Goal: Obtain resource: Download file/media

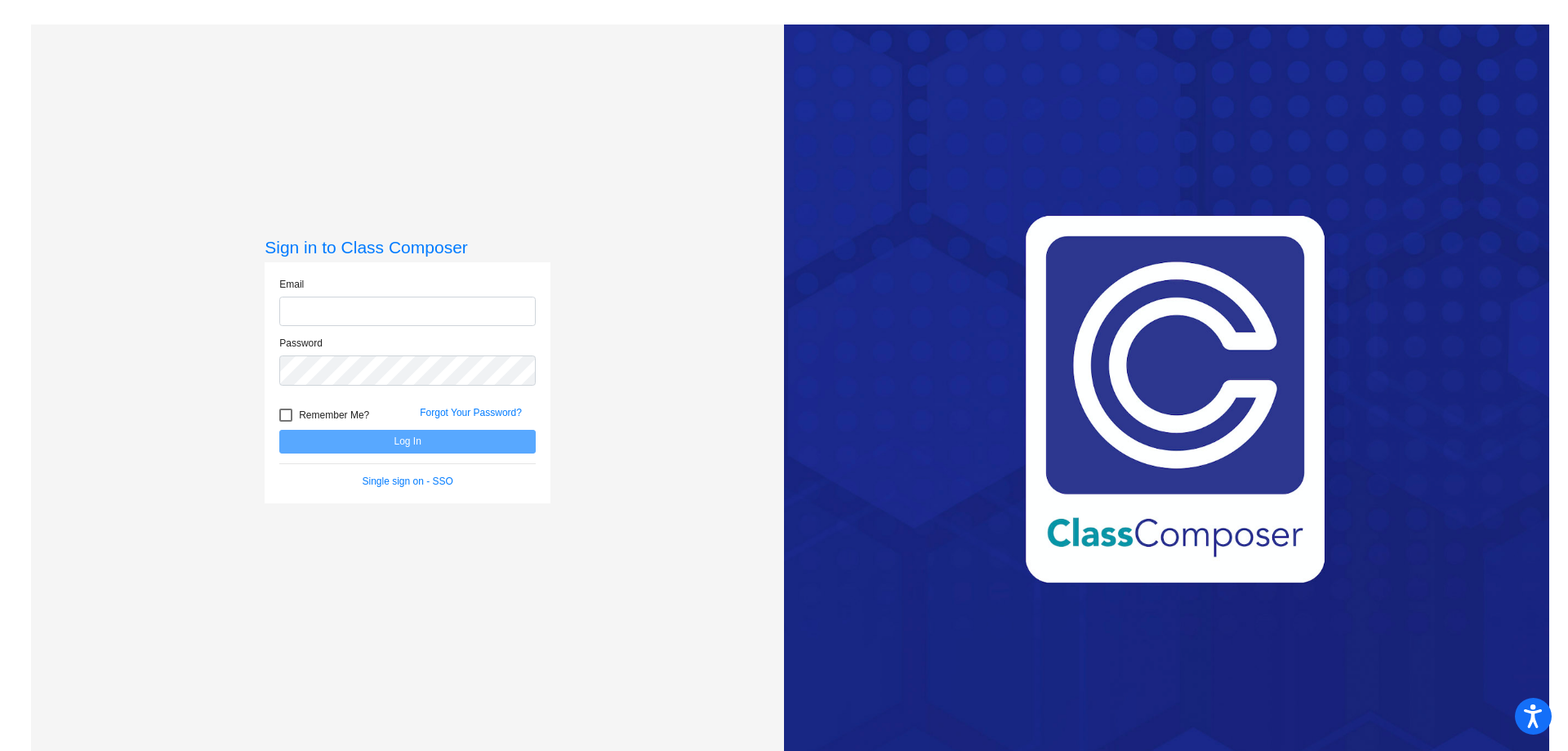
type input "[EMAIL_ADDRESS][PERSON_NAME][DOMAIN_NAME]"
click at [429, 447] on button "Log In" at bounding box center [408, 442] width 257 height 24
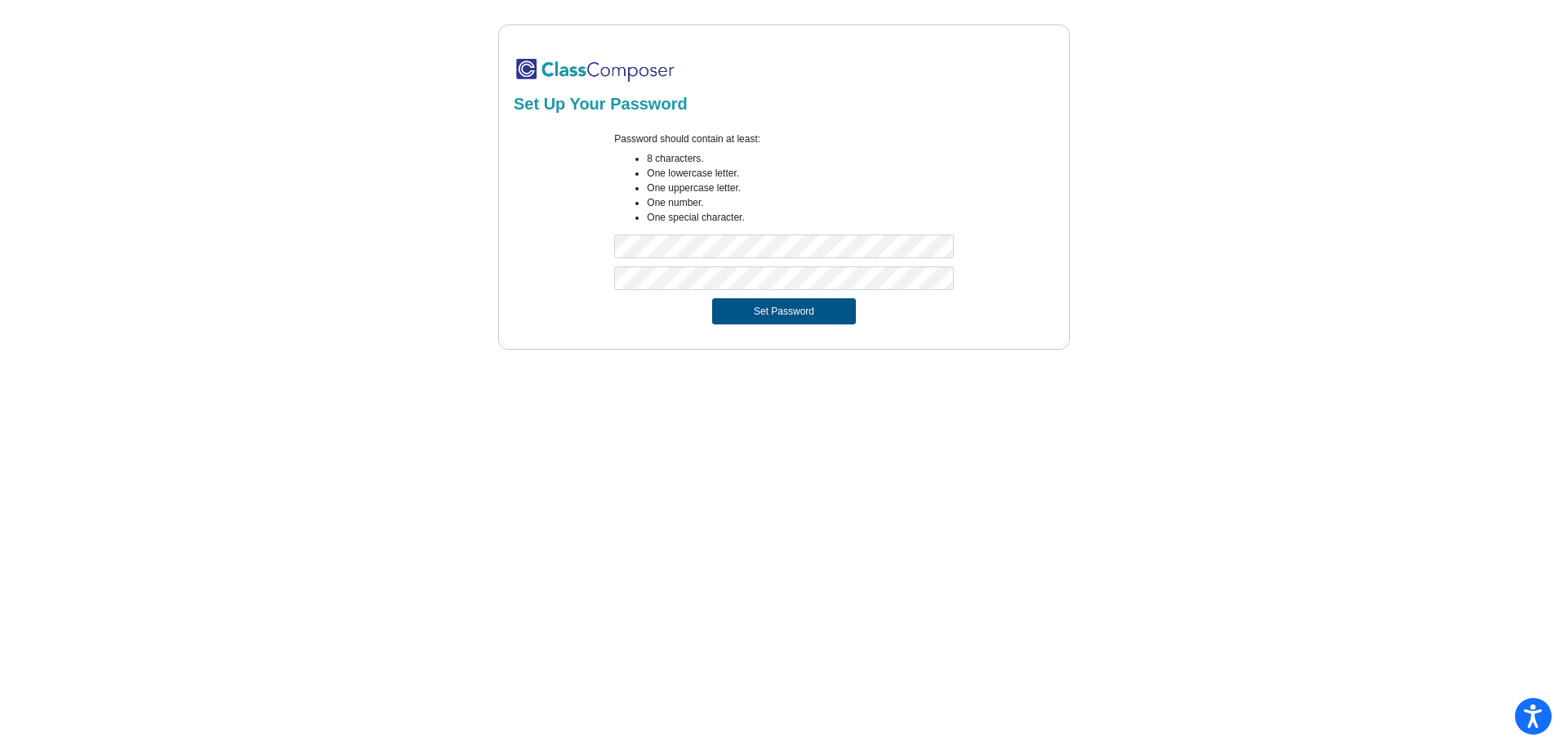
click at [814, 312] on button "Set Password" at bounding box center [784, 311] width 144 height 26
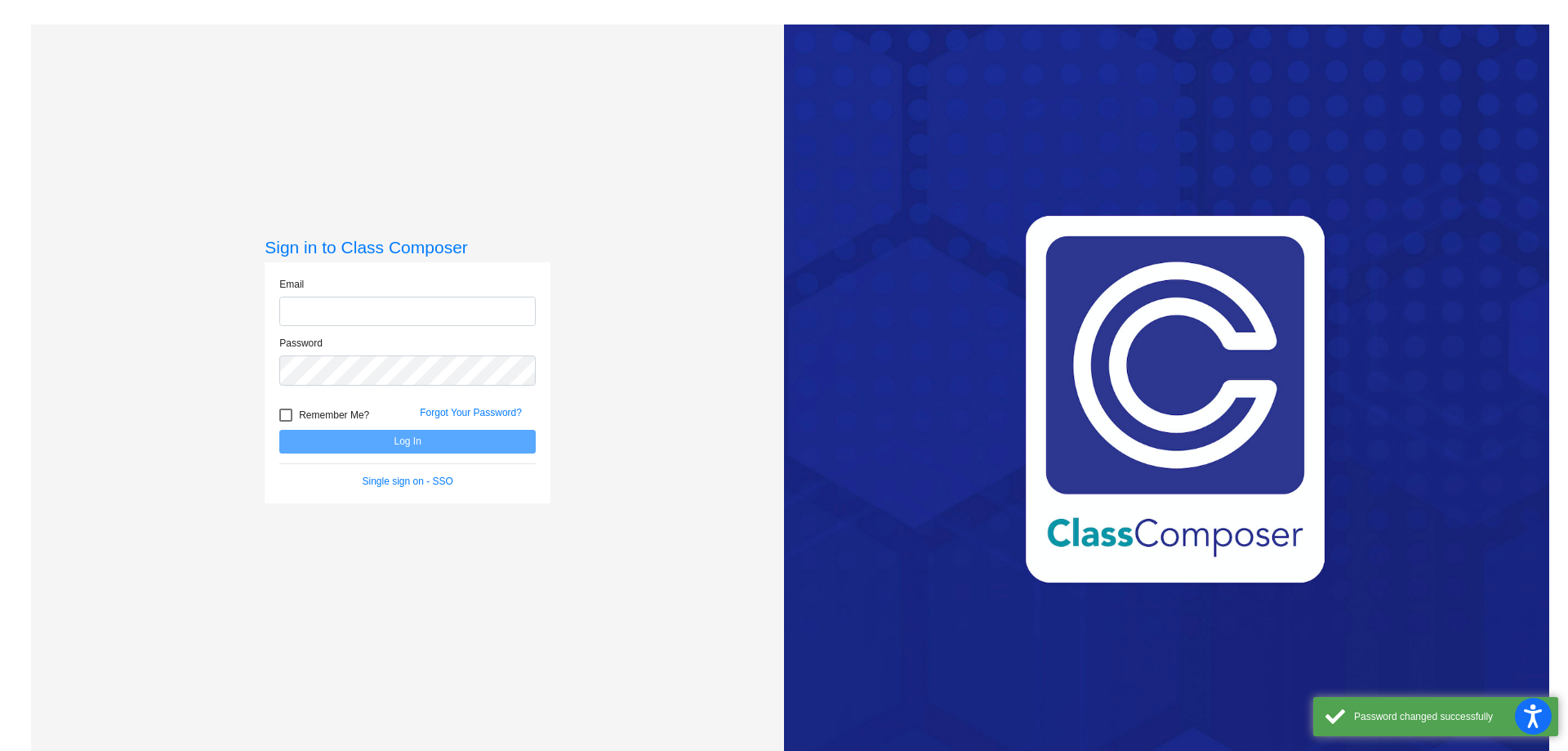
type input "[EMAIL_ADDRESS][PERSON_NAME][DOMAIN_NAME]"
click at [354, 443] on button "Log In" at bounding box center [408, 442] width 257 height 24
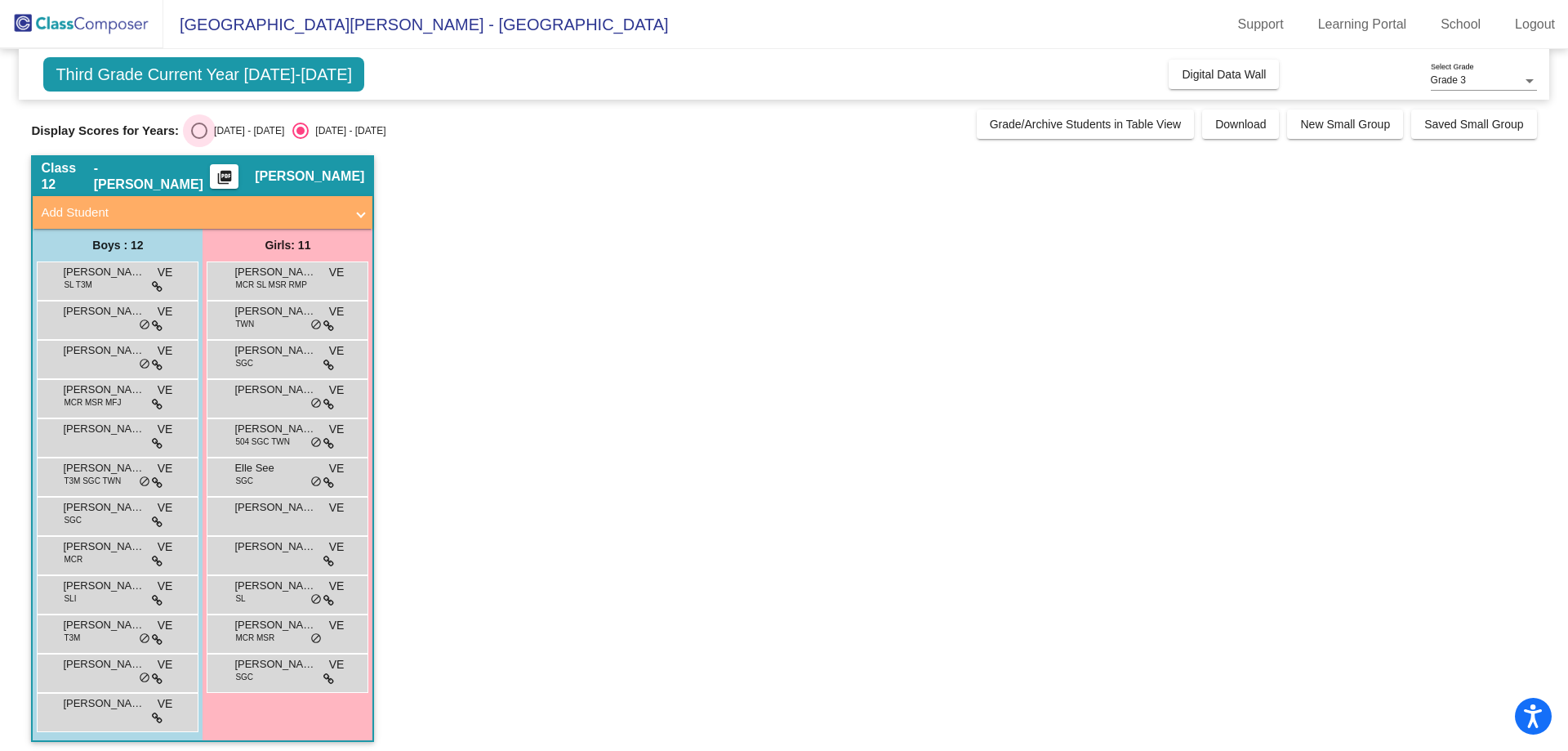
click at [198, 135] on div "Select an option" at bounding box center [199, 130] width 17 height 17
click at [199, 139] on input "[DATE] - [DATE]" at bounding box center [199, 139] width 1 height 1
radio input "true"
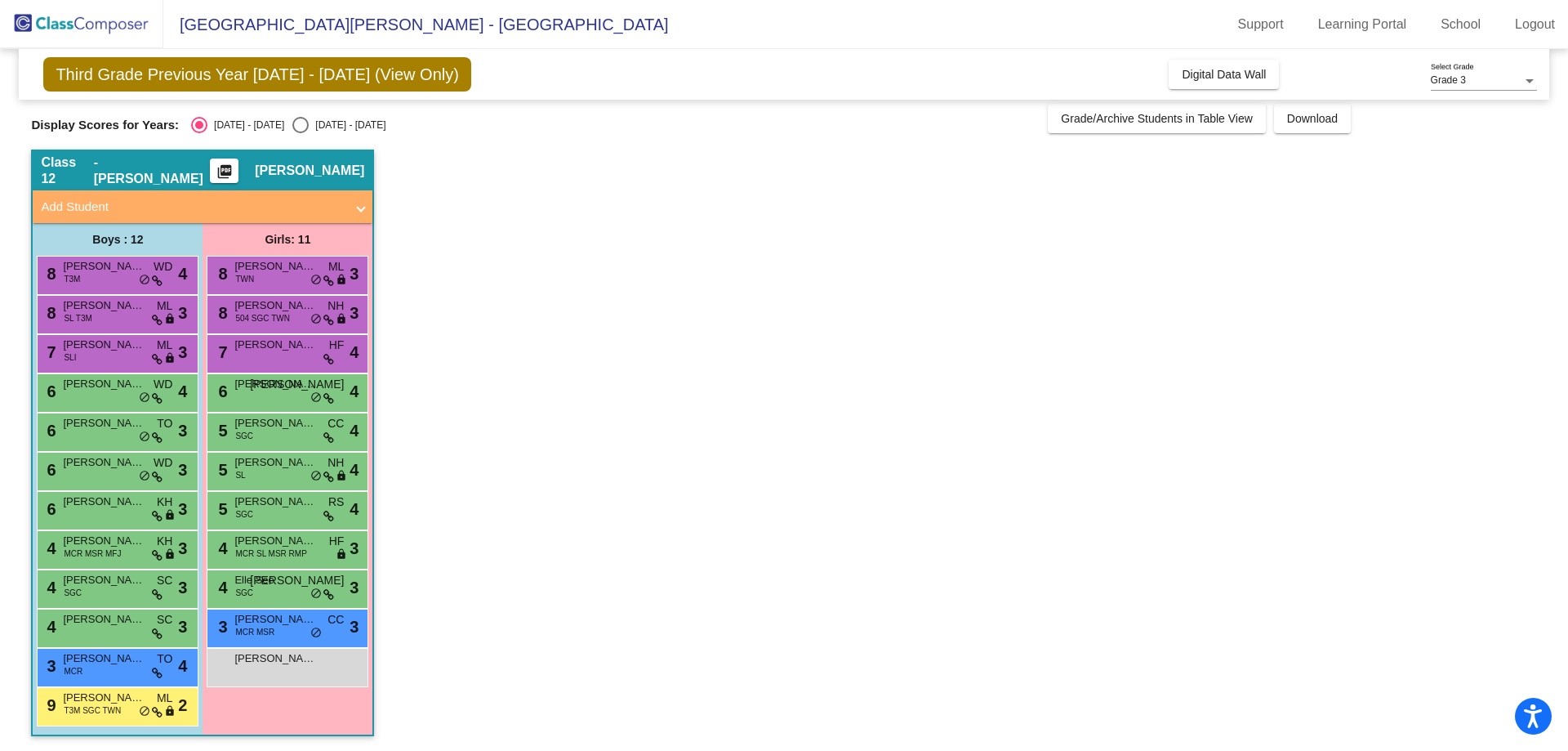
scroll to position [7, 0]
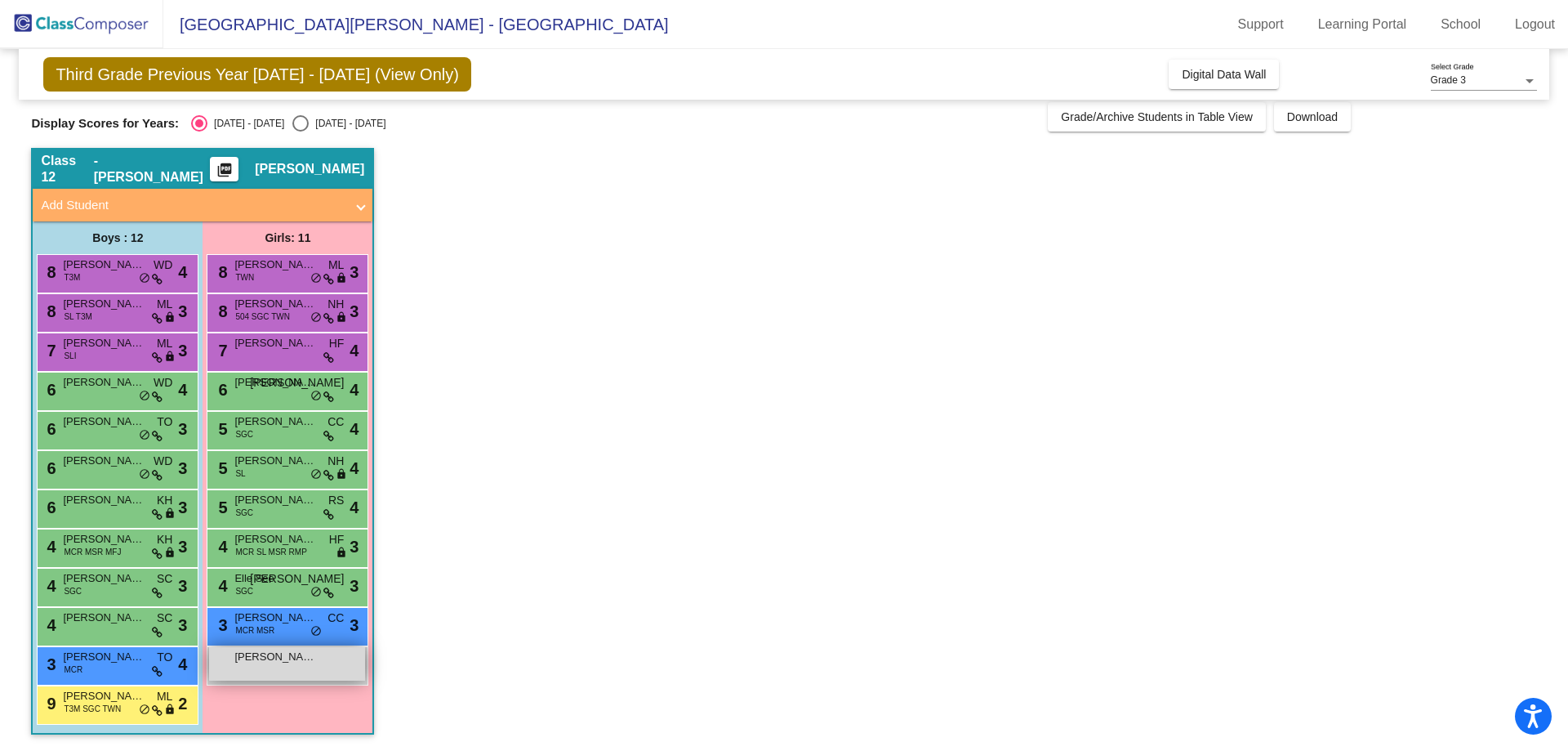
click at [269, 656] on span "[PERSON_NAME]" at bounding box center [275, 656] width 82 height 17
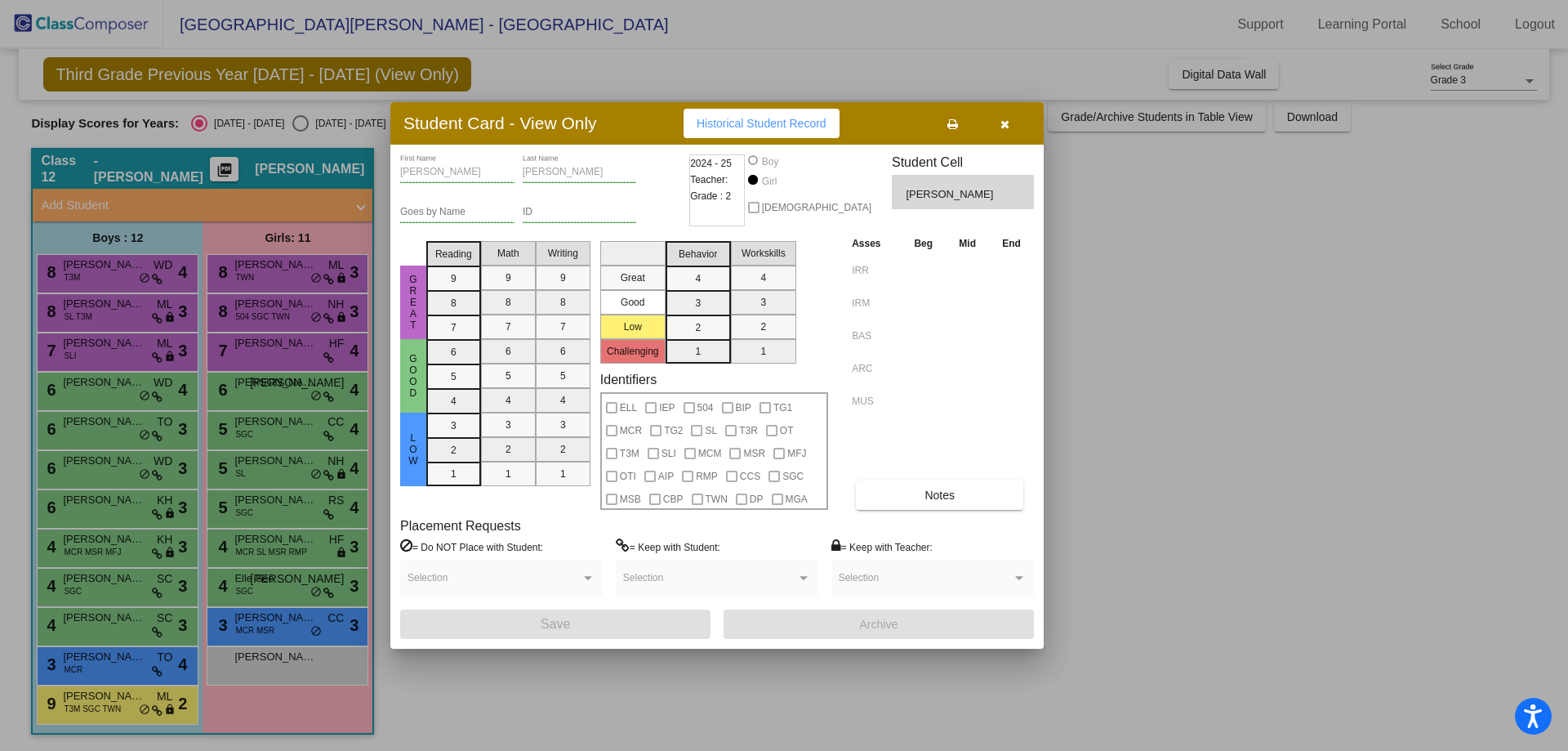
click at [718, 120] on span "Historical Student Record" at bounding box center [761, 123] width 129 height 13
click at [1003, 125] on icon "button" at bounding box center [1005, 125] width 9 height 12
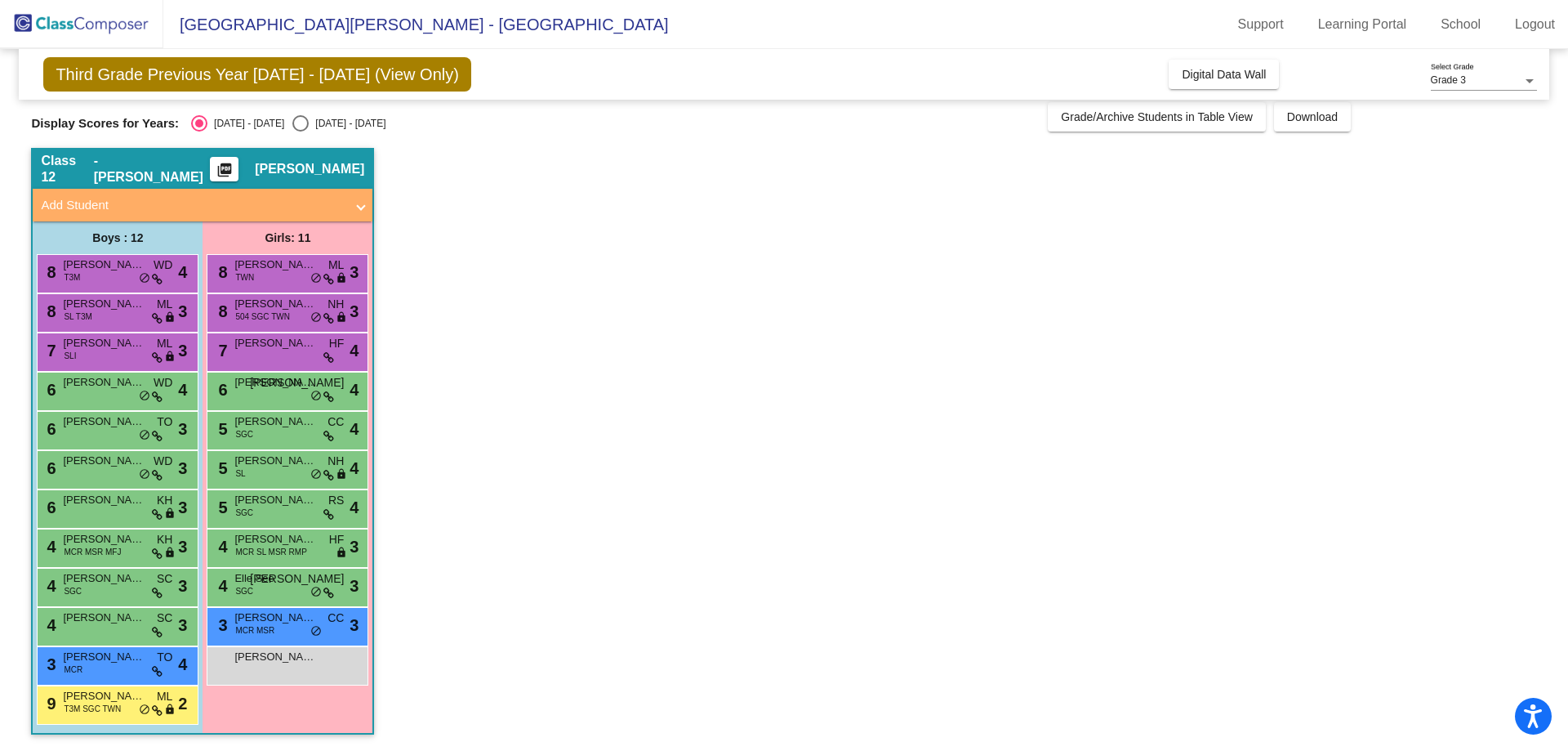
click at [466, 347] on app-classroom "Class 12 - [PERSON_NAME] picture_as_pdf [PERSON_NAME] Add Student First Name La…" at bounding box center [784, 450] width 1506 height 603
click at [502, 417] on app-classroom "Class 12 - [PERSON_NAME] picture_as_pdf [PERSON_NAME] Add Student First Name La…" at bounding box center [784, 450] width 1506 height 603
click at [234, 170] on mat-icon "picture_as_pdf" at bounding box center [224, 173] width 20 height 23
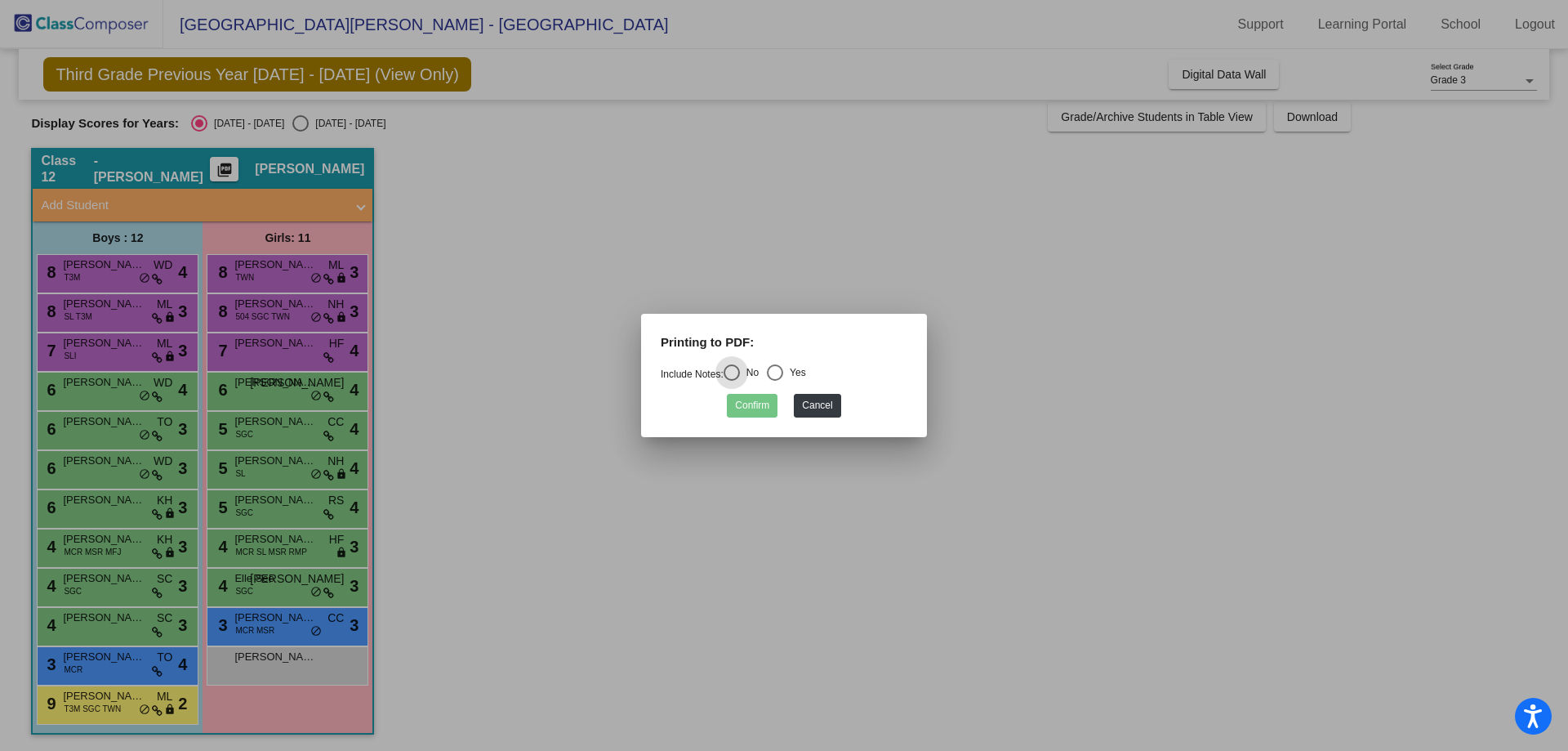
click at [781, 375] on div "Select an option" at bounding box center [775, 373] width 17 height 17
click at [776, 380] on input "Yes" at bounding box center [775, 380] width 1 height 1
radio input "true"
click at [761, 400] on button "Confirm" at bounding box center [752, 406] width 50 height 24
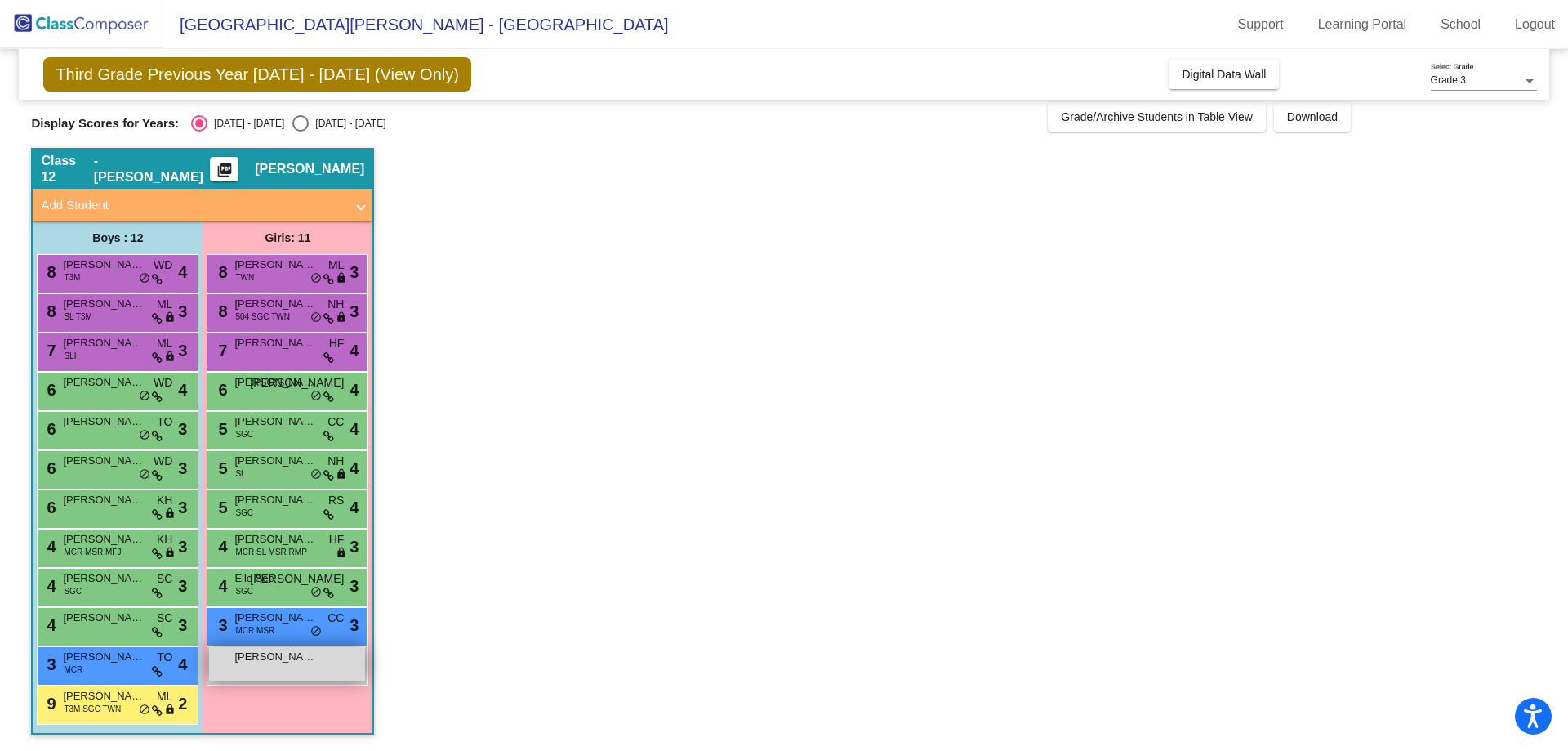
click at [275, 660] on span "[PERSON_NAME]" at bounding box center [275, 656] width 82 height 17
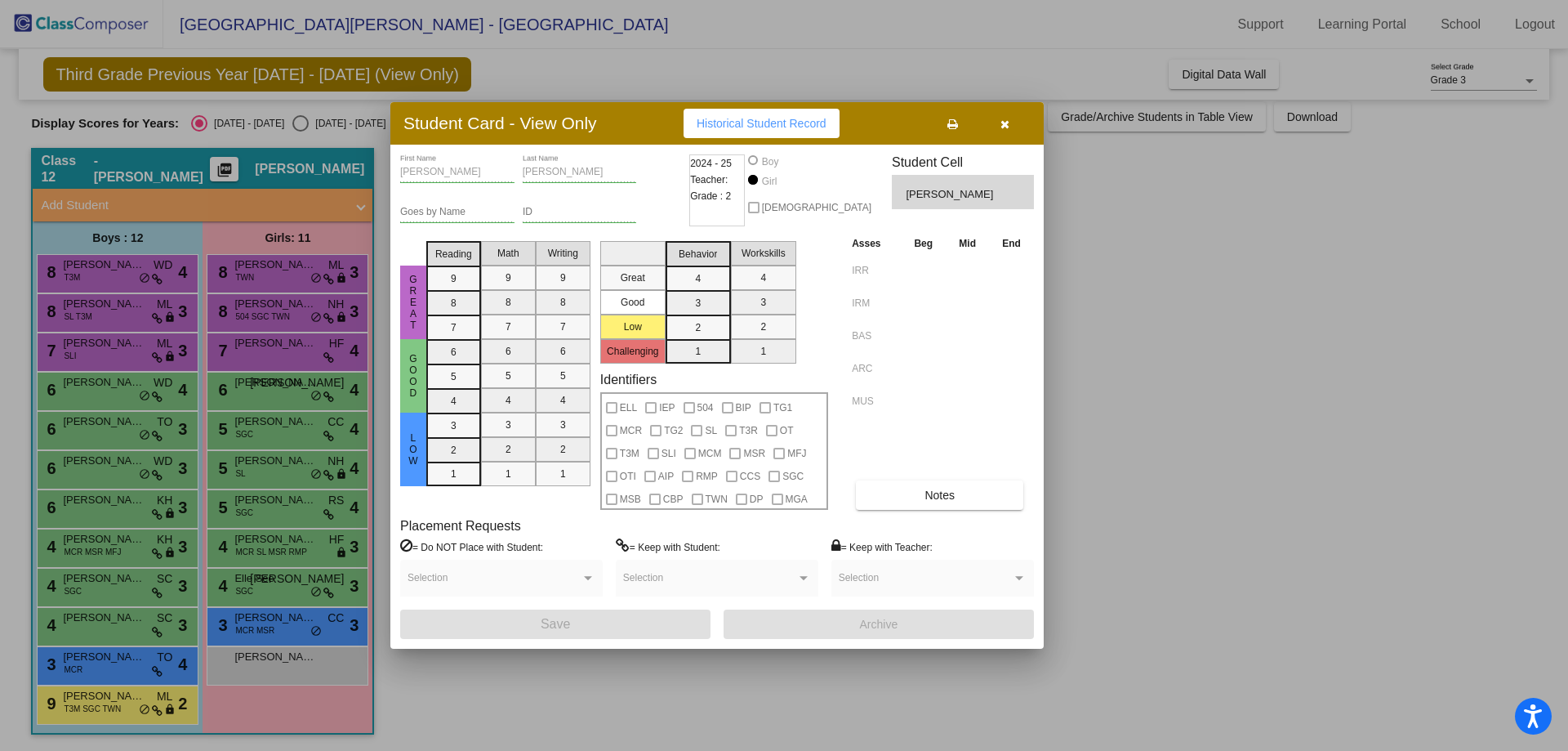
click at [930, 192] on span "[PERSON_NAME]" at bounding box center [951, 195] width 91 height 17
click at [1002, 125] on icon "button" at bounding box center [1005, 125] width 9 height 12
click at [314, 634] on span "do_not_disturb_alt" at bounding box center [316, 630] width 12 height 13
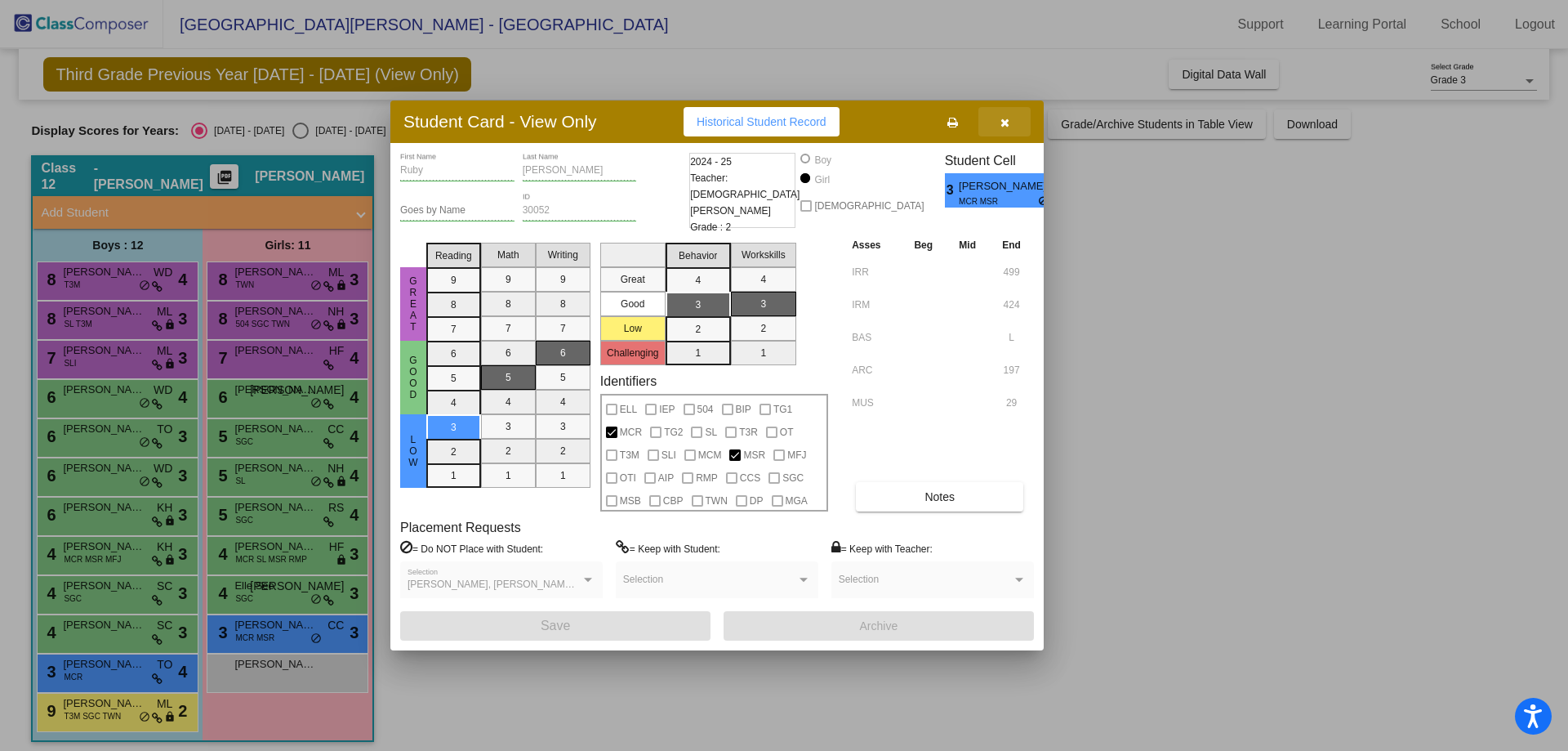
click at [1001, 119] on icon "button" at bounding box center [1005, 123] width 9 height 12
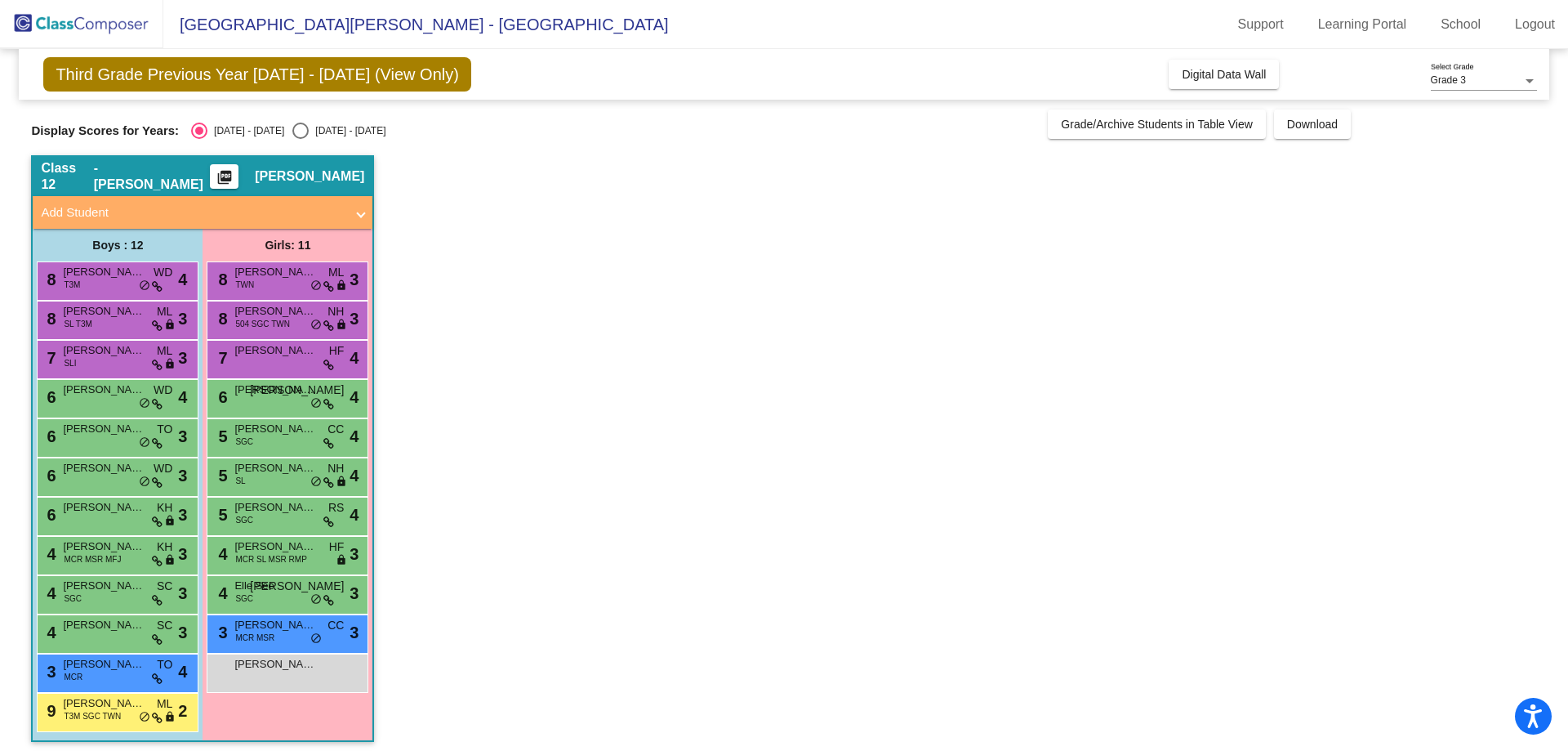
click at [292, 128] on div "Select an option" at bounding box center [300, 130] width 17 height 17
click at [299, 139] on input "[DATE] - [DATE]" at bounding box center [299, 139] width 1 height 1
radio input "true"
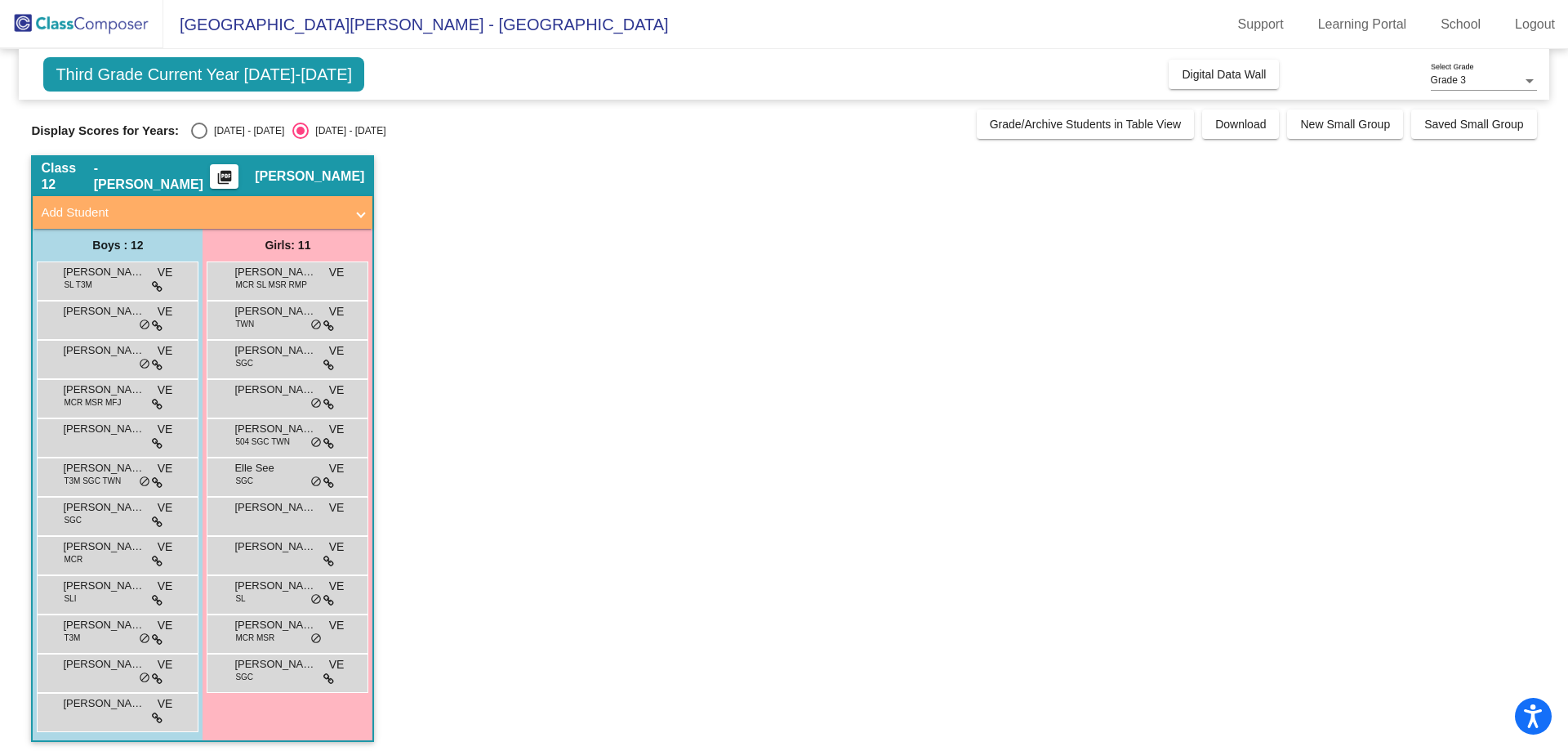
click at [192, 128] on div "Select an option" at bounding box center [199, 130] width 17 height 17
click at [199, 139] on input "[DATE] - [DATE]" at bounding box center [199, 139] width 1 height 1
radio input "true"
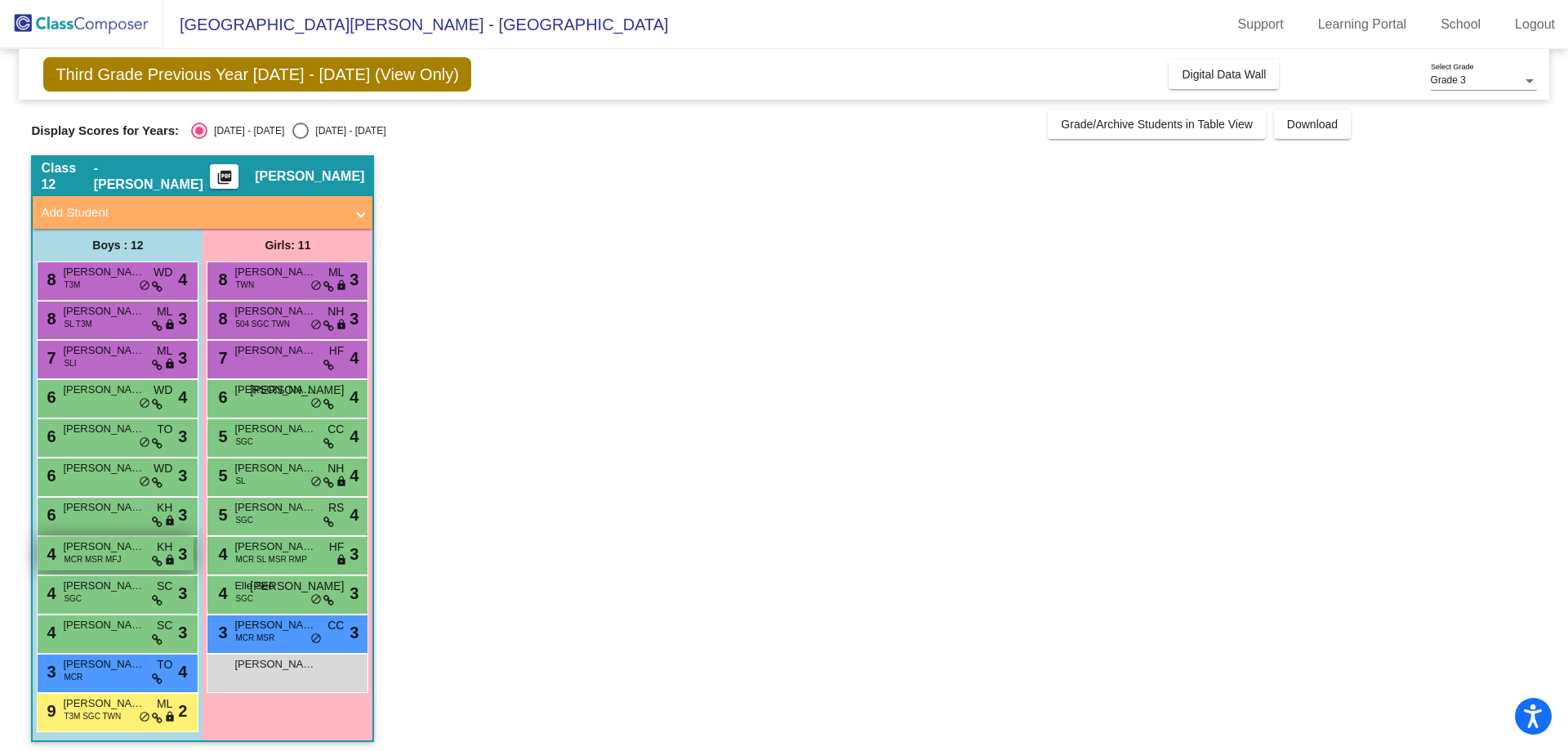
scroll to position [7, 0]
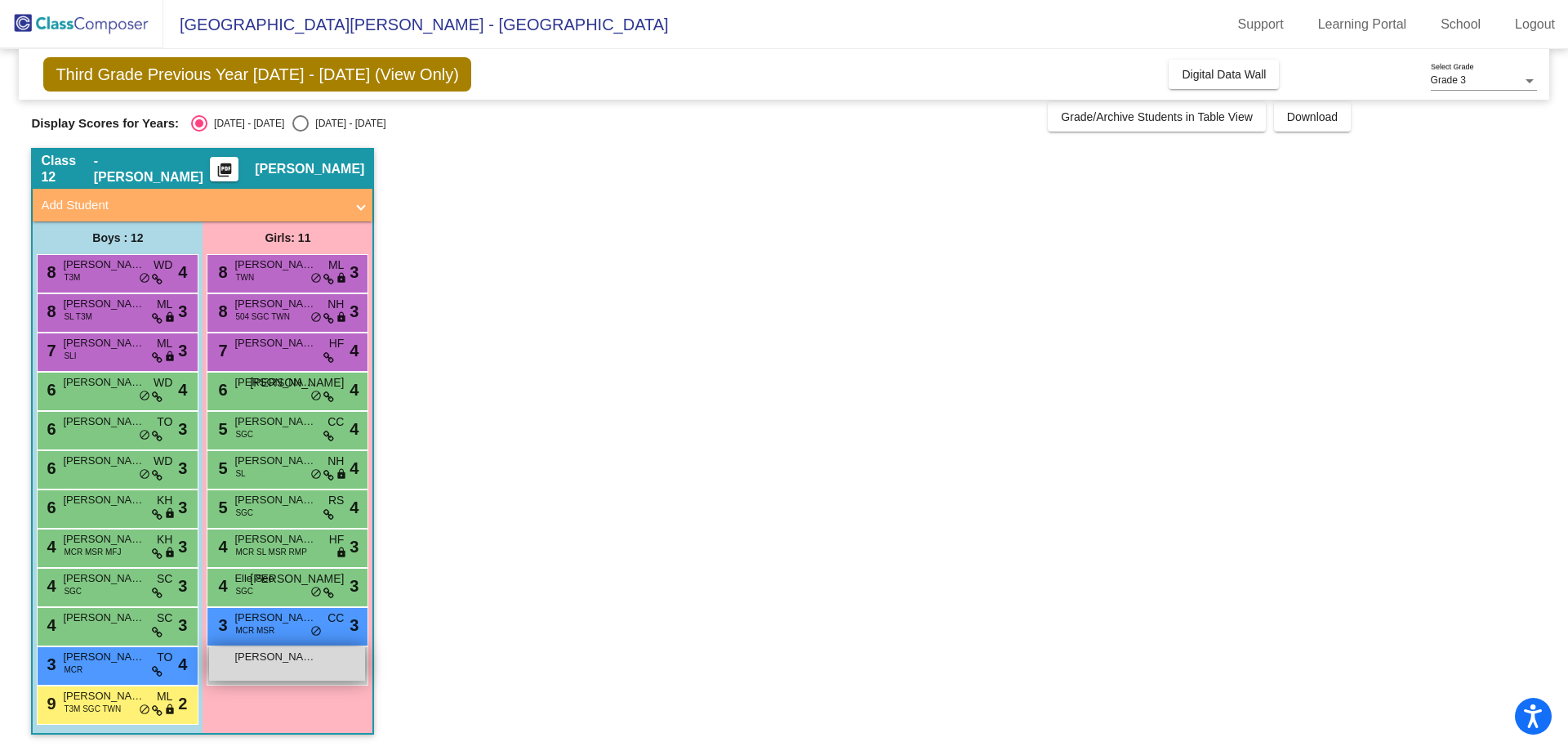
click at [269, 661] on span "[PERSON_NAME]" at bounding box center [275, 656] width 82 height 17
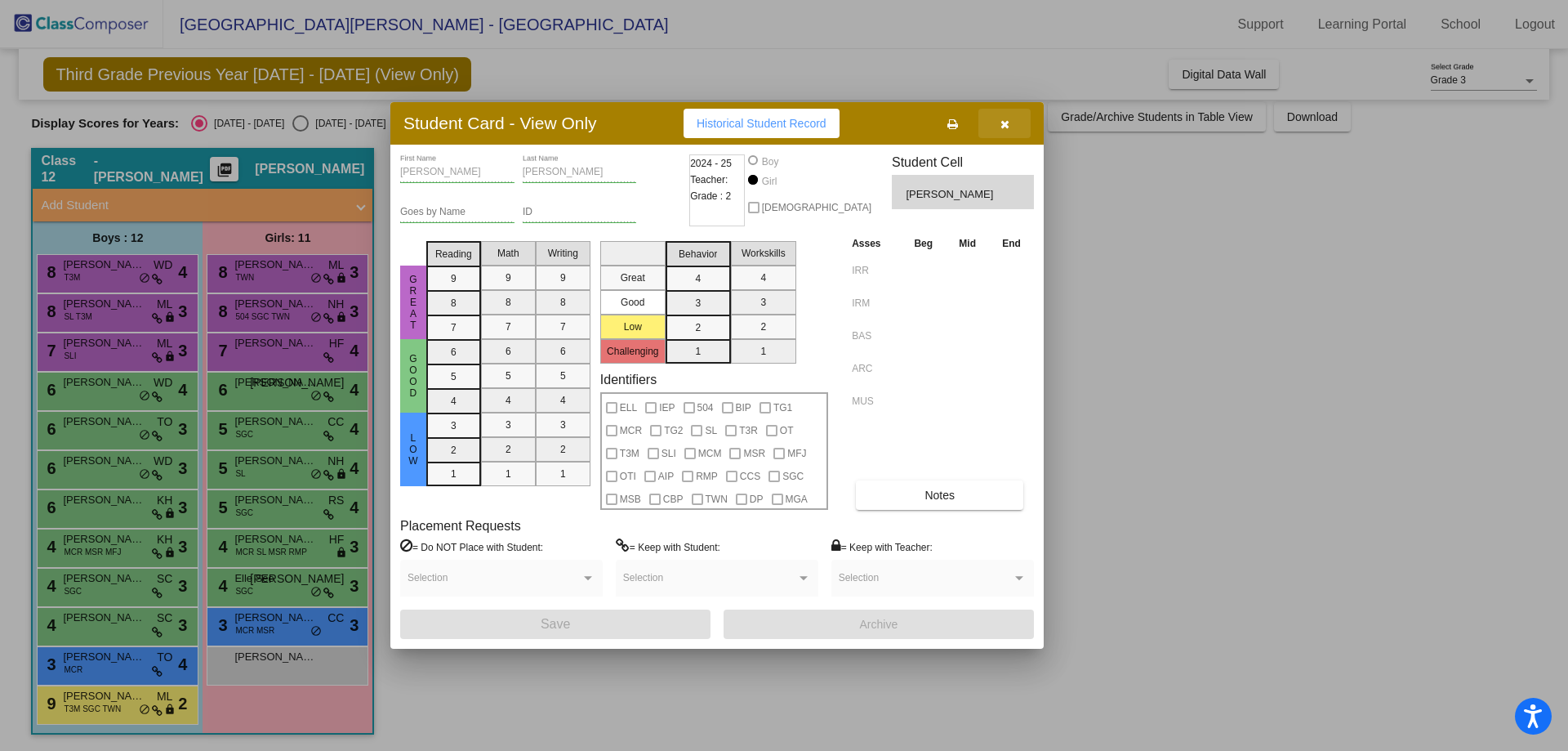
click at [1015, 122] on button "button" at bounding box center [1004, 124] width 52 height 30
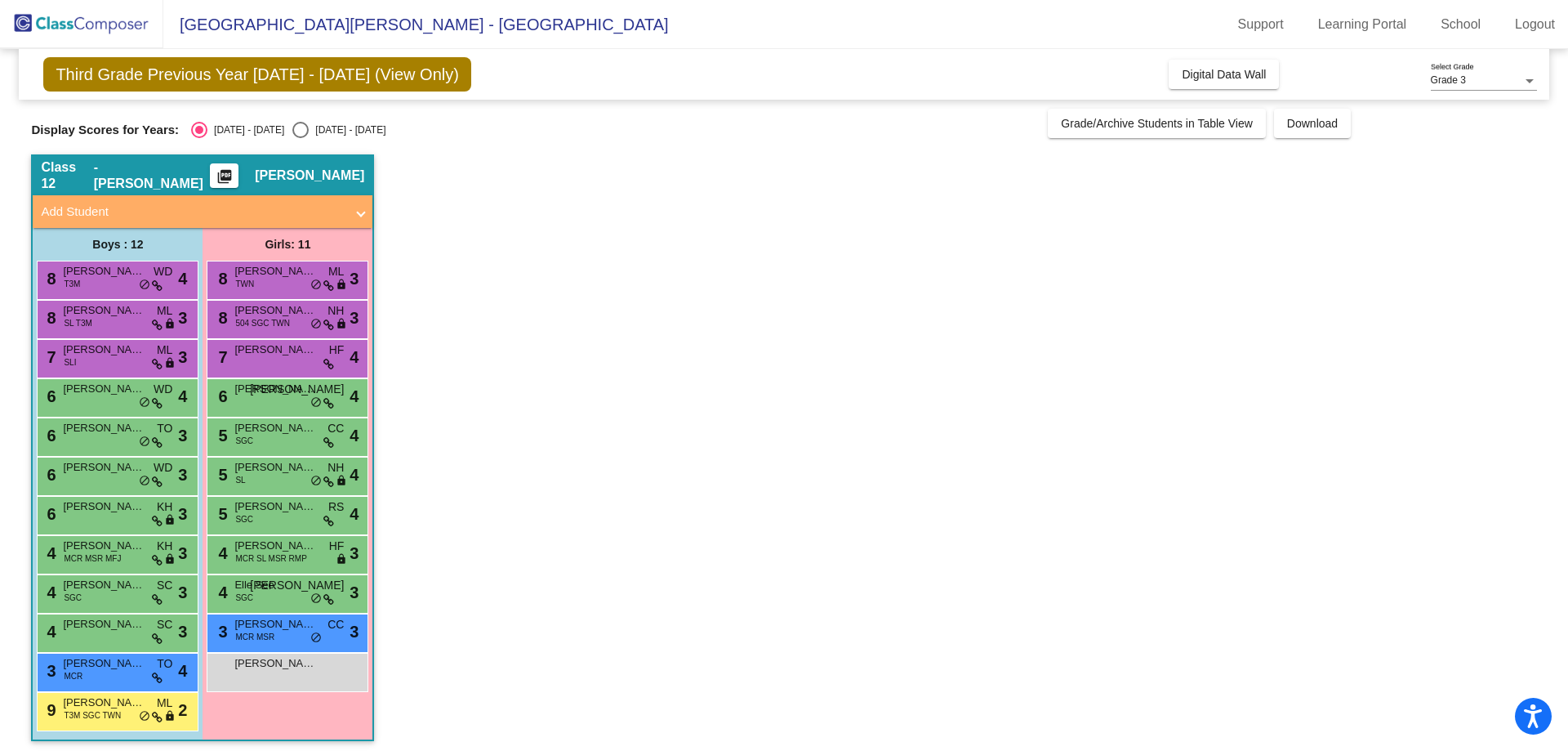
scroll to position [0, 0]
click at [1200, 131] on button "Grade/Archive Students in Table View" at bounding box center [1157, 125] width 218 height 30
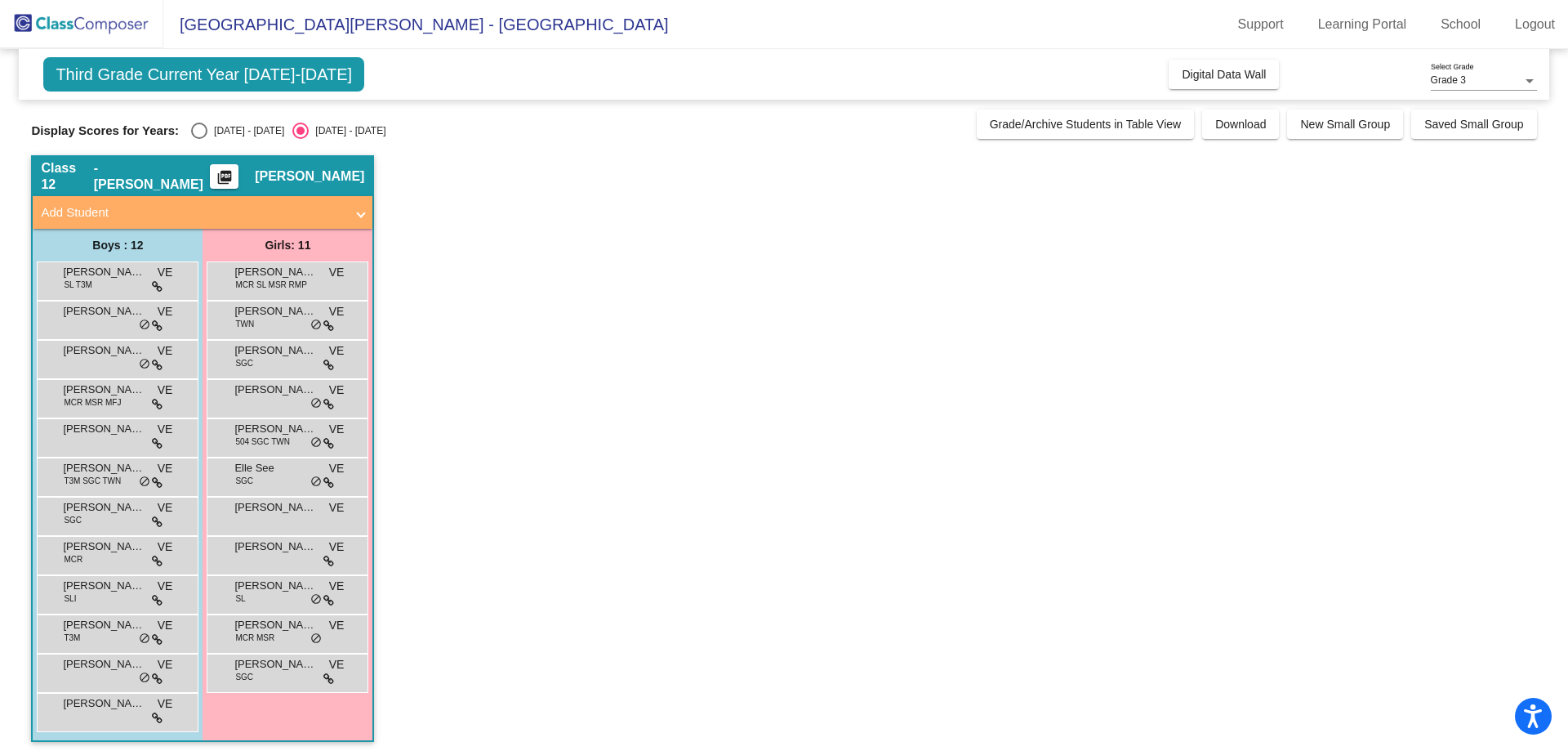
click at [199, 131] on div "Select an option" at bounding box center [199, 130] width 17 height 17
click at [199, 139] on input "[DATE] - [DATE]" at bounding box center [199, 139] width 1 height 1
radio input "true"
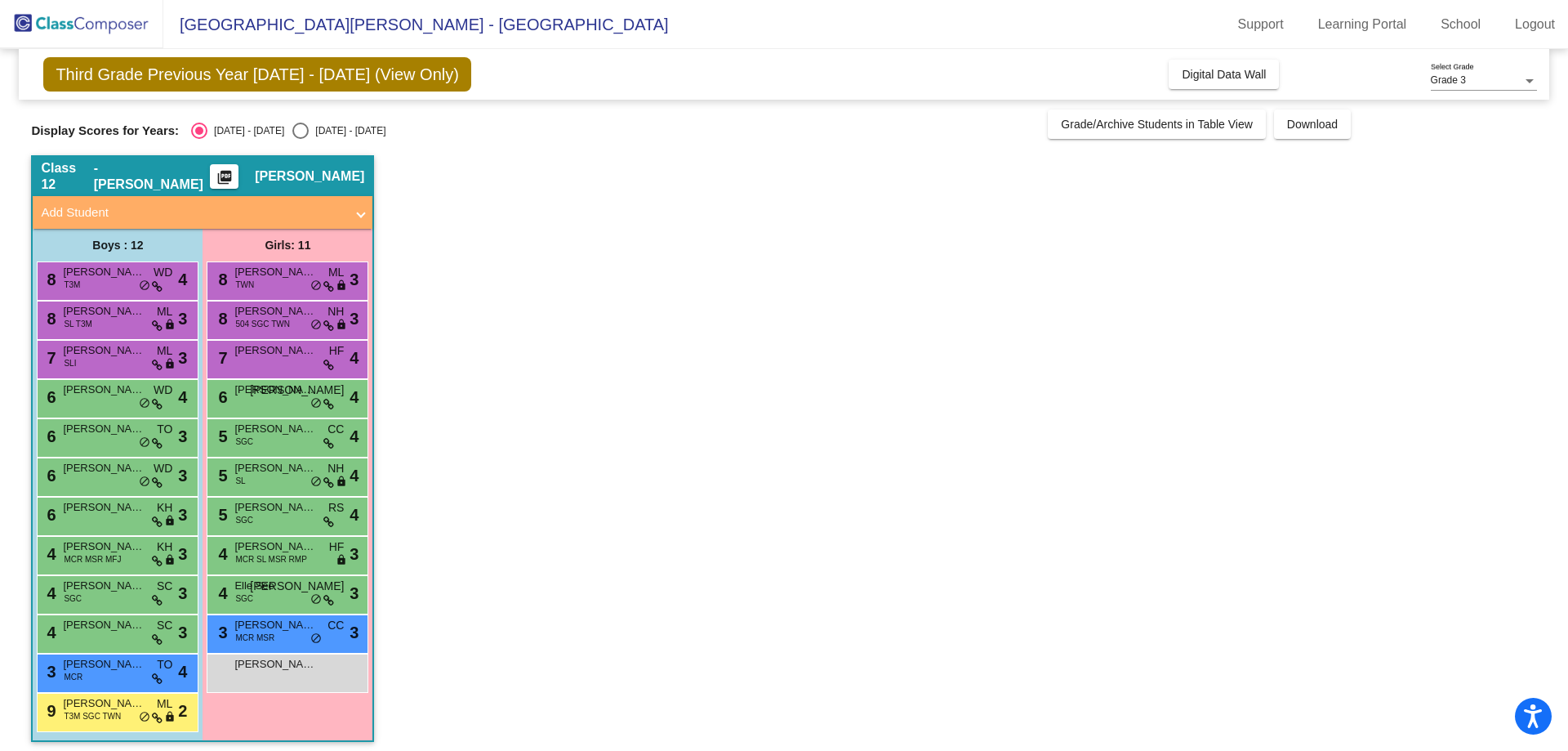
click at [234, 174] on mat-icon "picture_as_pdf" at bounding box center [224, 180] width 20 height 23
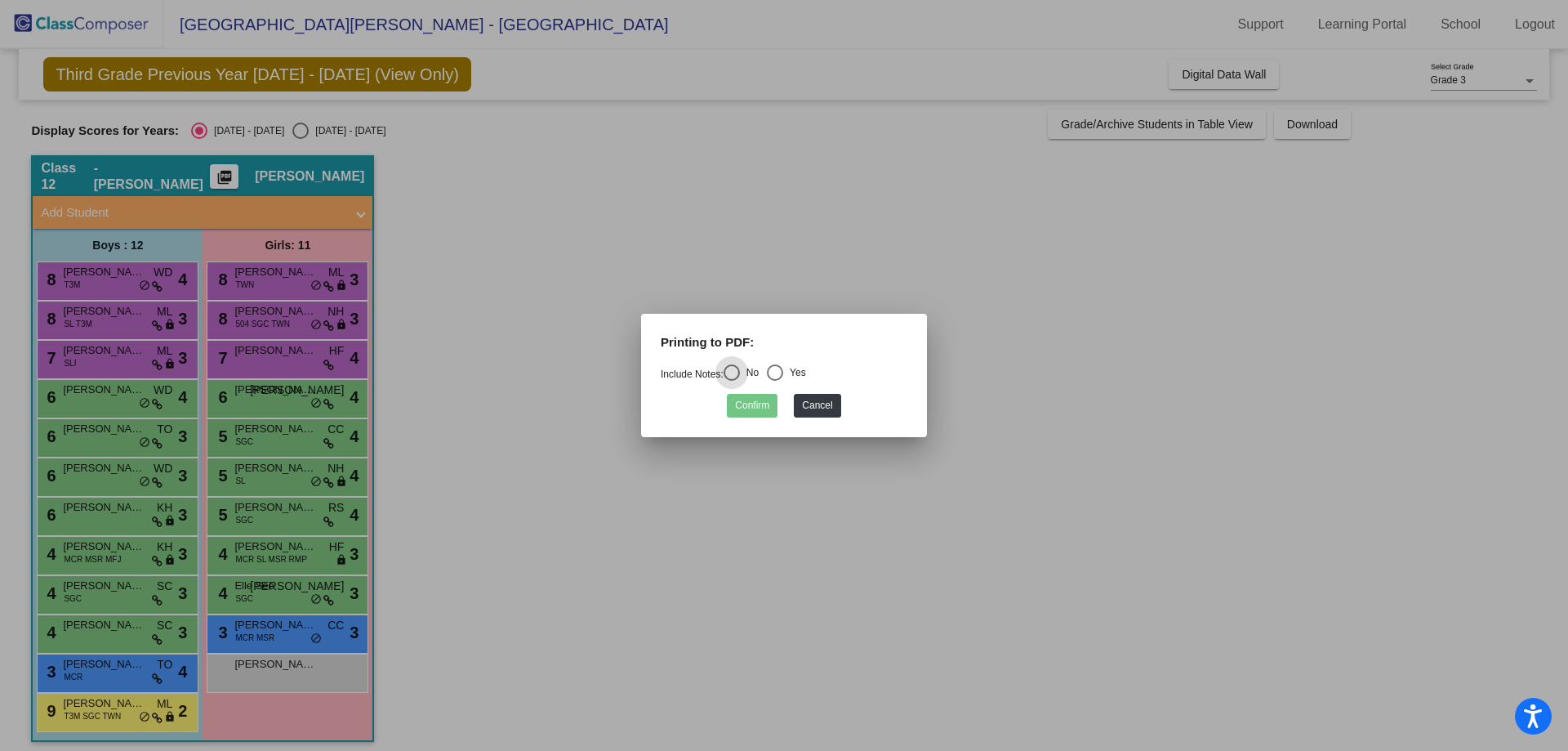
click at [781, 376] on div "Select an option" at bounding box center [775, 373] width 17 height 17
click at [776, 380] on input "Yes" at bounding box center [775, 380] width 1 height 1
radio input "true"
click at [738, 371] on div "Select an option" at bounding box center [732, 373] width 17 height 17
click at [732, 380] on input "No" at bounding box center [731, 380] width 1 height 1
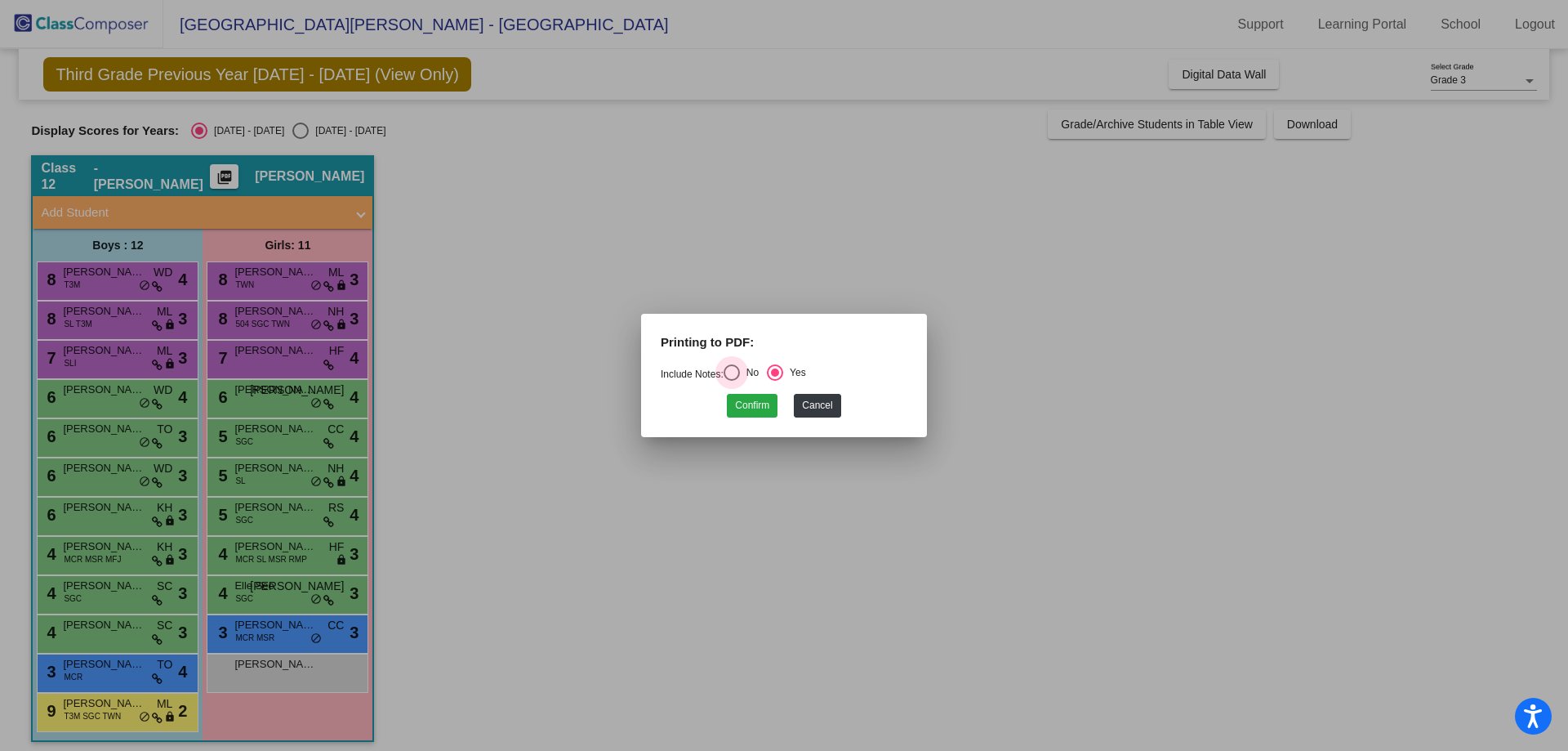
radio input "true"
click at [1245, 253] on div at bounding box center [784, 376] width 1568 height 751
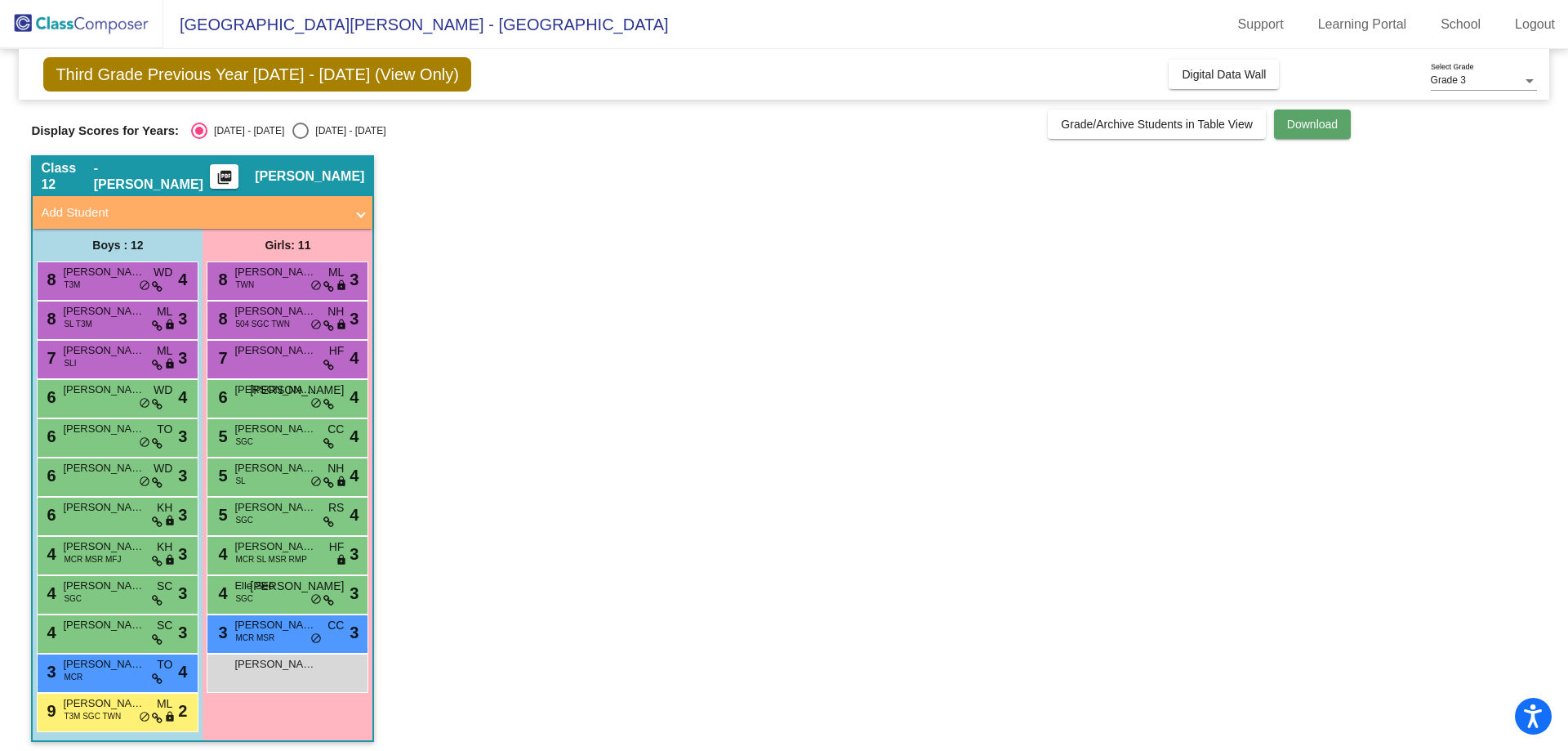
click at [1304, 120] on span "Download" at bounding box center [1312, 124] width 50 height 13
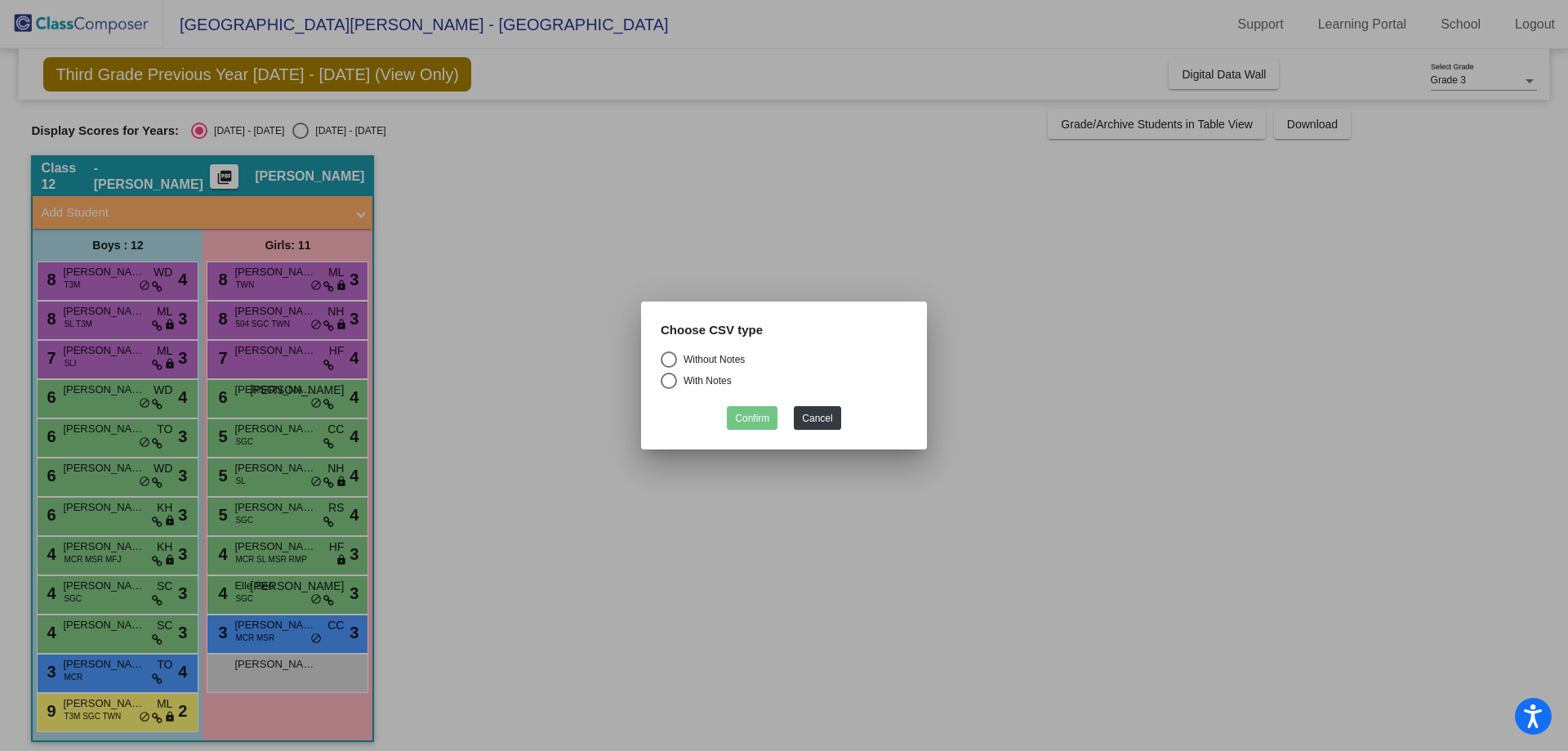
click at [669, 366] on div "Select an option" at bounding box center [669, 360] width 17 height 17
click at [669, 368] on input "Without Notes" at bounding box center [668, 368] width 1 height 1
radio input "true"
click at [772, 421] on button "Confirm" at bounding box center [752, 418] width 50 height 24
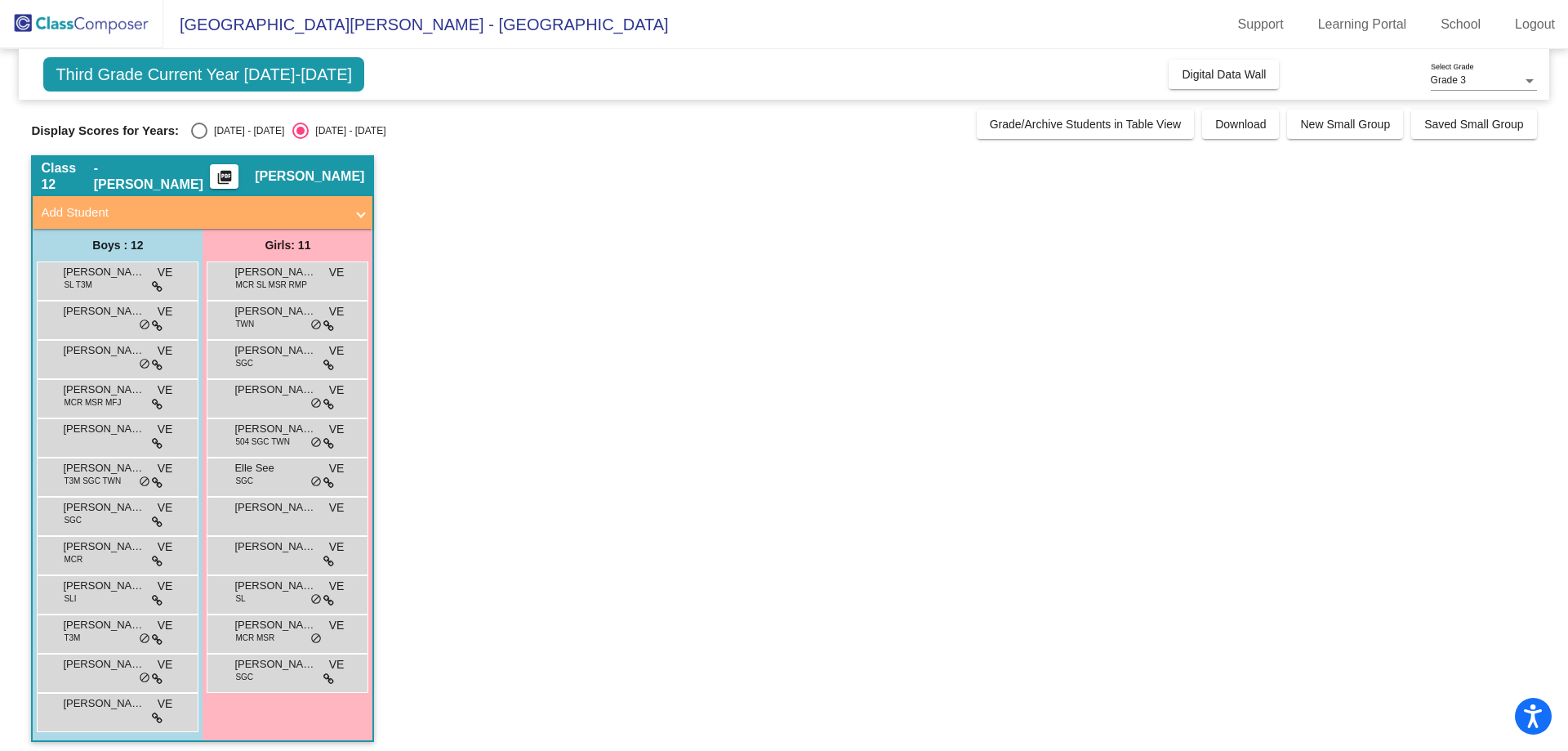
click at [198, 131] on div "Select an option" at bounding box center [199, 130] width 17 height 17
click at [199, 139] on input "[DATE] - [DATE]" at bounding box center [199, 139] width 1 height 1
radio input "true"
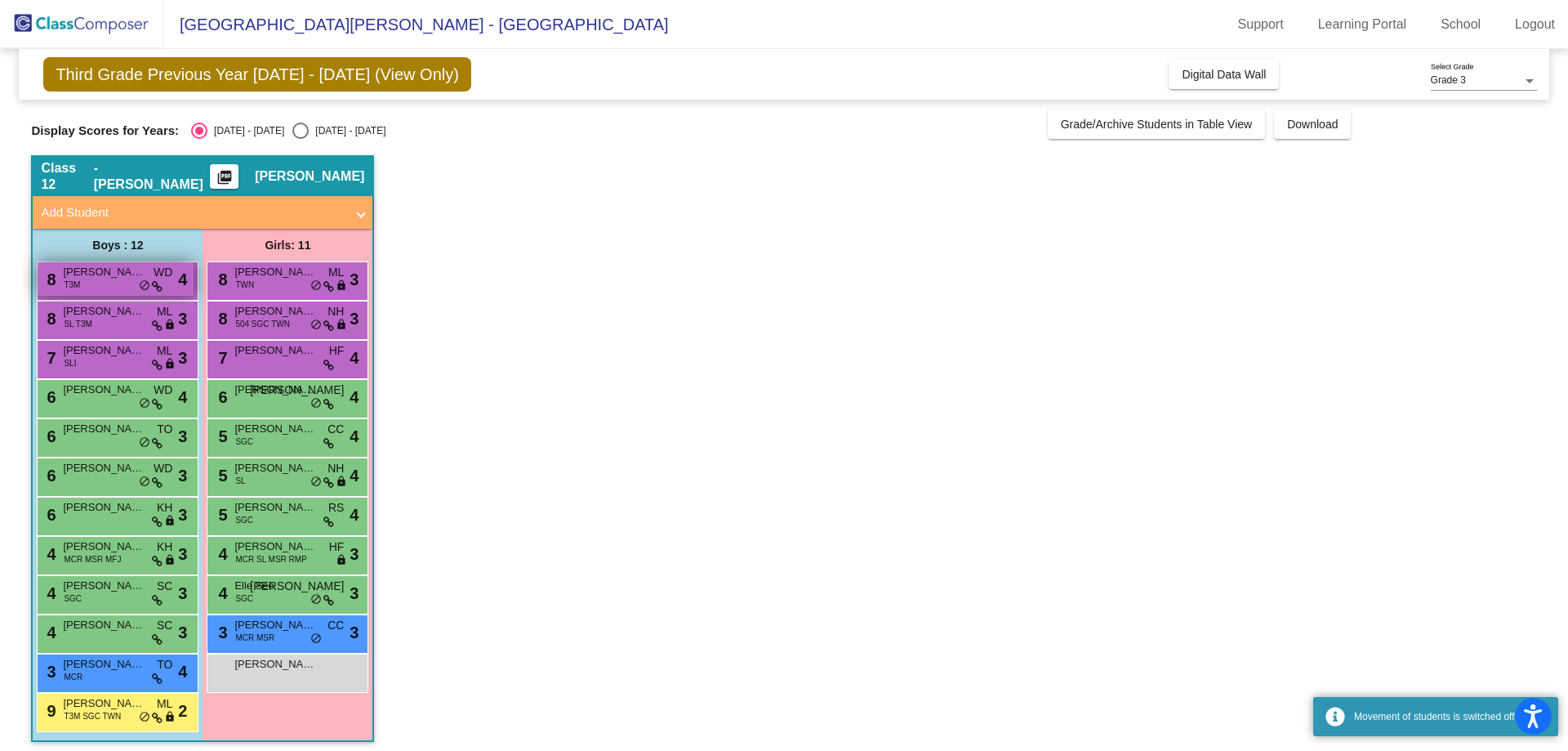
click at [103, 279] on span "[PERSON_NAME]" at bounding box center [104, 272] width 82 height 17
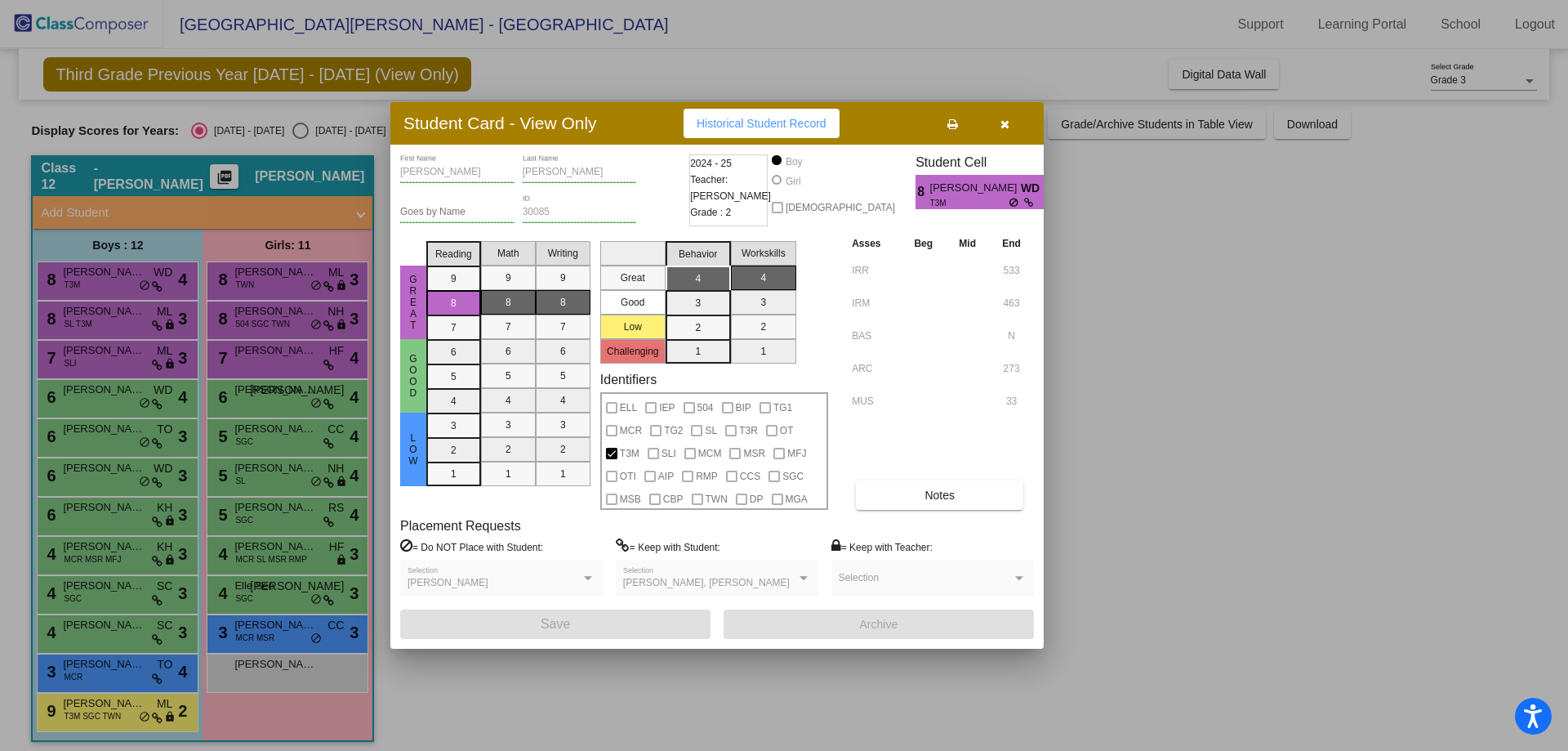
click at [113, 319] on div at bounding box center [784, 376] width 1568 height 751
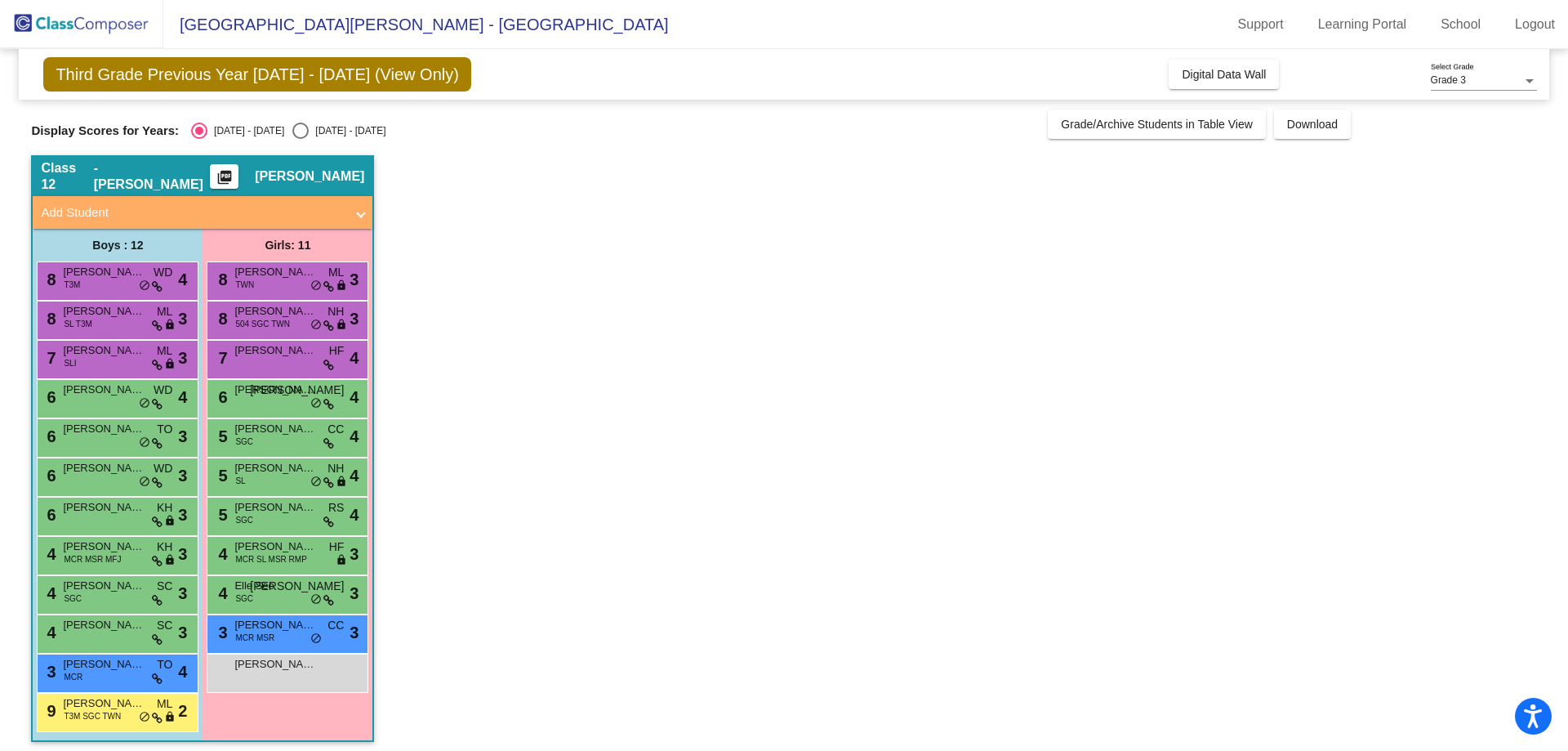
click at [113, 319] on div "8 Bodie McDaniel SL T3M ML lock do_not_disturb_alt 3" at bounding box center [116, 318] width 156 height 34
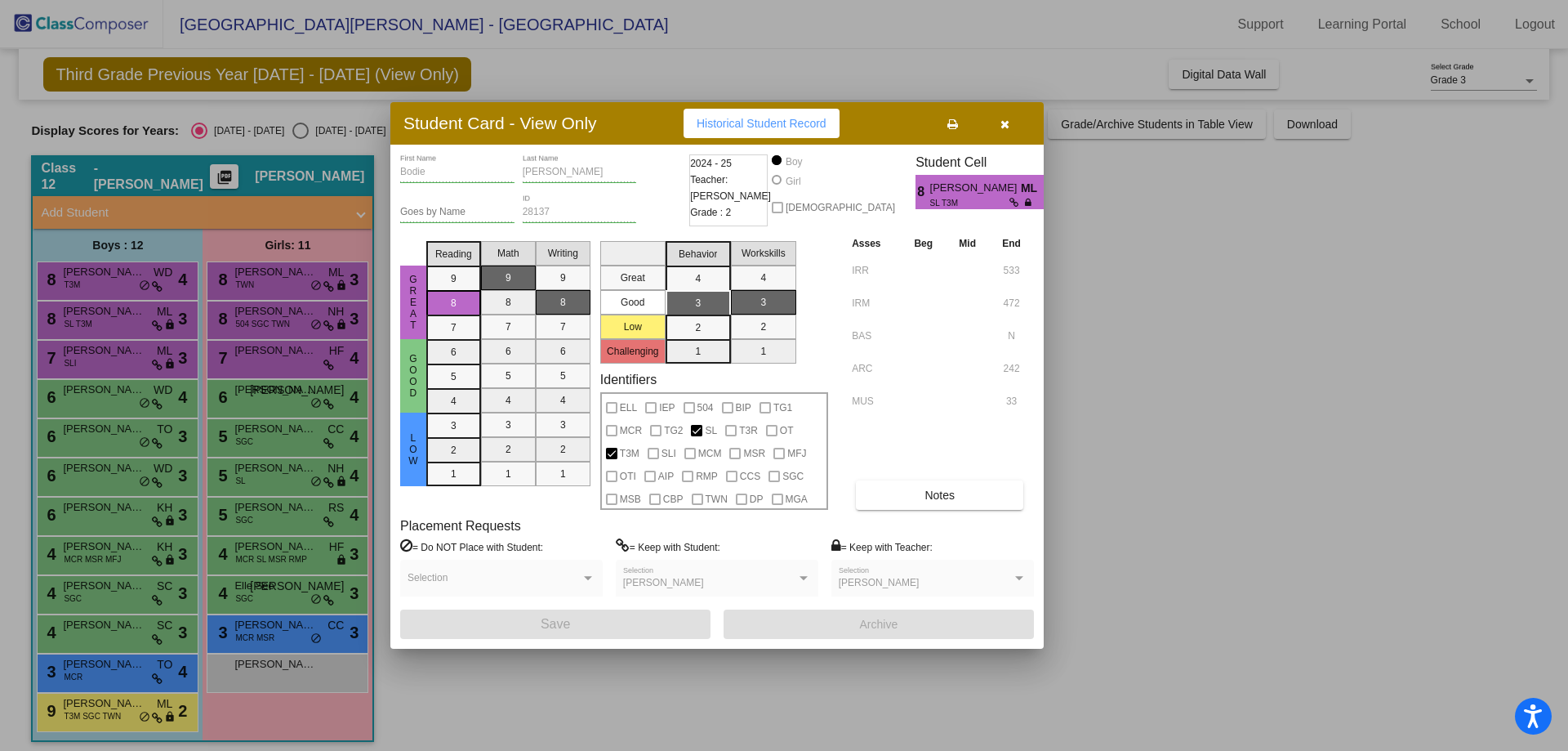
click at [112, 376] on div at bounding box center [784, 376] width 1568 height 751
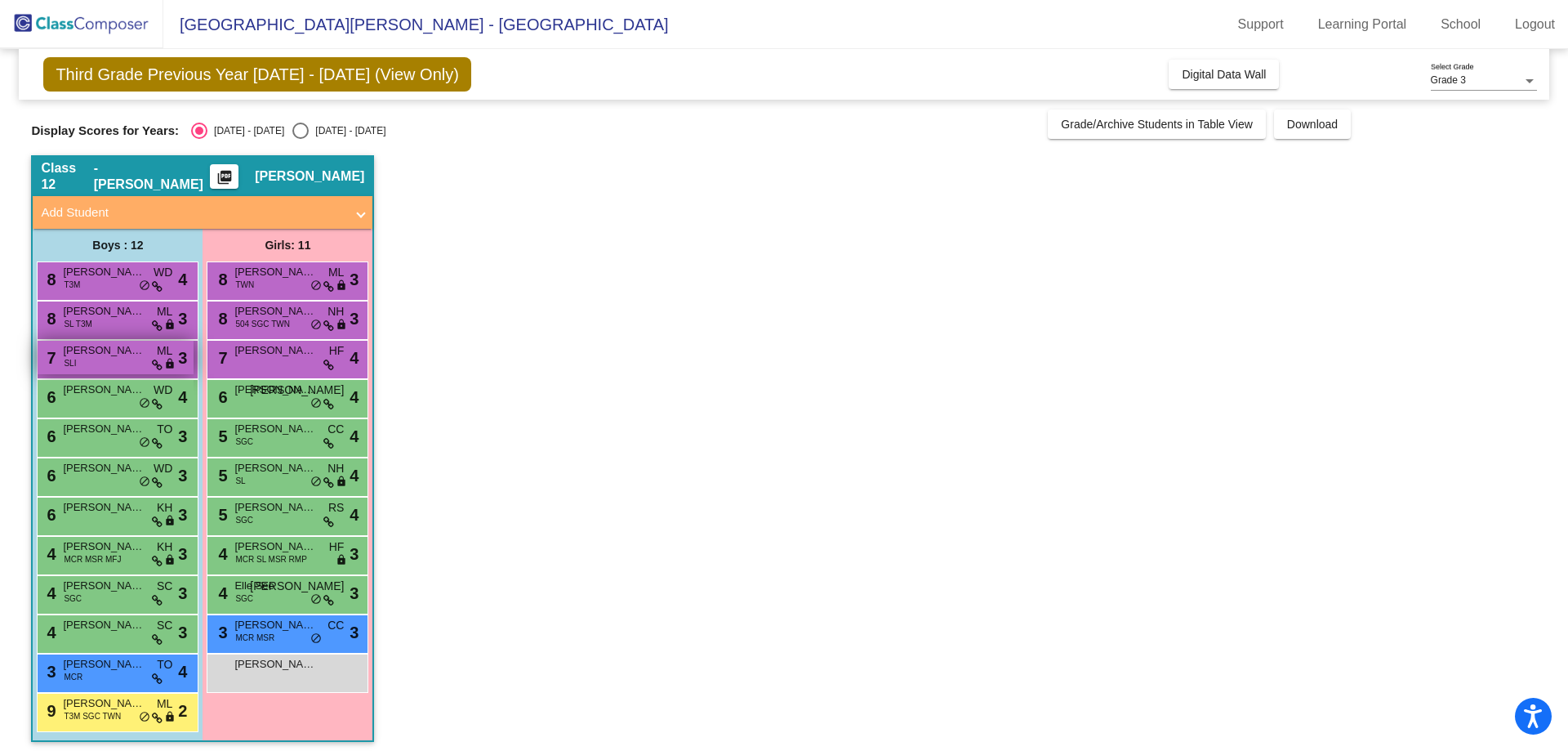
click at [112, 367] on div "7 Santino LaGuardia SLI ML lock do_not_disturb_alt 3" at bounding box center [116, 358] width 156 height 34
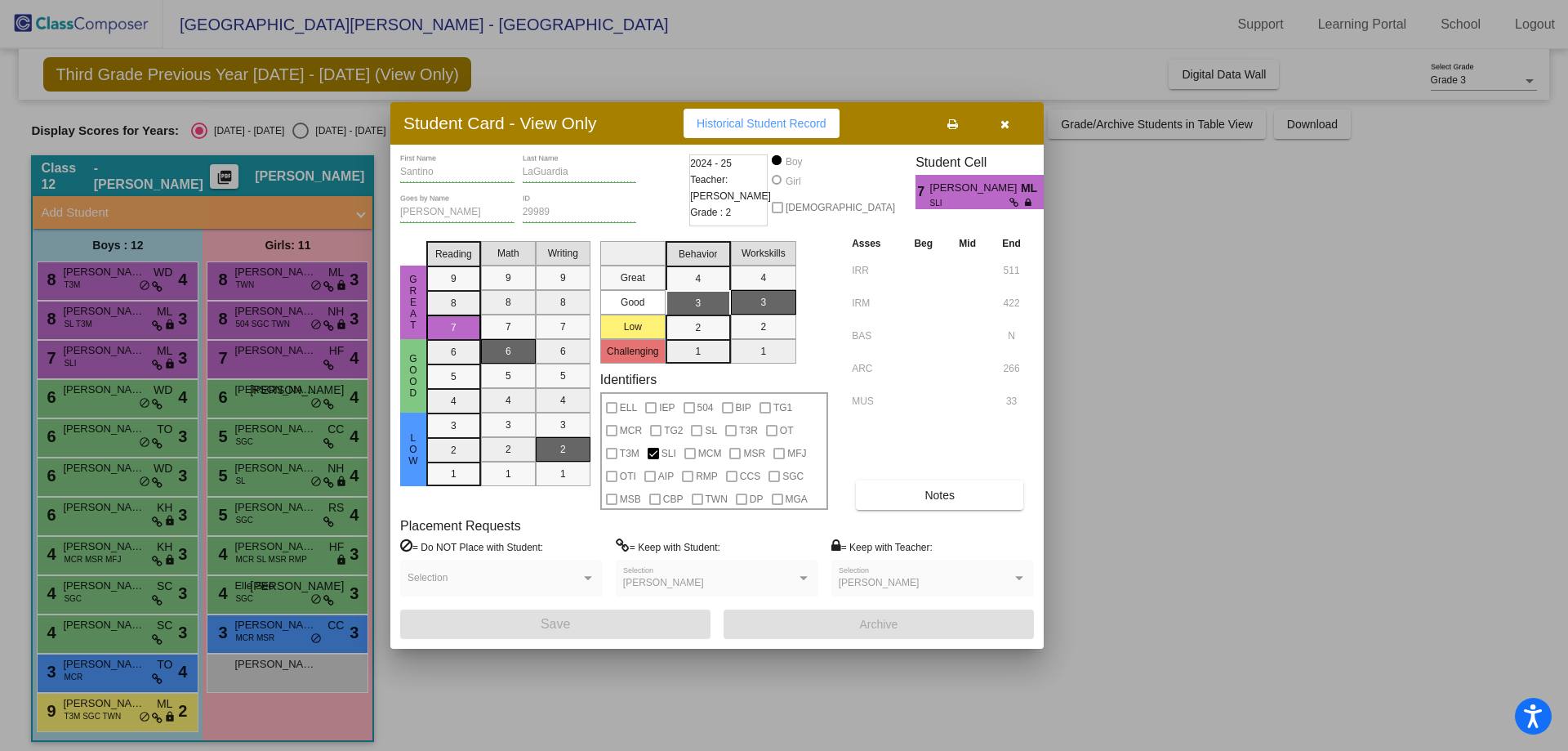
click at [114, 408] on div at bounding box center [784, 376] width 1568 height 751
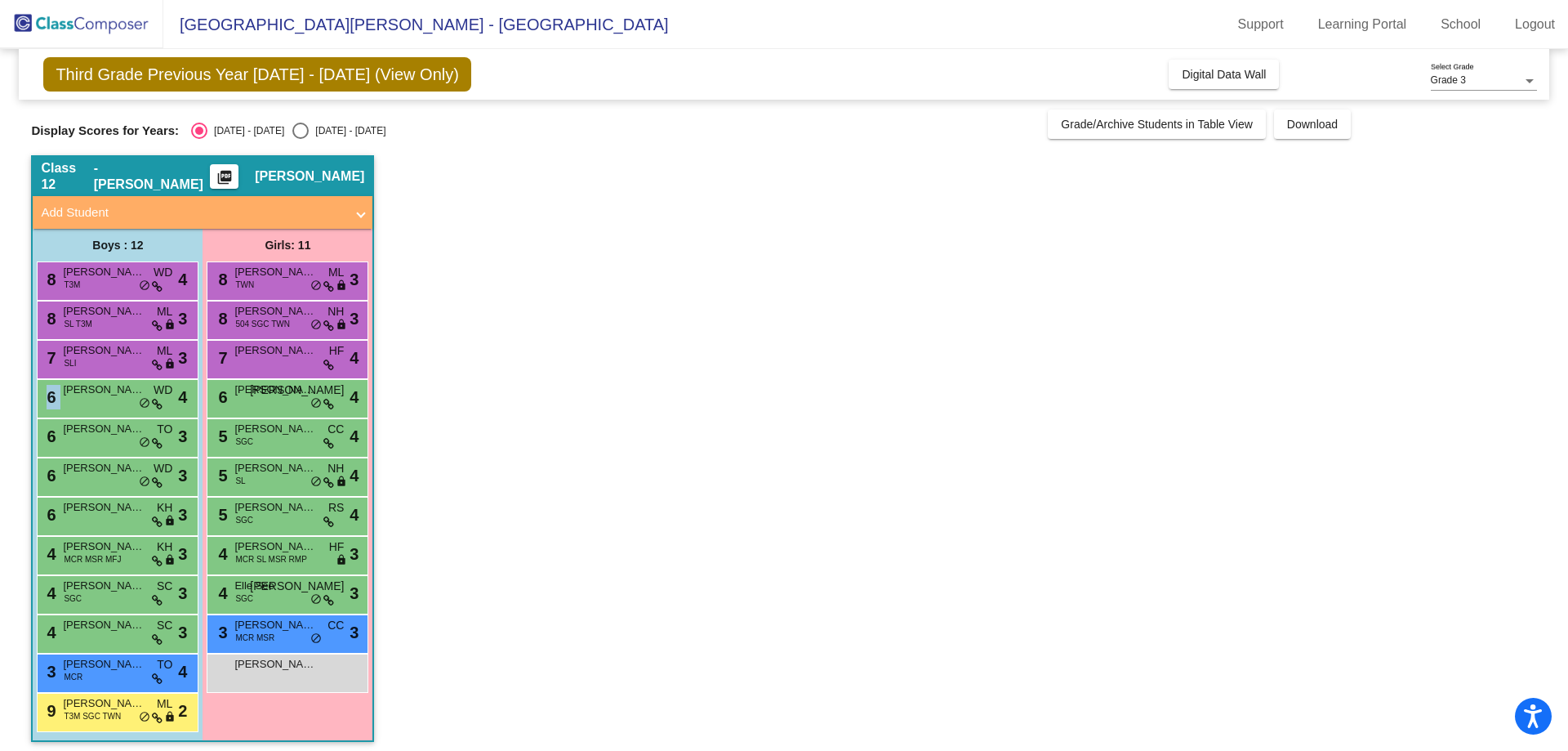
click at [114, 408] on div "6 Tate Minnillo WD lock do_not_disturb_alt 4" at bounding box center [116, 396] width 156 height 34
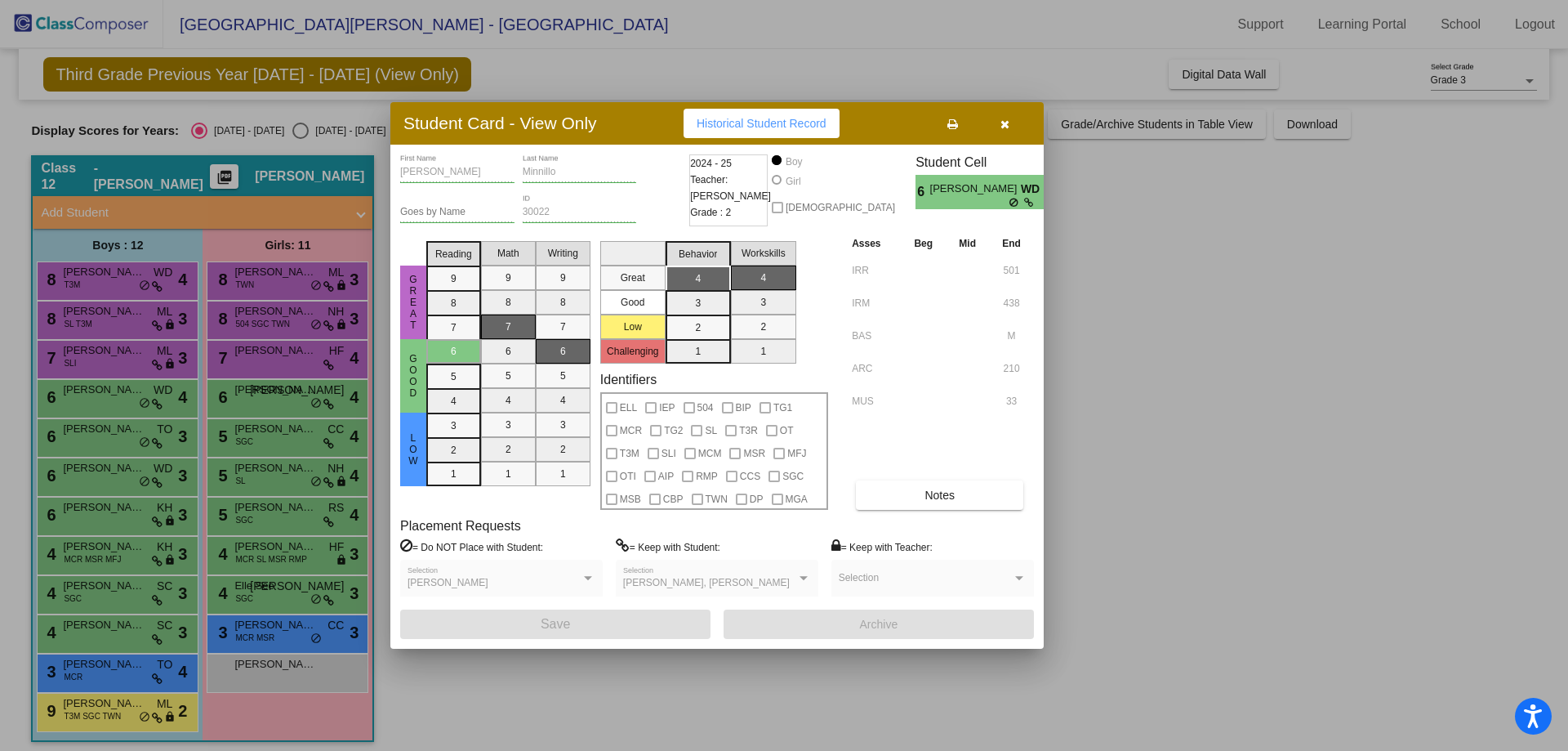
click at [102, 442] on div at bounding box center [784, 376] width 1568 height 751
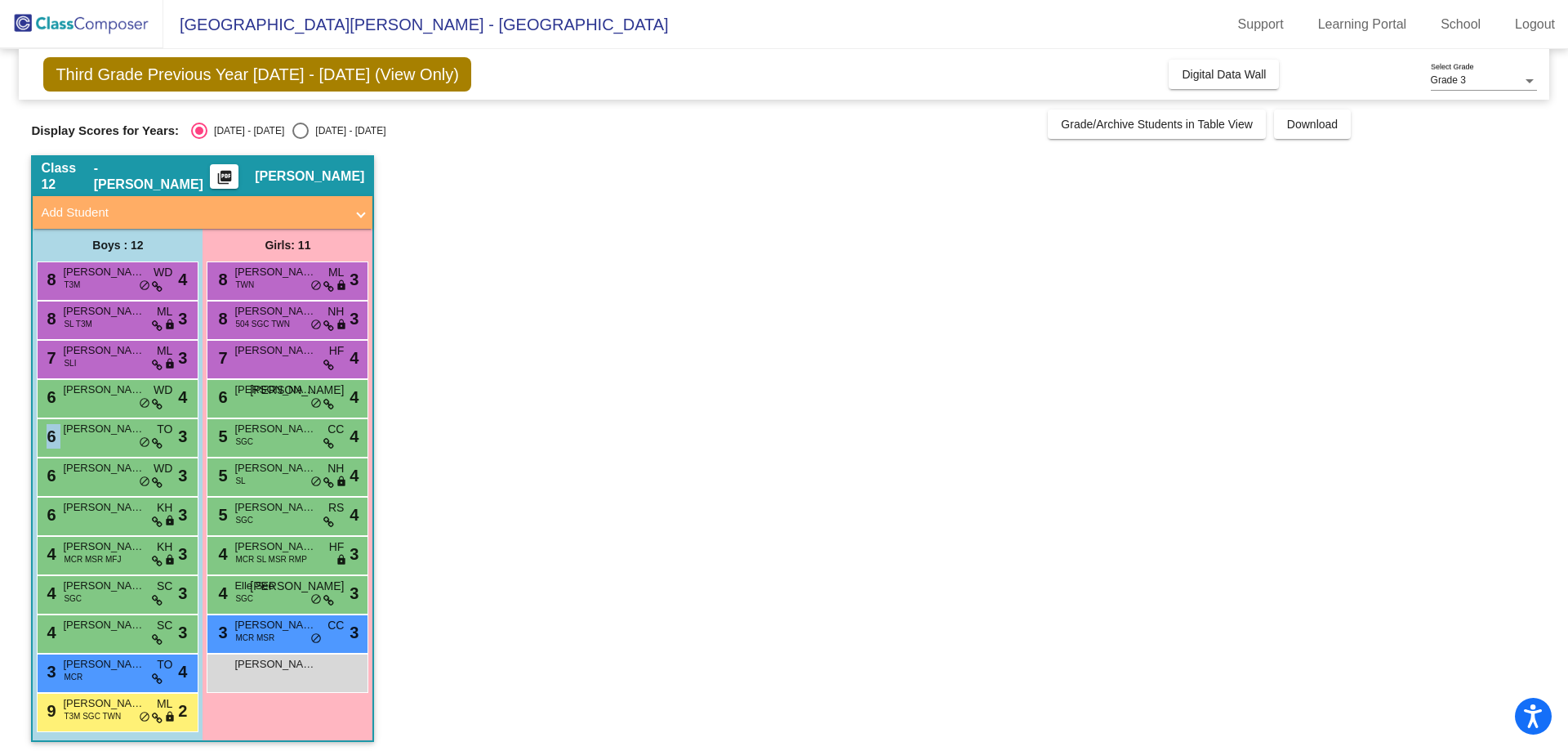
click at [102, 442] on div "6 Caden Forst TO lock do_not_disturb_alt 3" at bounding box center [116, 436] width 156 height 34
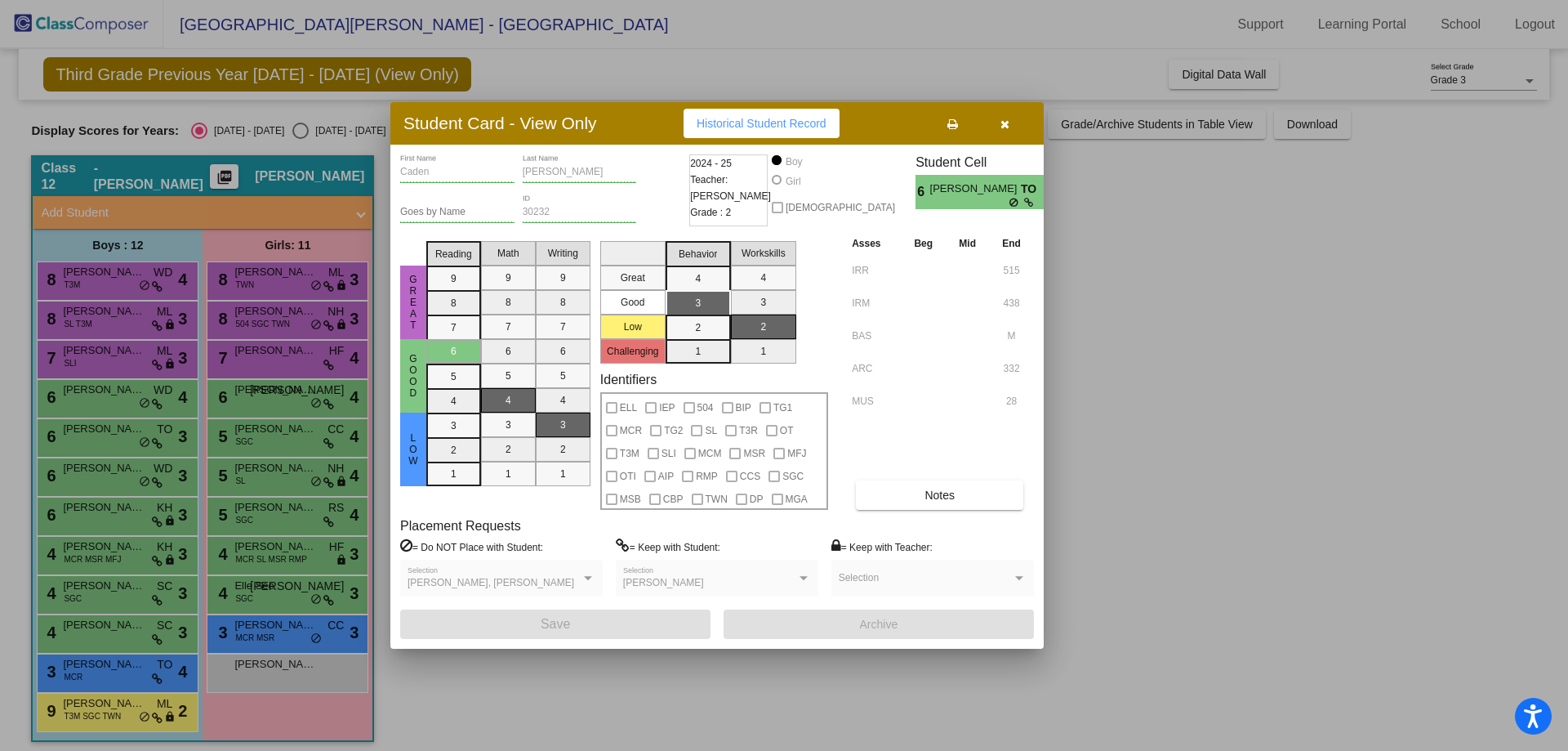
click at [105, 477] on div at bounding box center [784, 376] width 1568 height 751
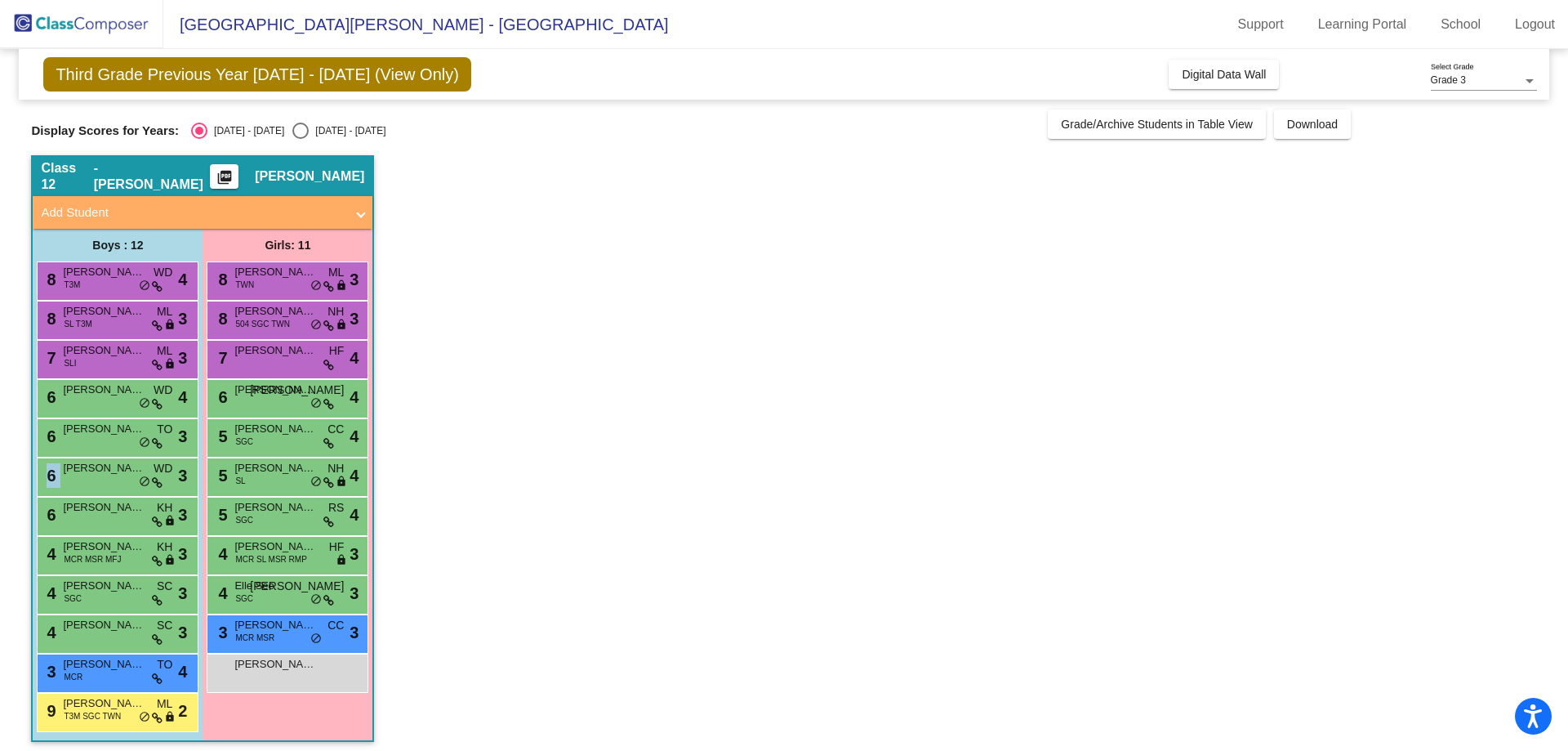
click at [105, 477] on div "6 Francis Paparone WD lock do_not_disturb_alt 3" at bounding box center [116, 475] width 156 height 34
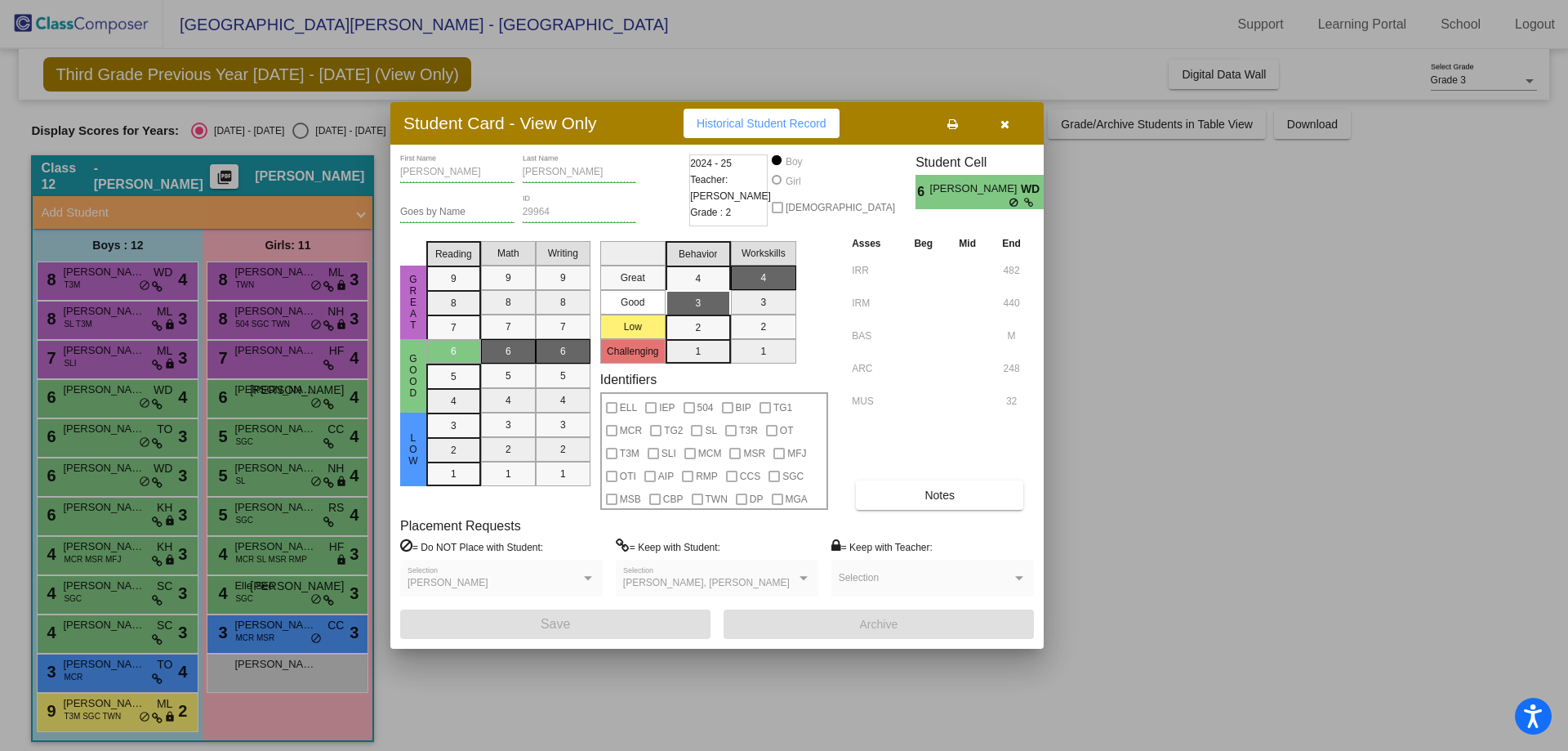
click at [102, 509] on div at bounding box center [784, 376] width 1568 height 751
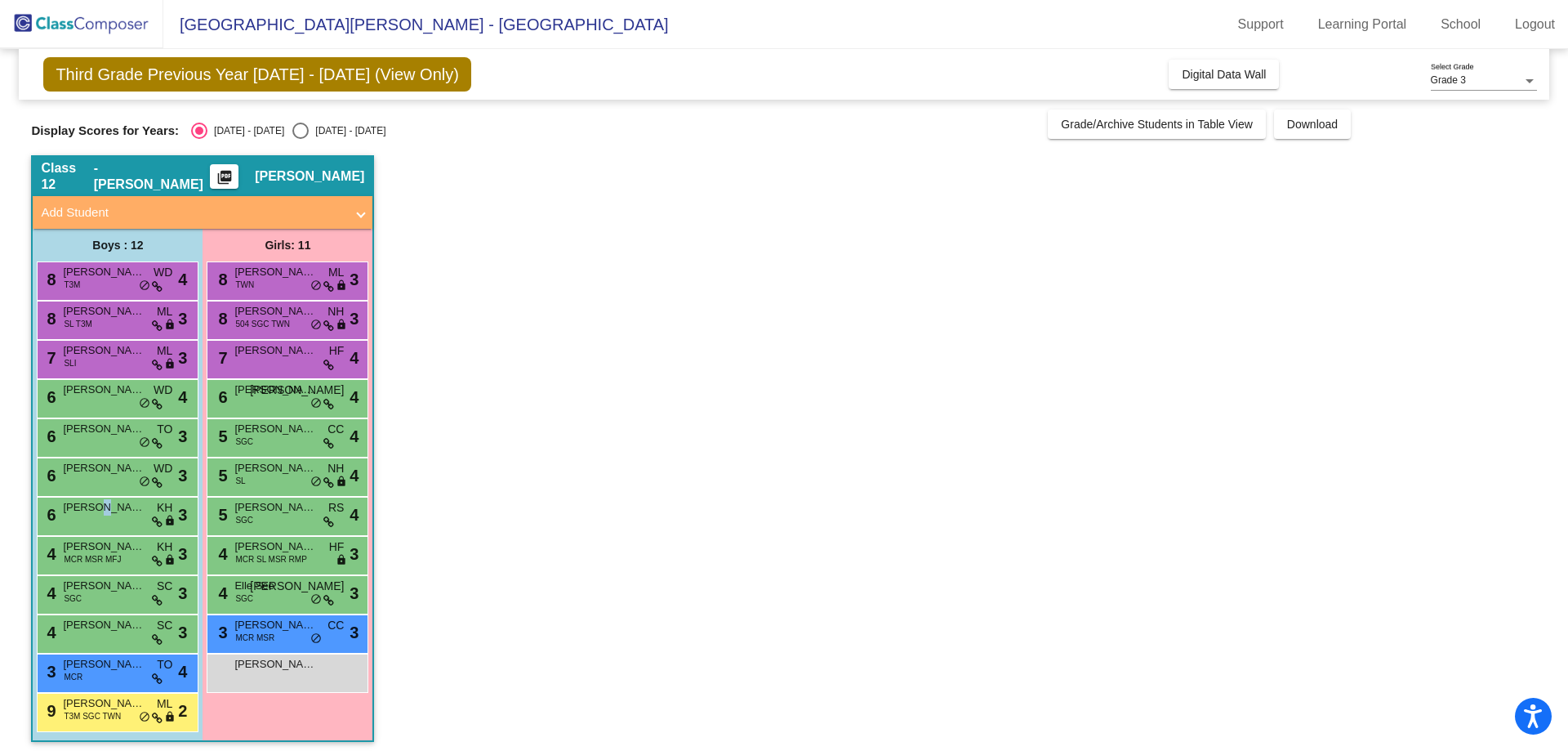
click at [102, 509] on span "[PERSON_NAME]" at bounding box center [104, 507] width 82 height 17
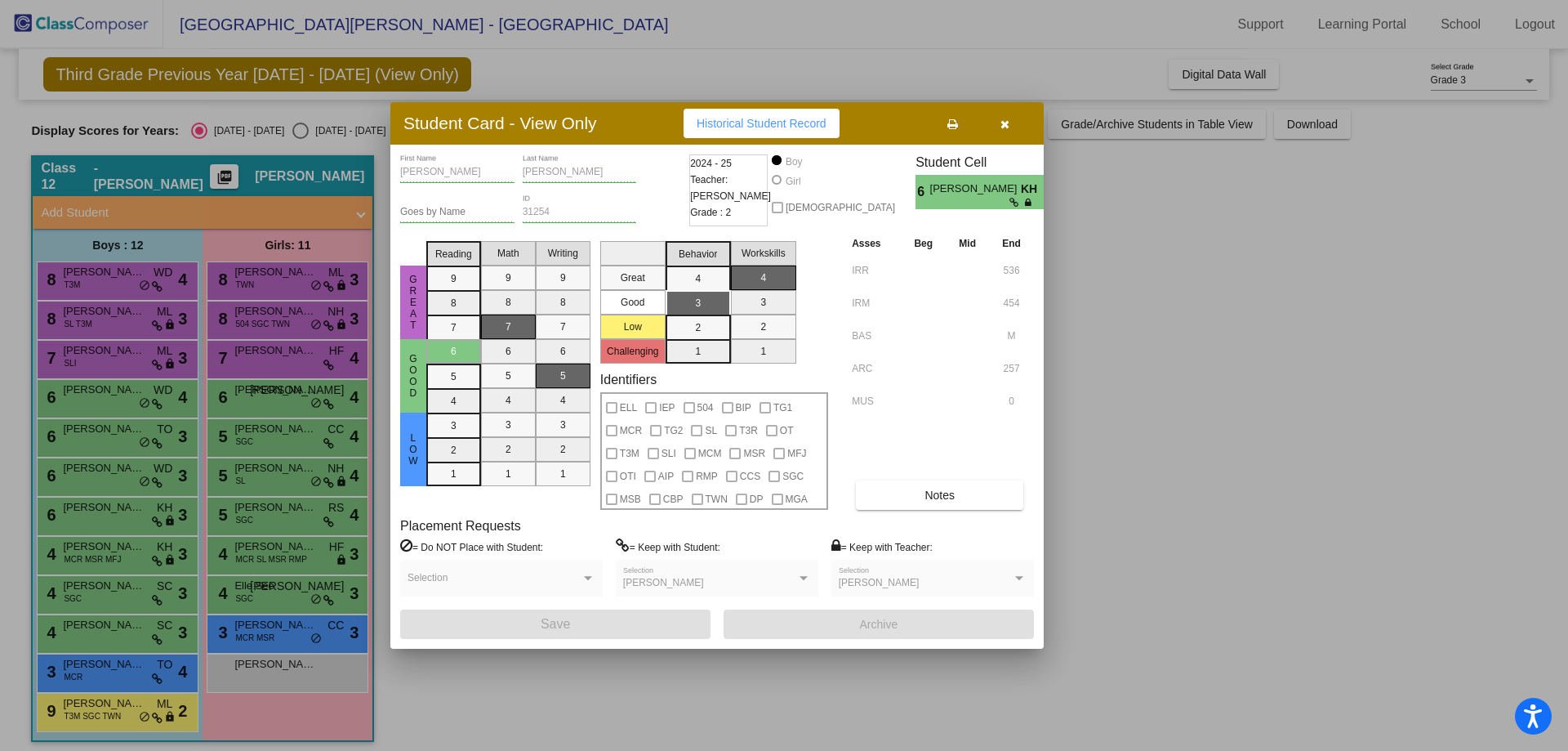
click at [106, 542] on div at bounding box center [784, 376] width 1568 height 751
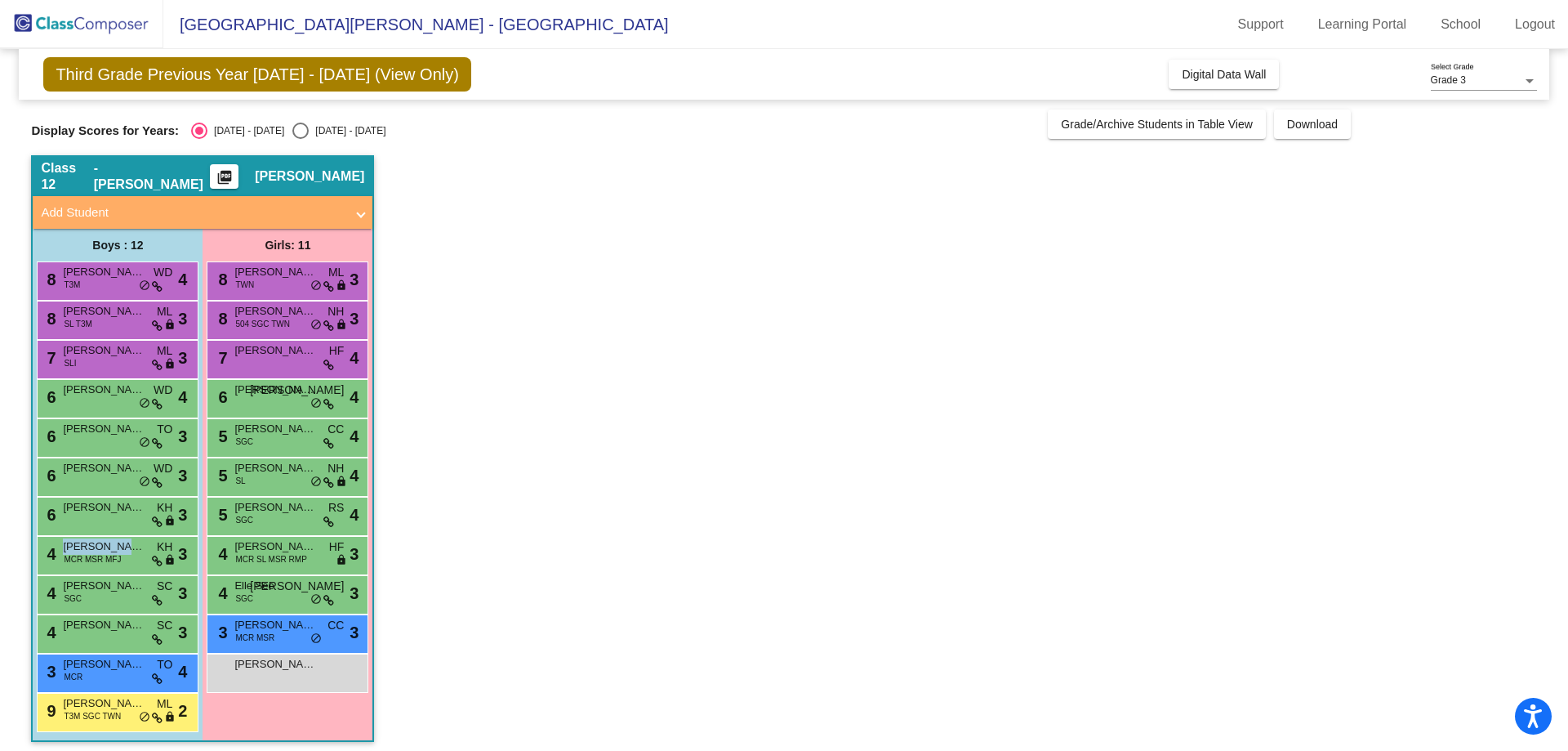
click at [106, 542] on span "[PERSON_NAME]" at bounding box center [104, 546] width 82 height 17
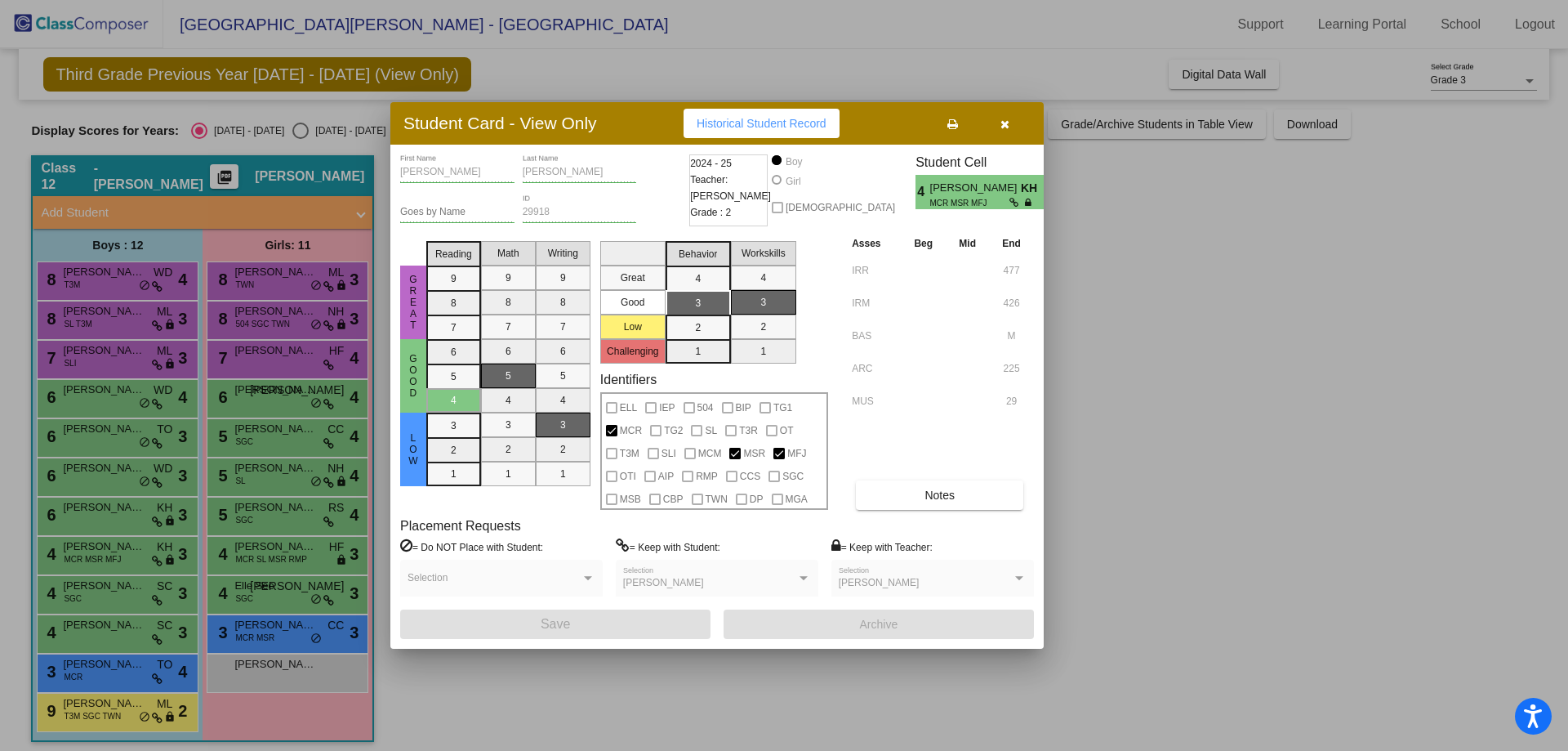
click at [111, 580] on div at bounding box center [784, 376] width 1568 height 751
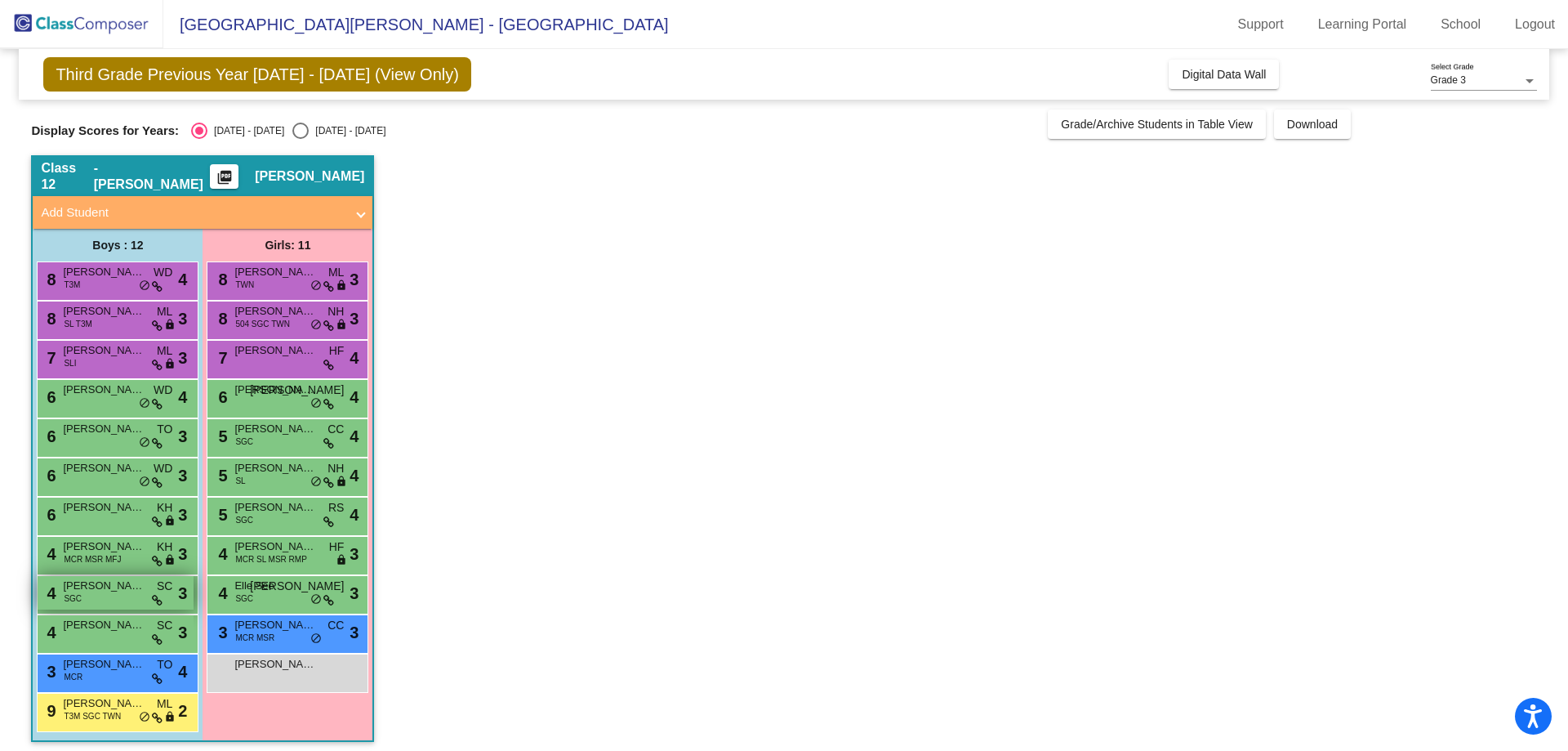
click at [114, 582] on span "[PERSON_NAME] [PERSON_NAME]" at bounding box center [104, 586] width 82 height 17
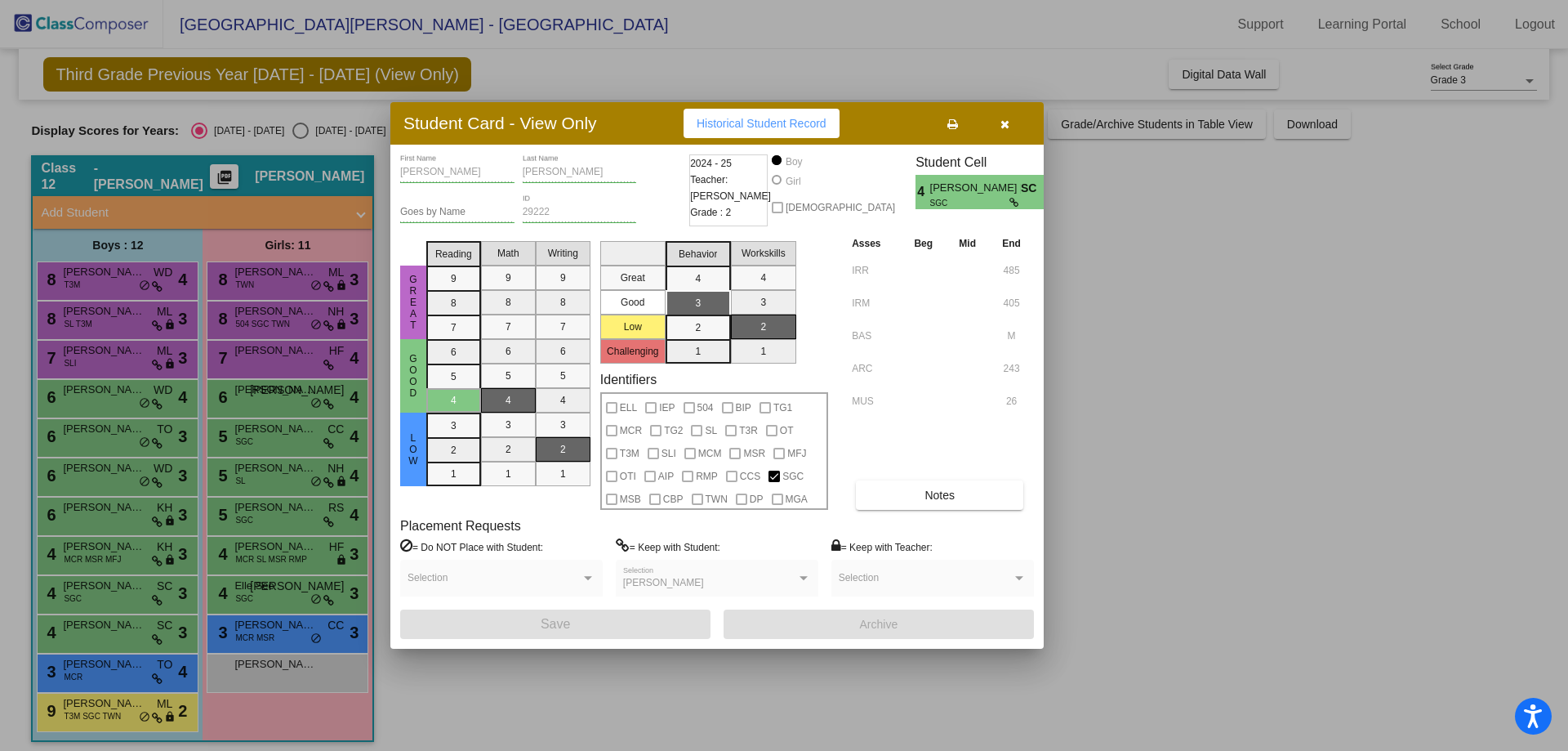
click at [108, 631] on div at bounding box center [784, 376] width 1568 height 751
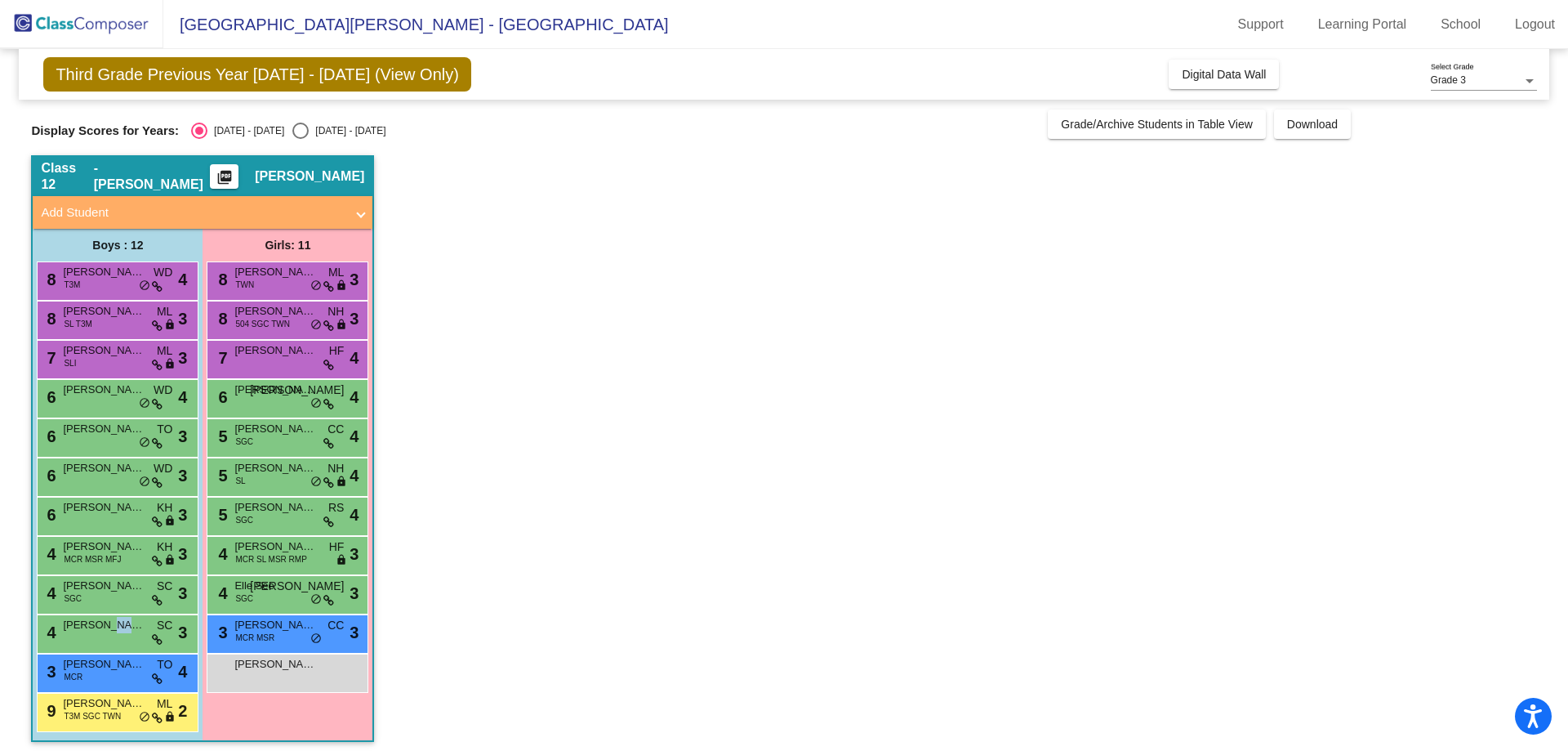
click at [108, 631] on span "[PERSON_NAME]" at bounding box center [104, 625] width 82 height 17
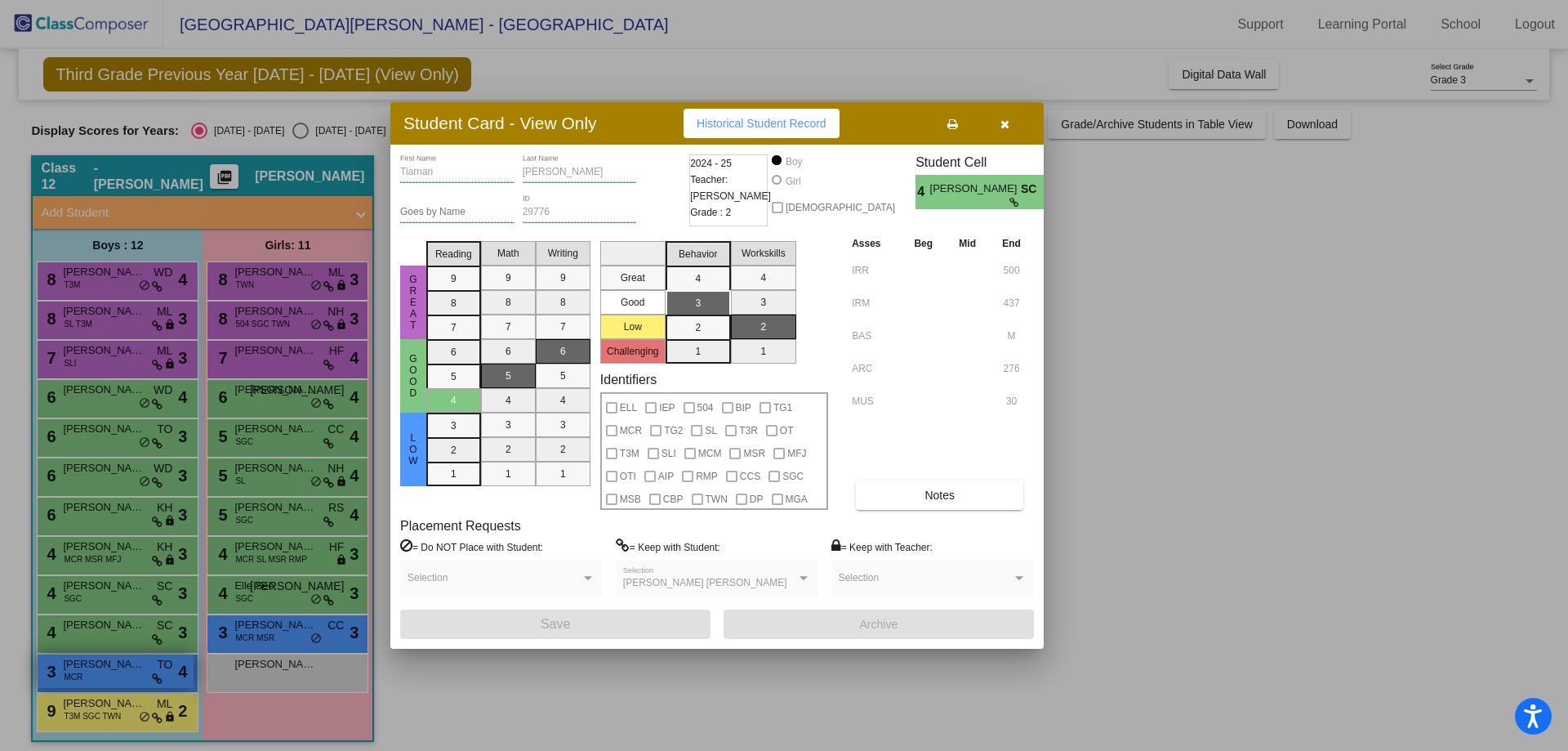
click at [98, 677] on div at bounding box center [784, 376] width 1568 height 751
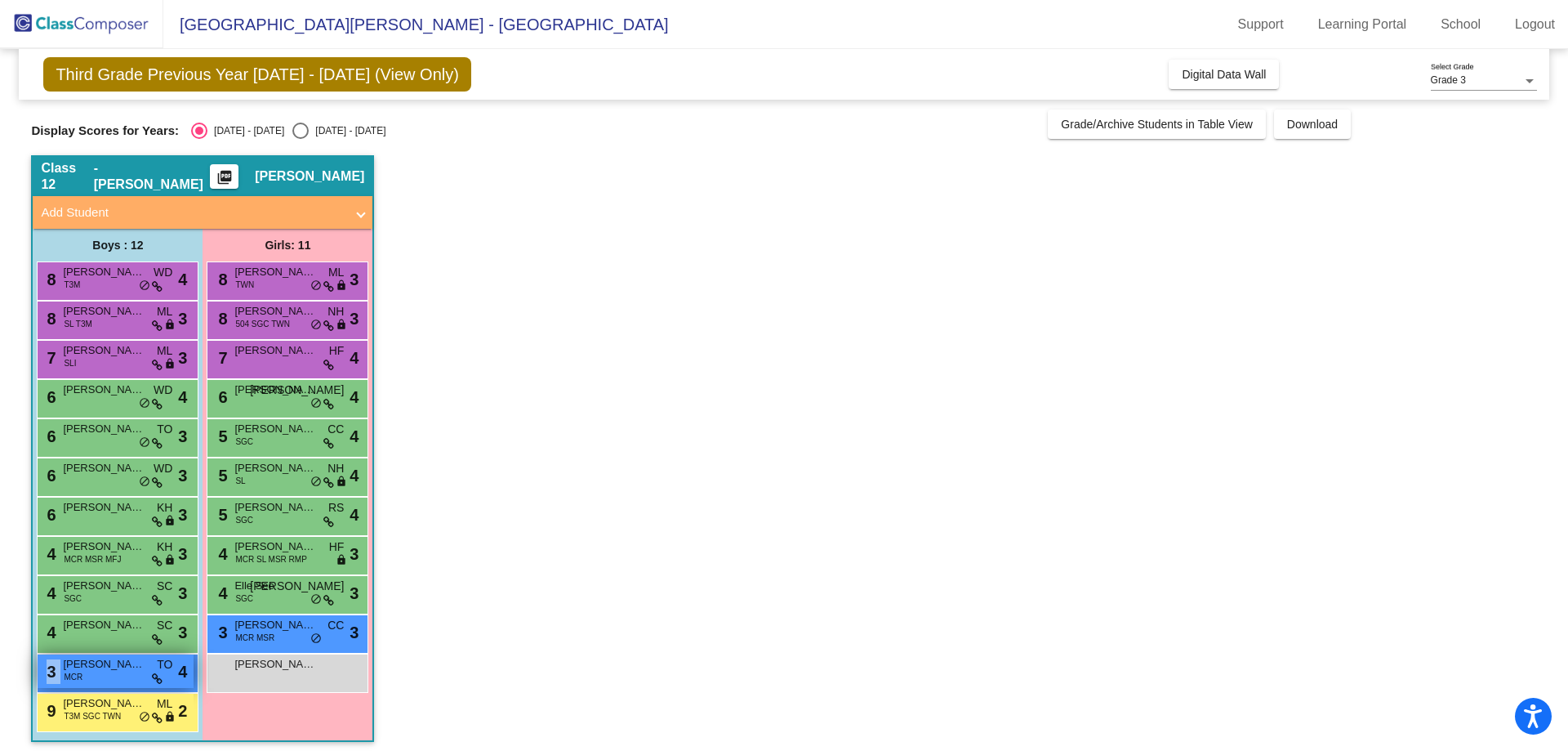
click at [99, 676] on div "3 Knox Knittle MCR TO lock do_not_disturb_alt 4" at bounding box center [116, 671] width 156 height 34
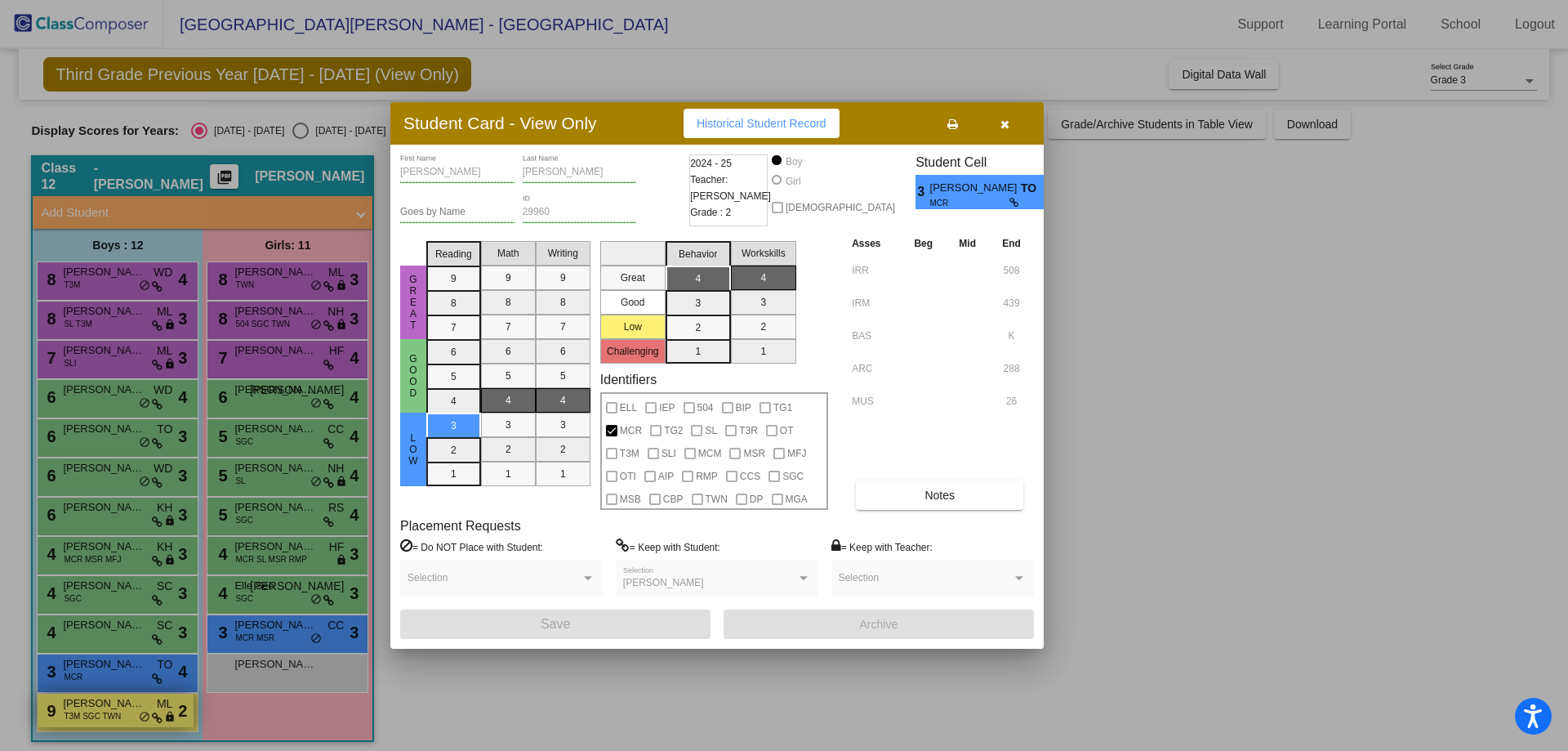
click at [94, 714] on div at bounding box center [784, 376] width 1568 height 751
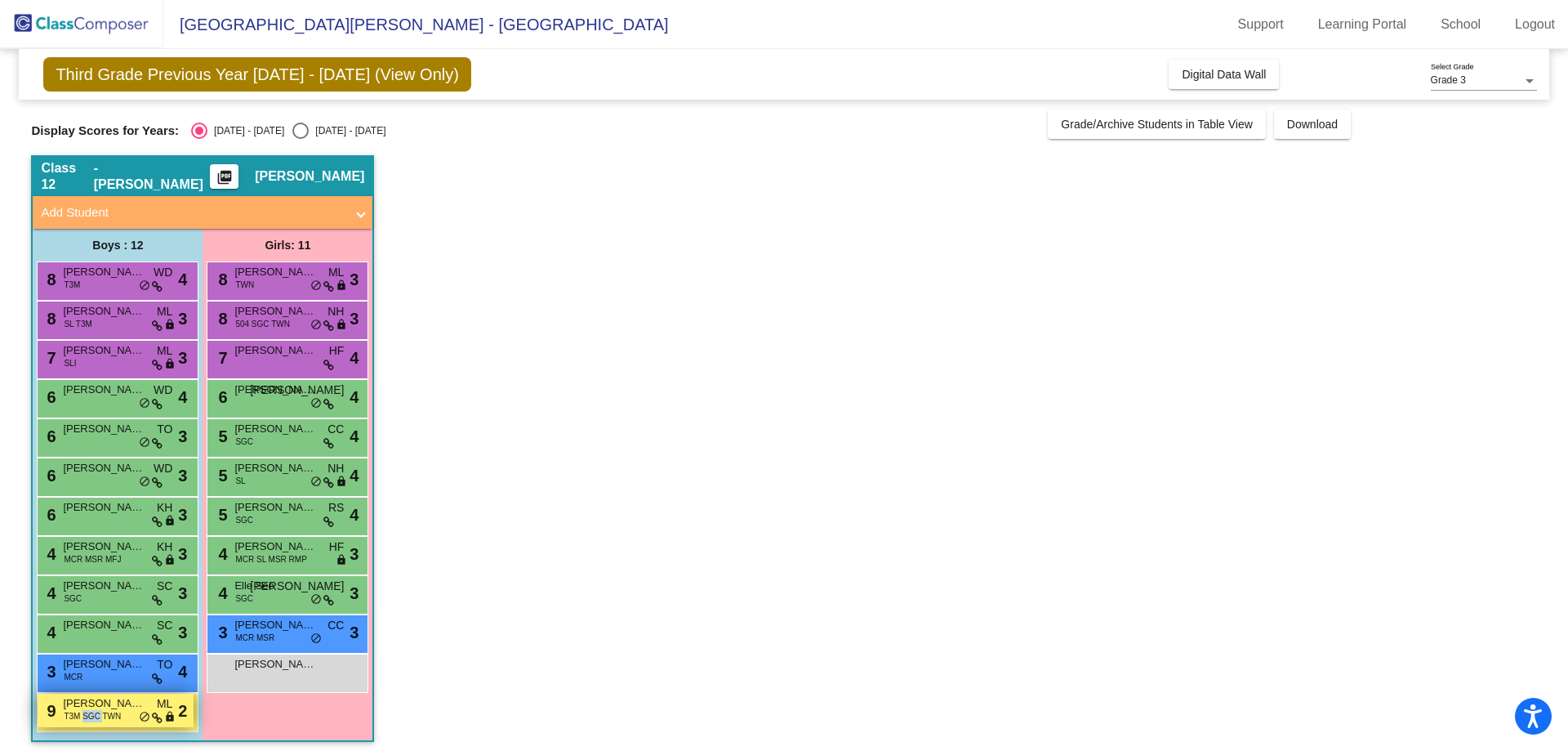
click at [95, 713] on span "T3M SGC TWN" at bounding box center [92, 715] width 57 height 12
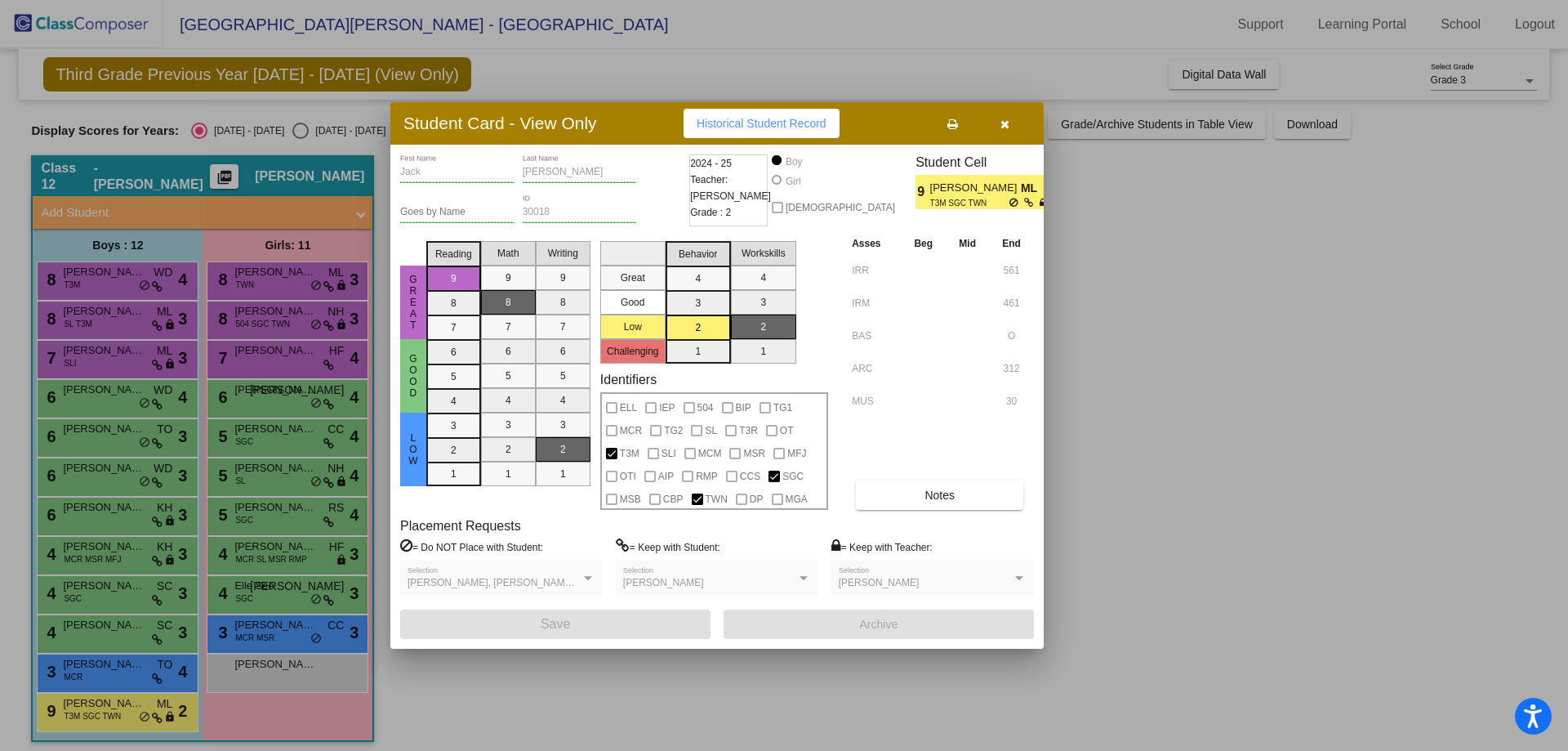
click at [275, 280] on div at bounding box center [784, 376] width 1568 height 751
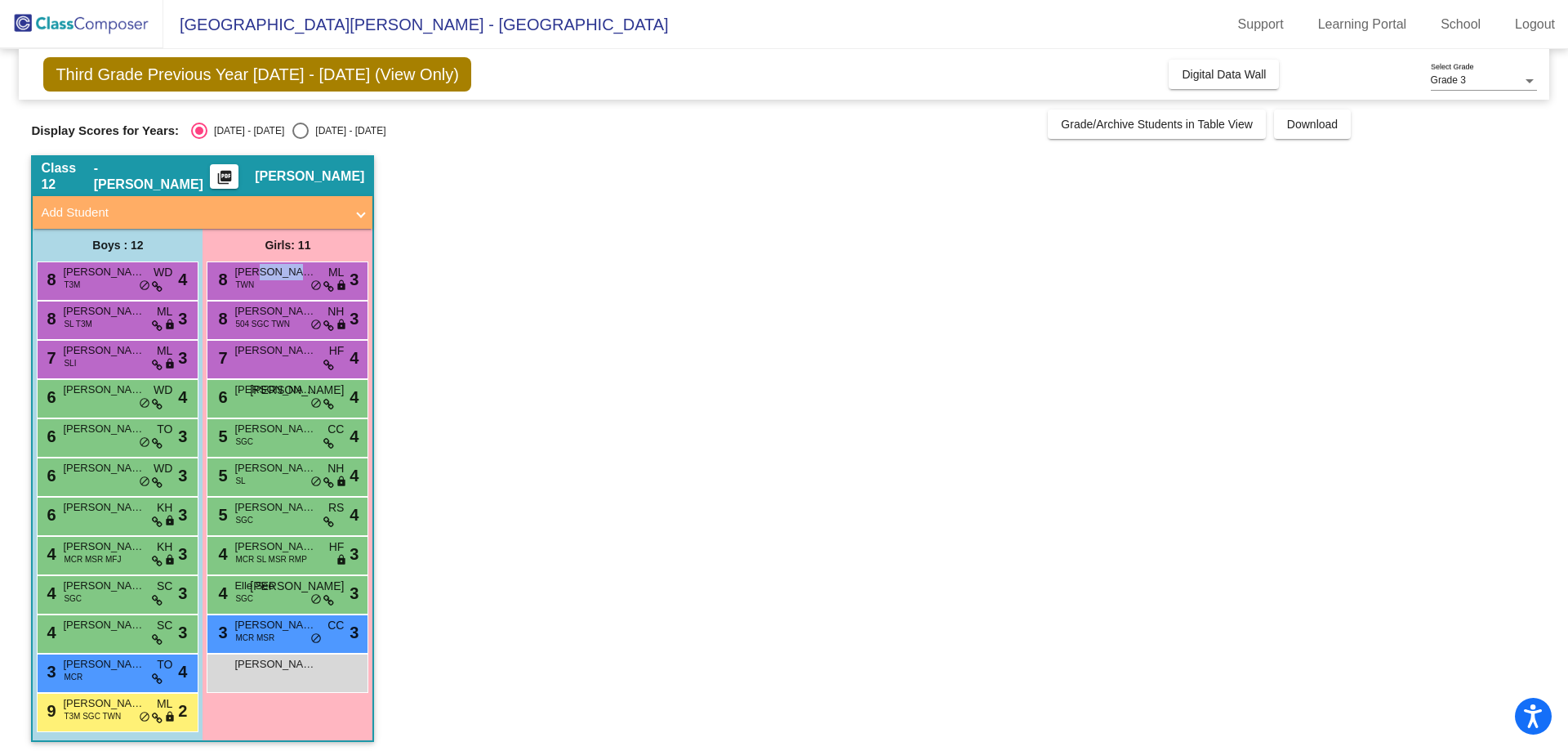
click at [275, 280] on span "[PERSON_NAME]" at bounding box center [275, 272] width 82 height 17
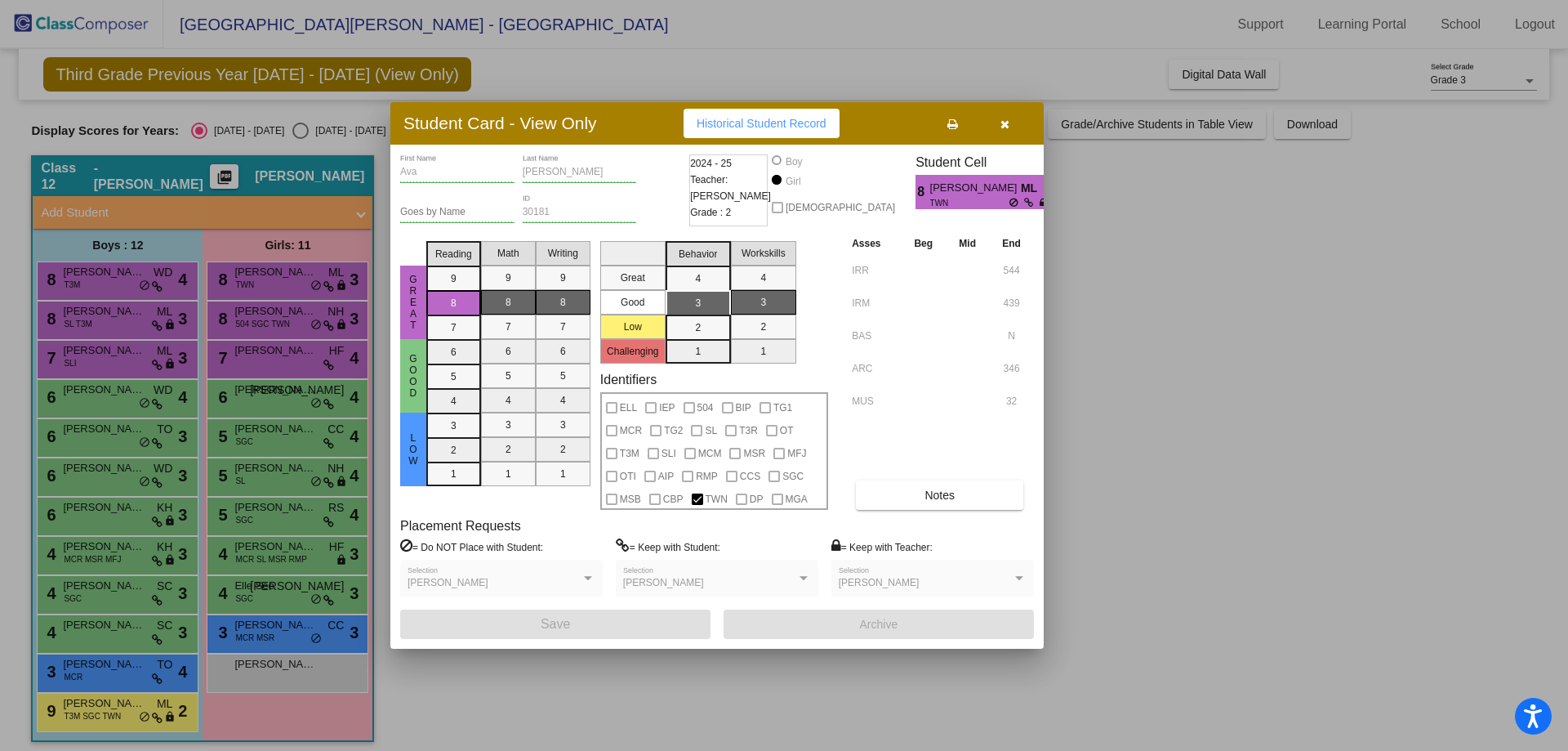
click at [290, 325] on div at bounding box center [784, 376] width 1568 height 751
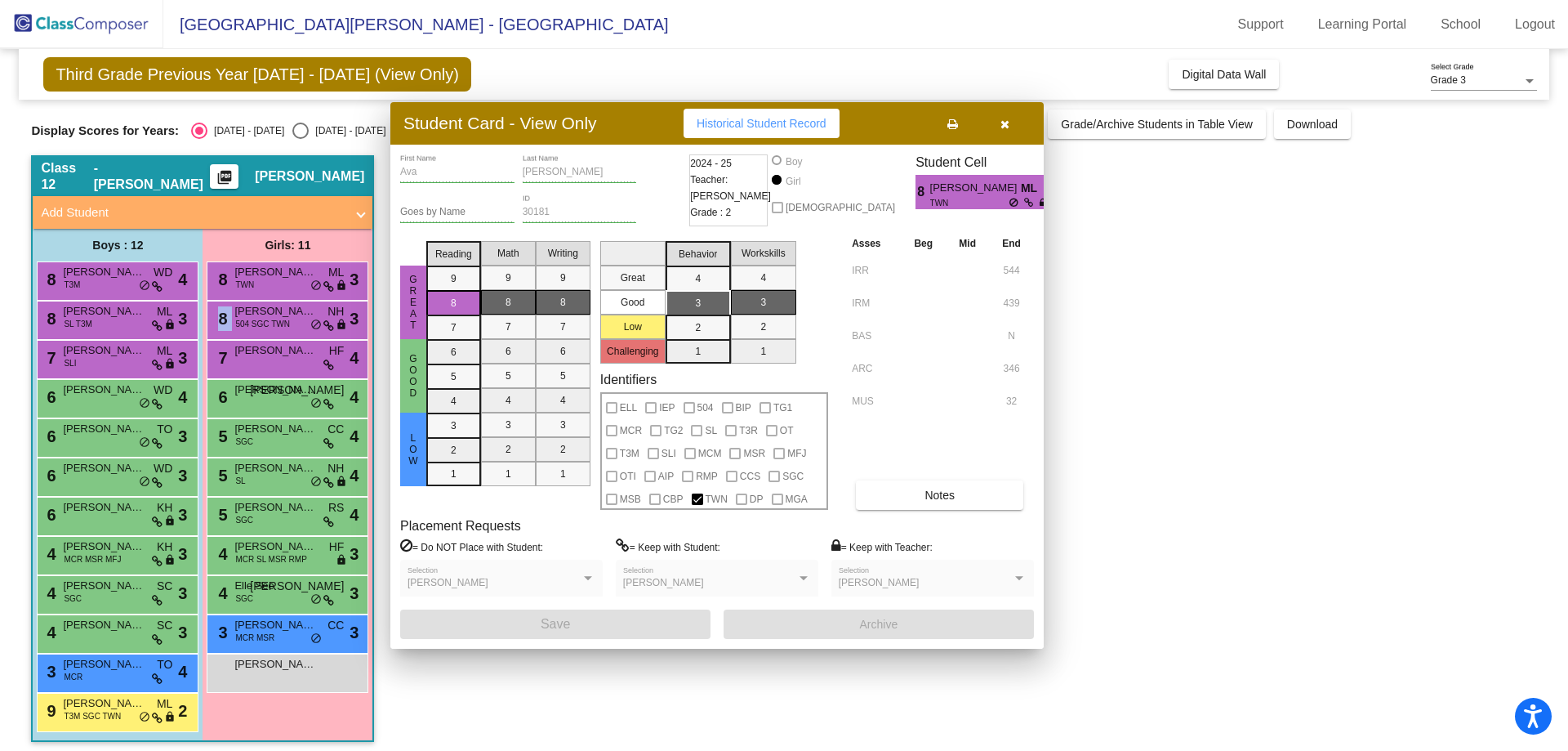
click at [290, 325] on div "8 Elle Neff 504 SGC TWN NH lock do_not_disturb_alt 3" at bounding box center [288, 318] width 156 height 34
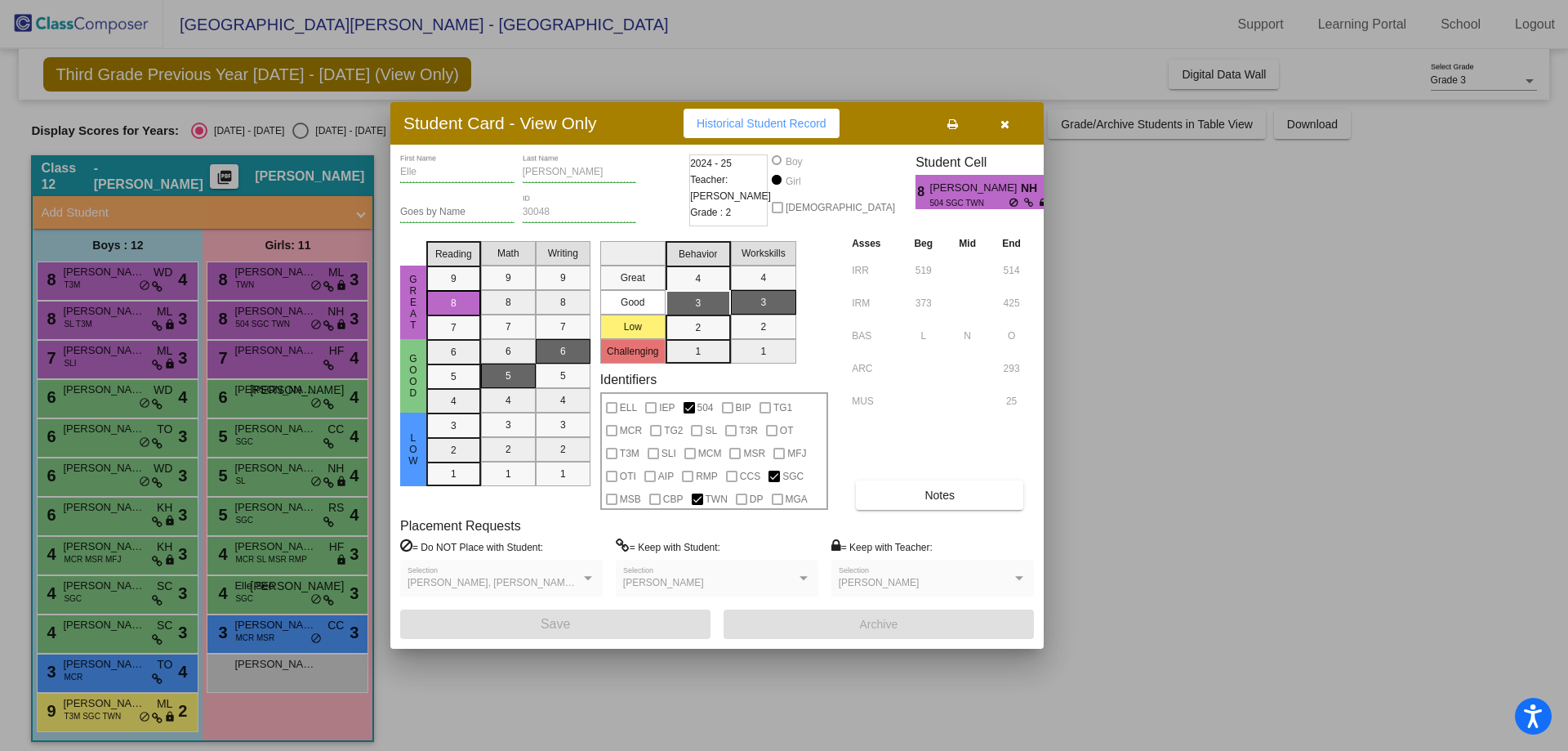
click at [281, 355] on div at bounding box center [784, 376] width 1568 height 751
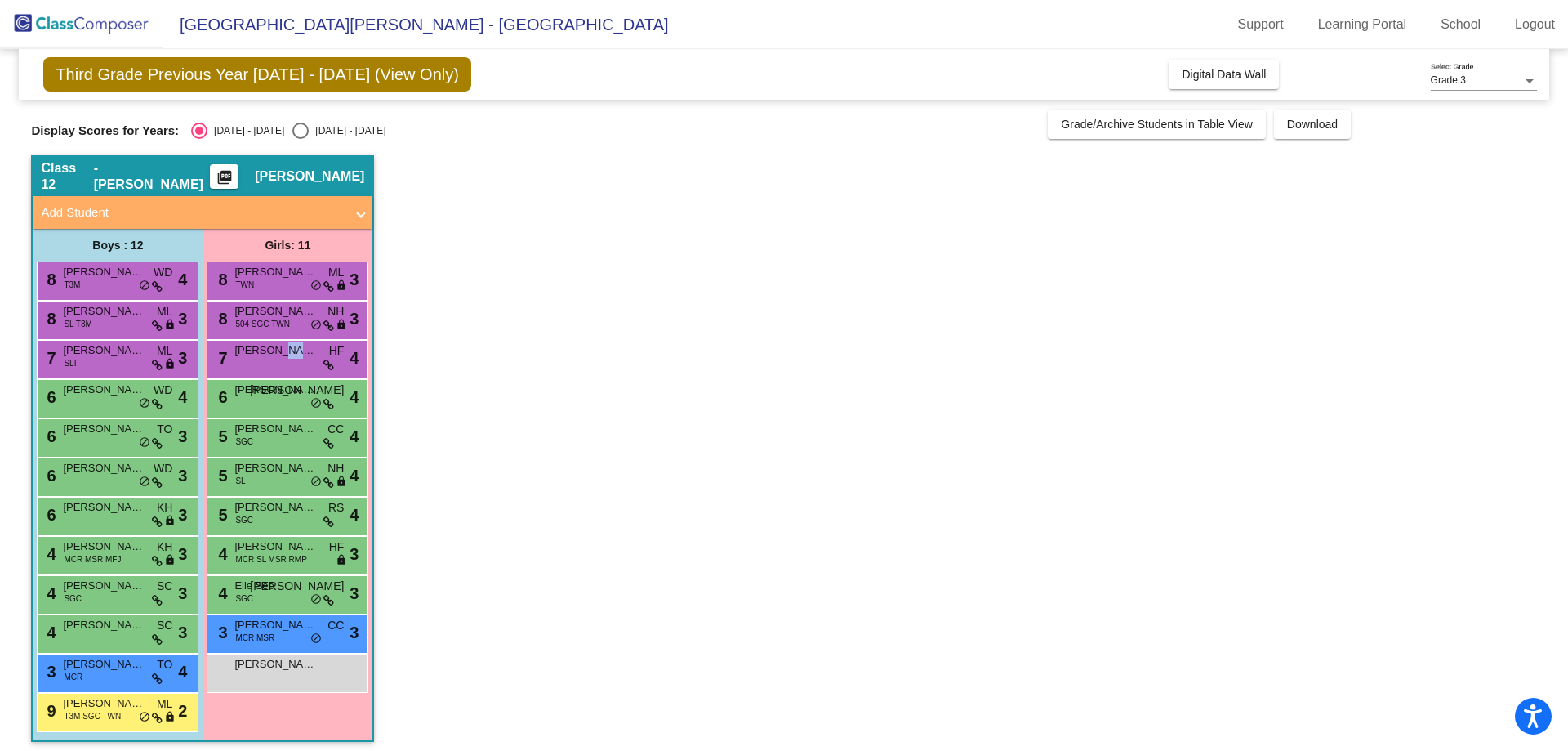
click at [281, 355] on span "[PERSON_NAME] [PERSON_NAME]" at bounding box center [275, 350] width 82 height 17
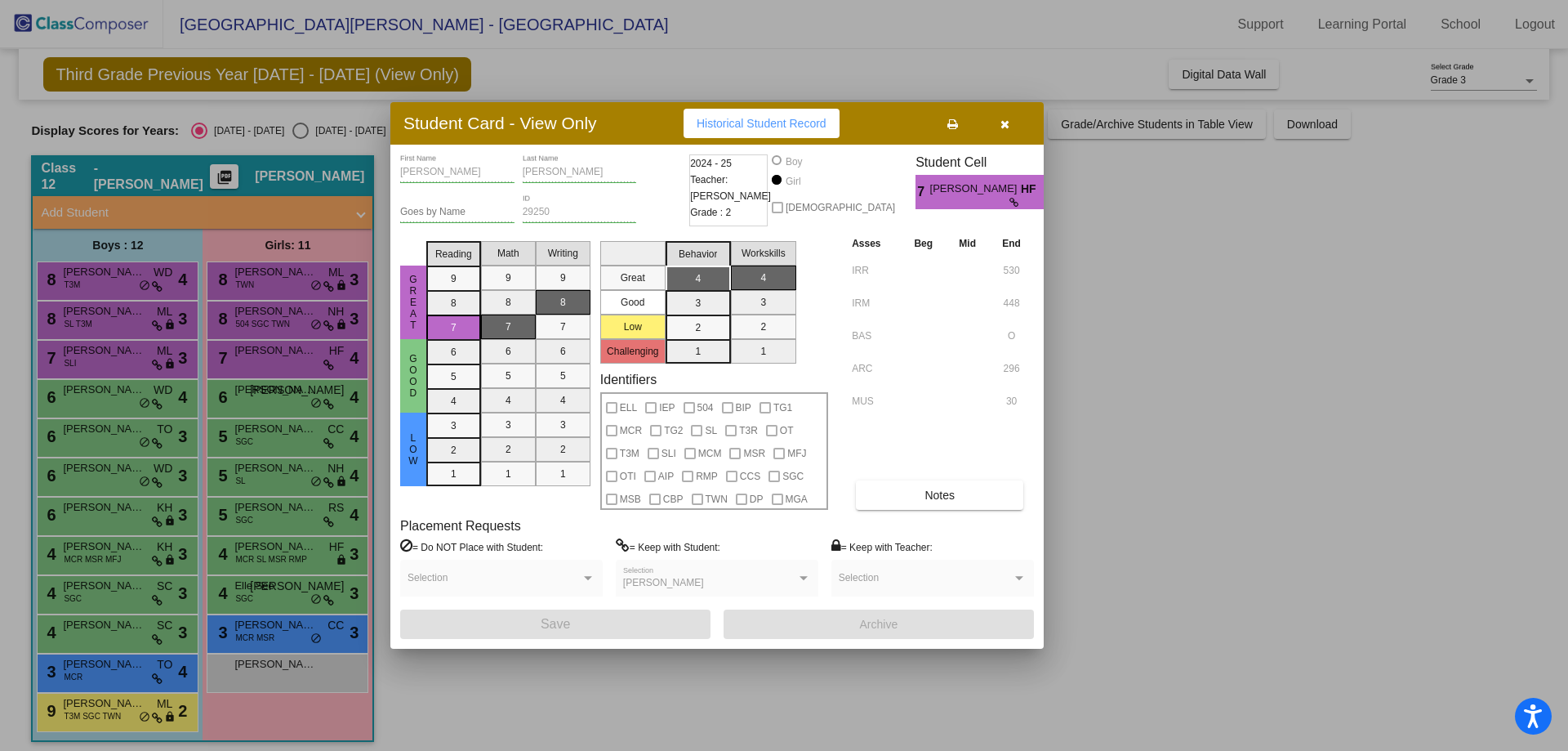
click at [275, 391] on div at bounding box center [784, 376] width 1568 height 751
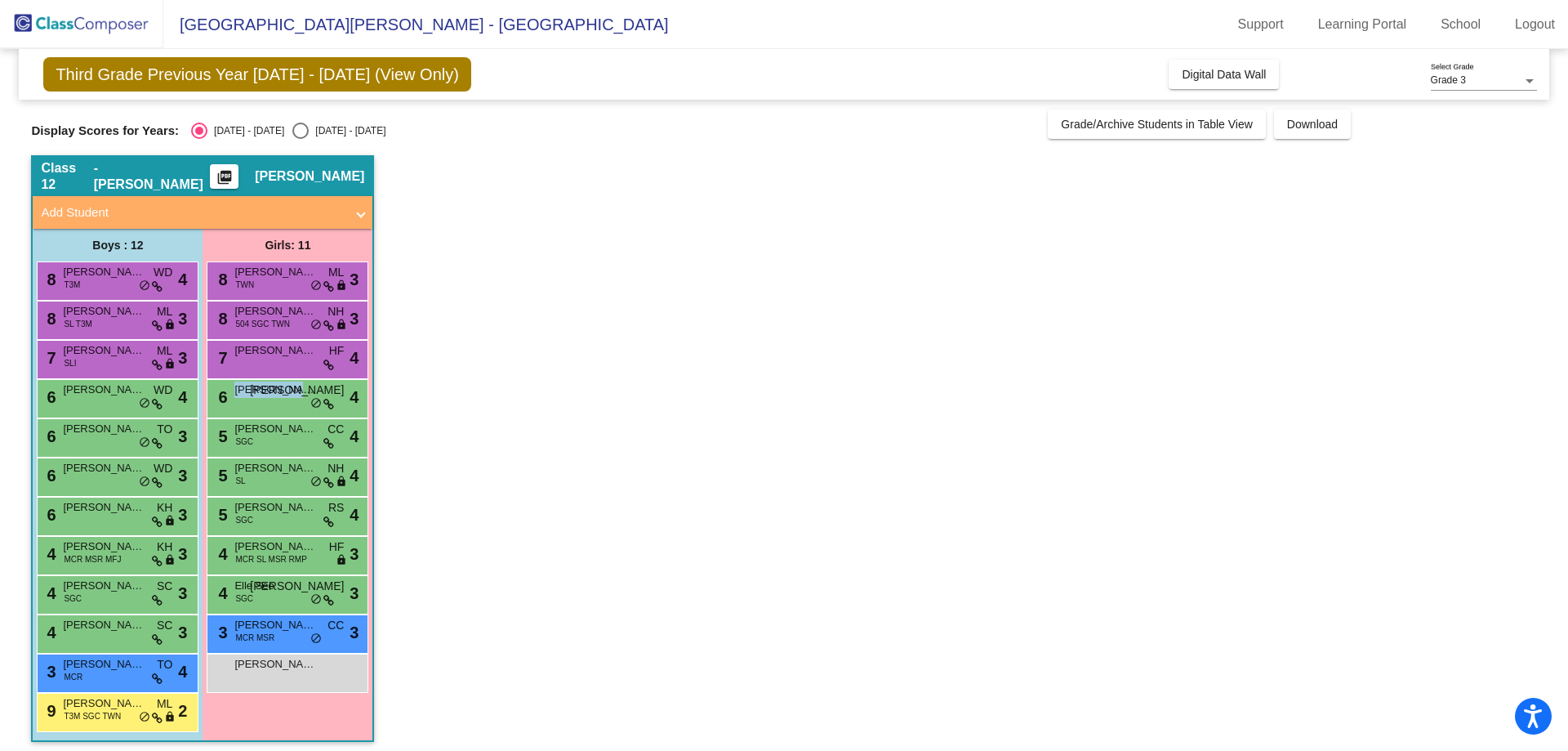
click at [275, 391] on span "[PERSON_NAME]" at bounding box center [275, 389] width 82 height 17
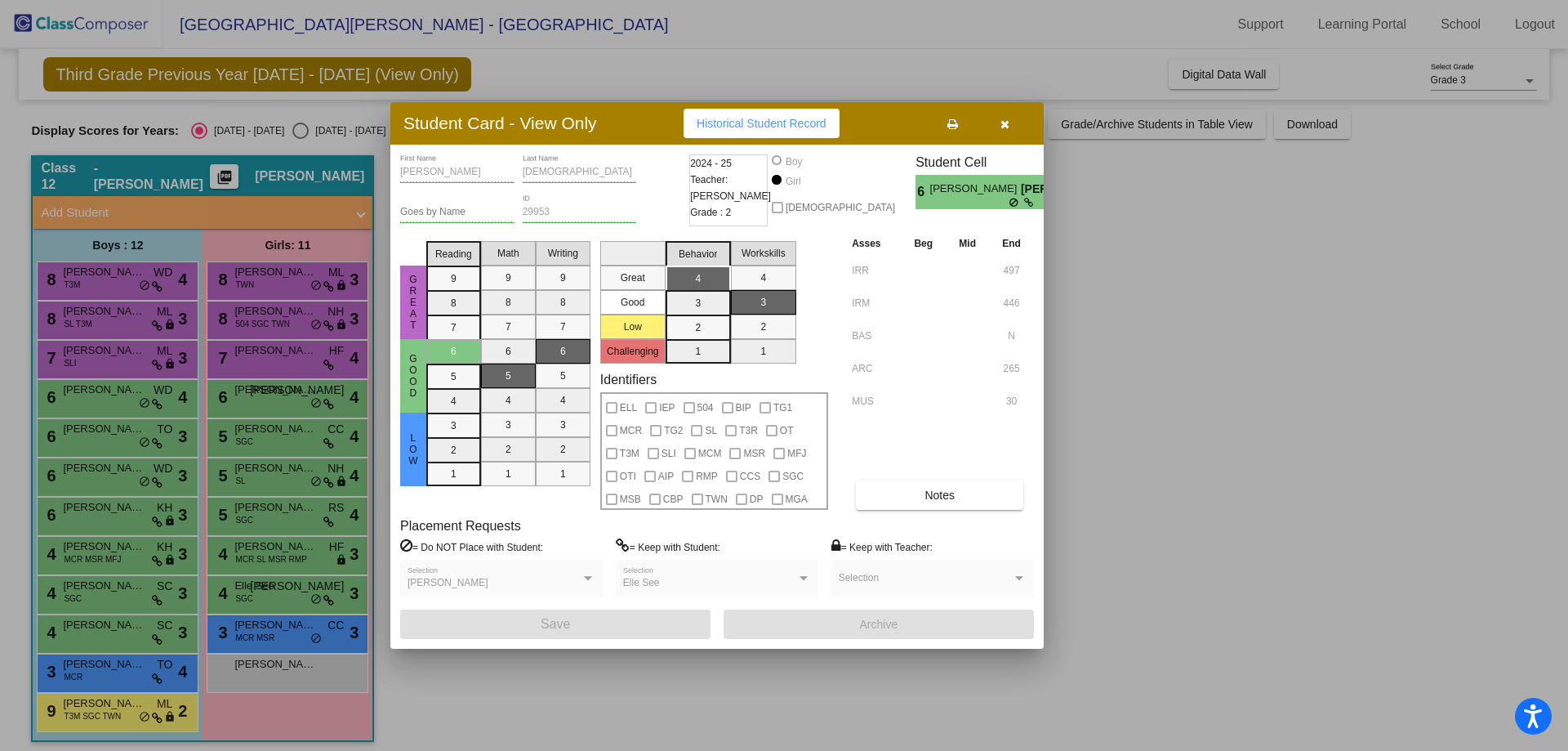
click at [263, 432] on div at bounding box center [784, 376] width 1568 height 751
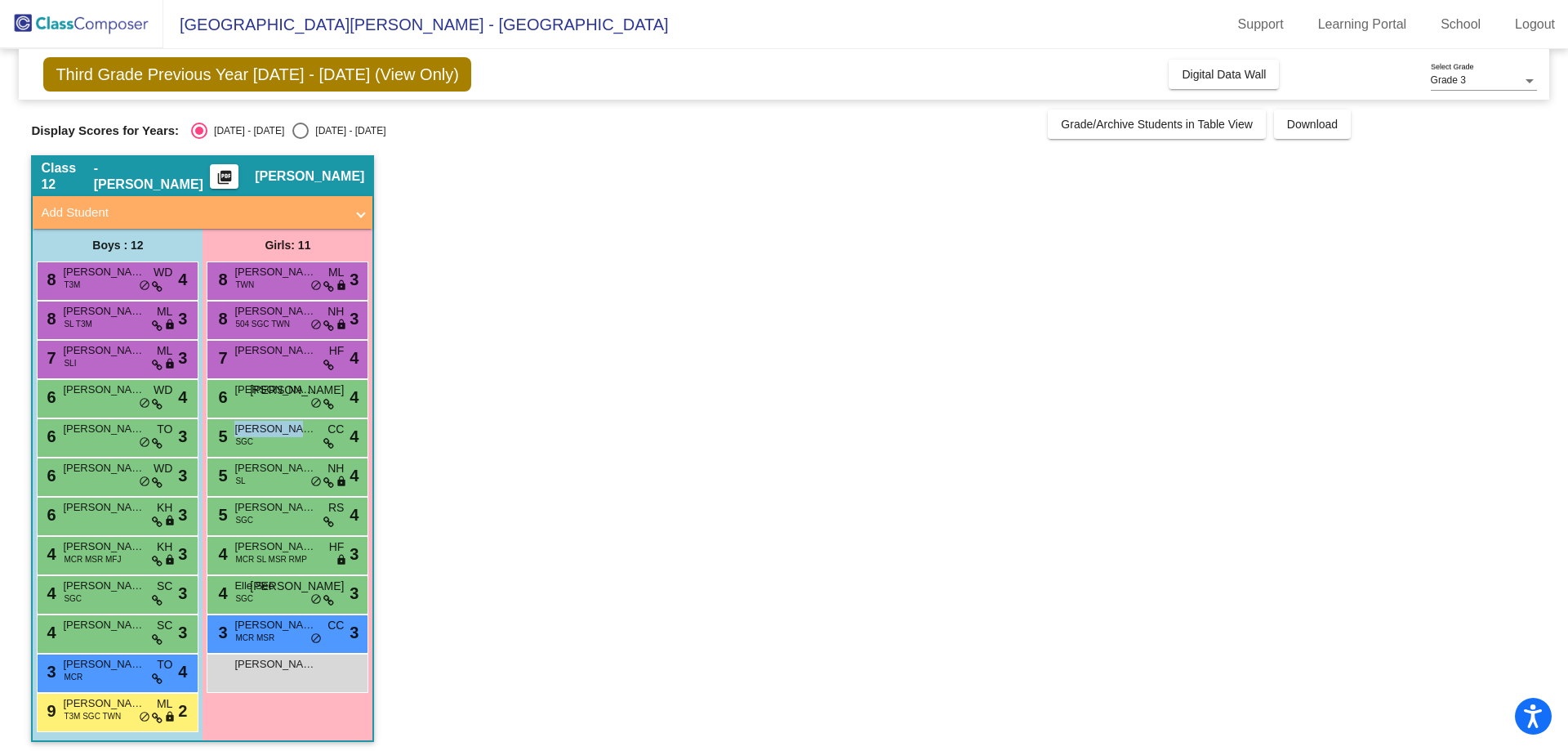
click at [263, 432] on span "[PERSON_NAME]" at bounding box center [275, 429] width 82 height 17
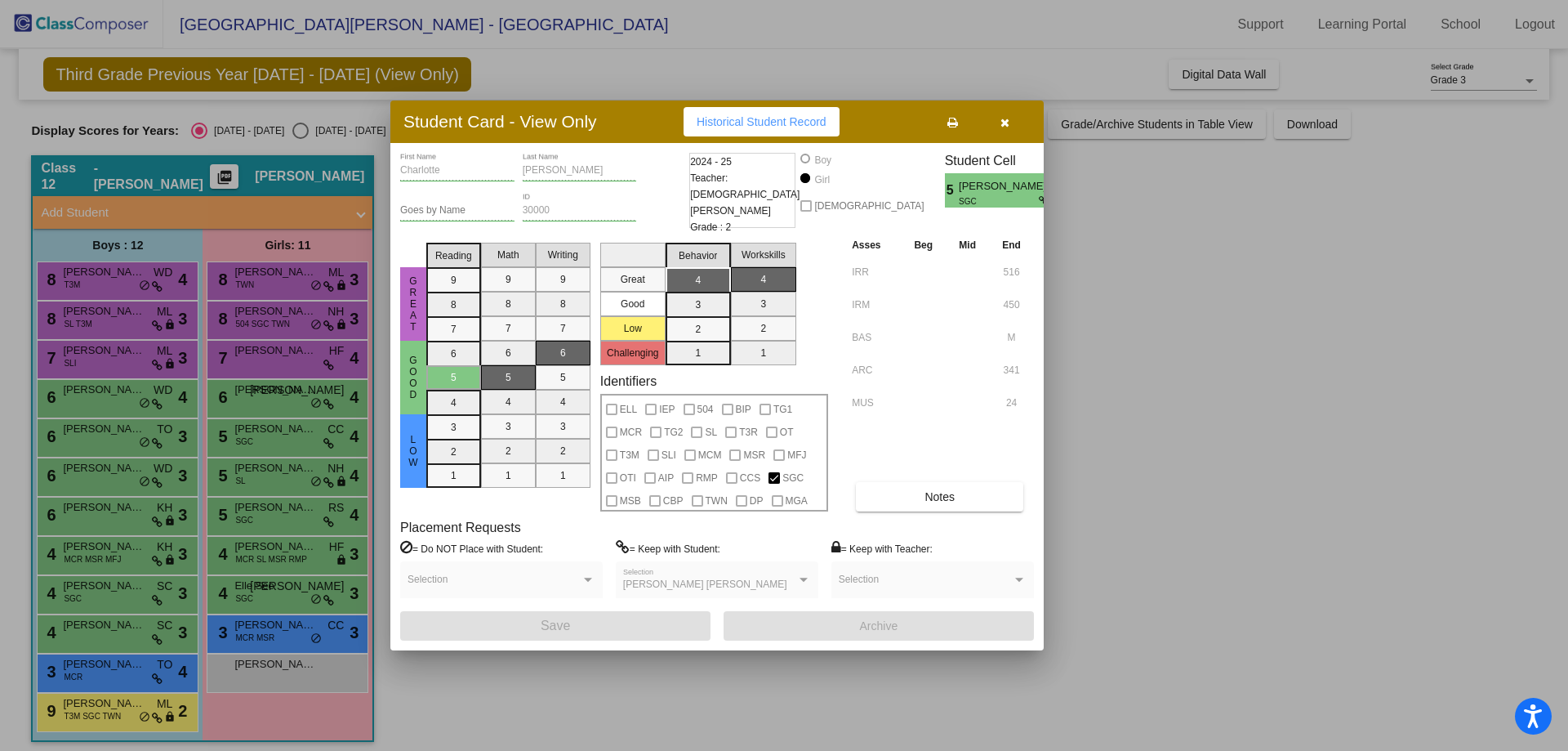
click at [269, 465] on div at bounding box center [784, 376] width 1568 height 751
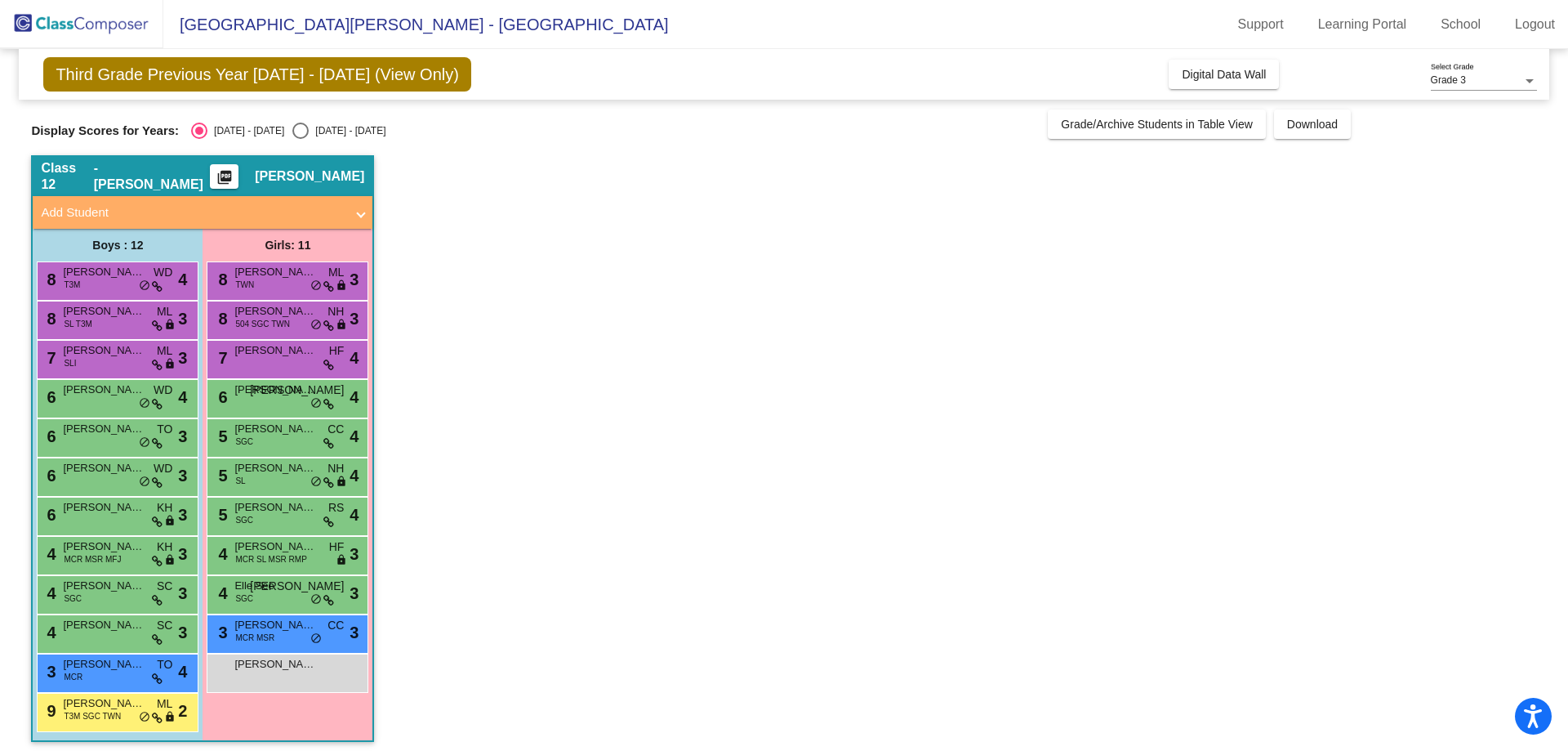
click at [269, 465] on span "[PERSON_NAME]" at bounding box center [275, 467] width 82 height 17
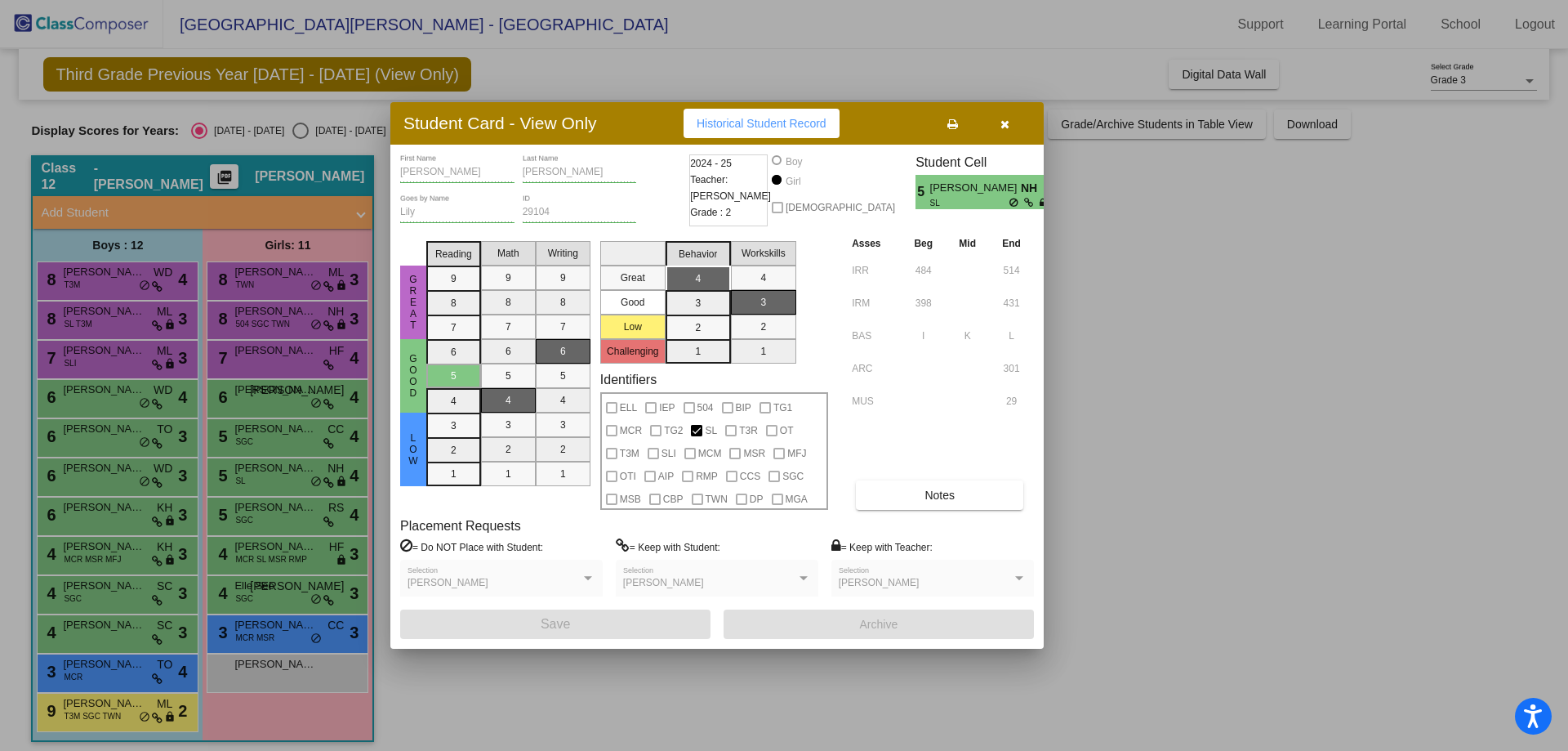
click at [263, 510] on div at bounding box center [784, 376] width 1568 height 751
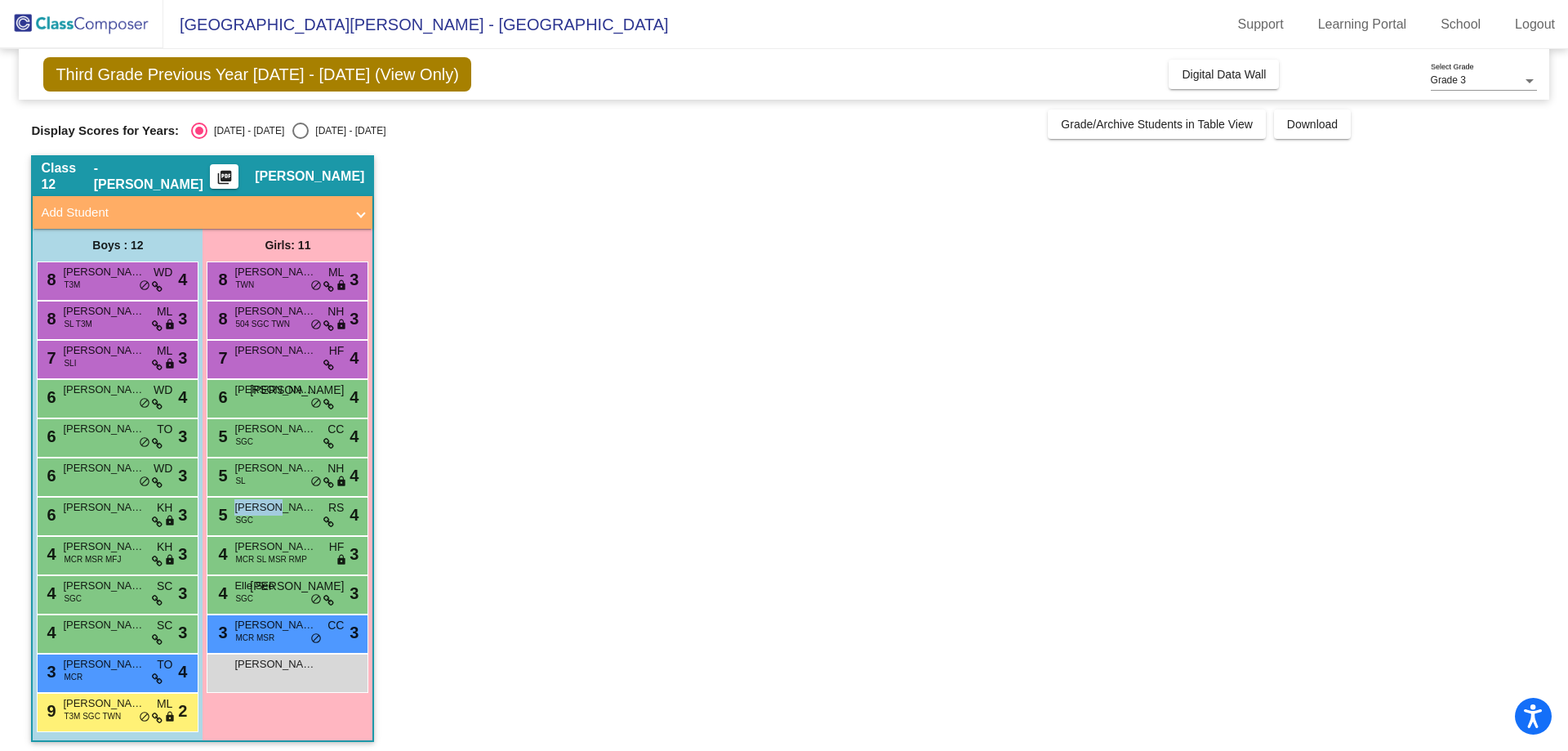
click at [263, 510] on span "[PERSON_NAME]" at bounding box center [275, 507] width 82 height 17
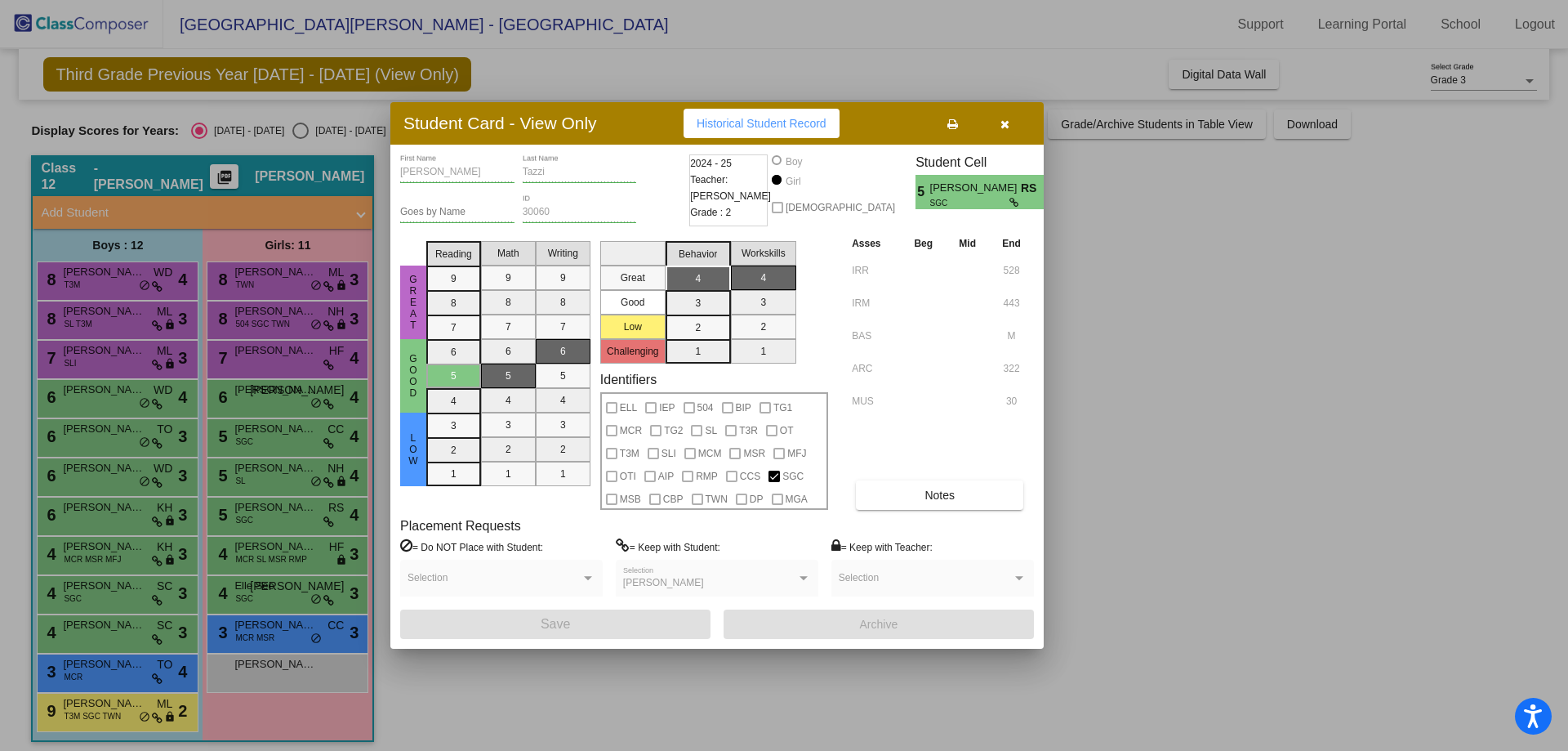
click at [262, 544] on div at bounding box center [784, 376] width 1568 height 751
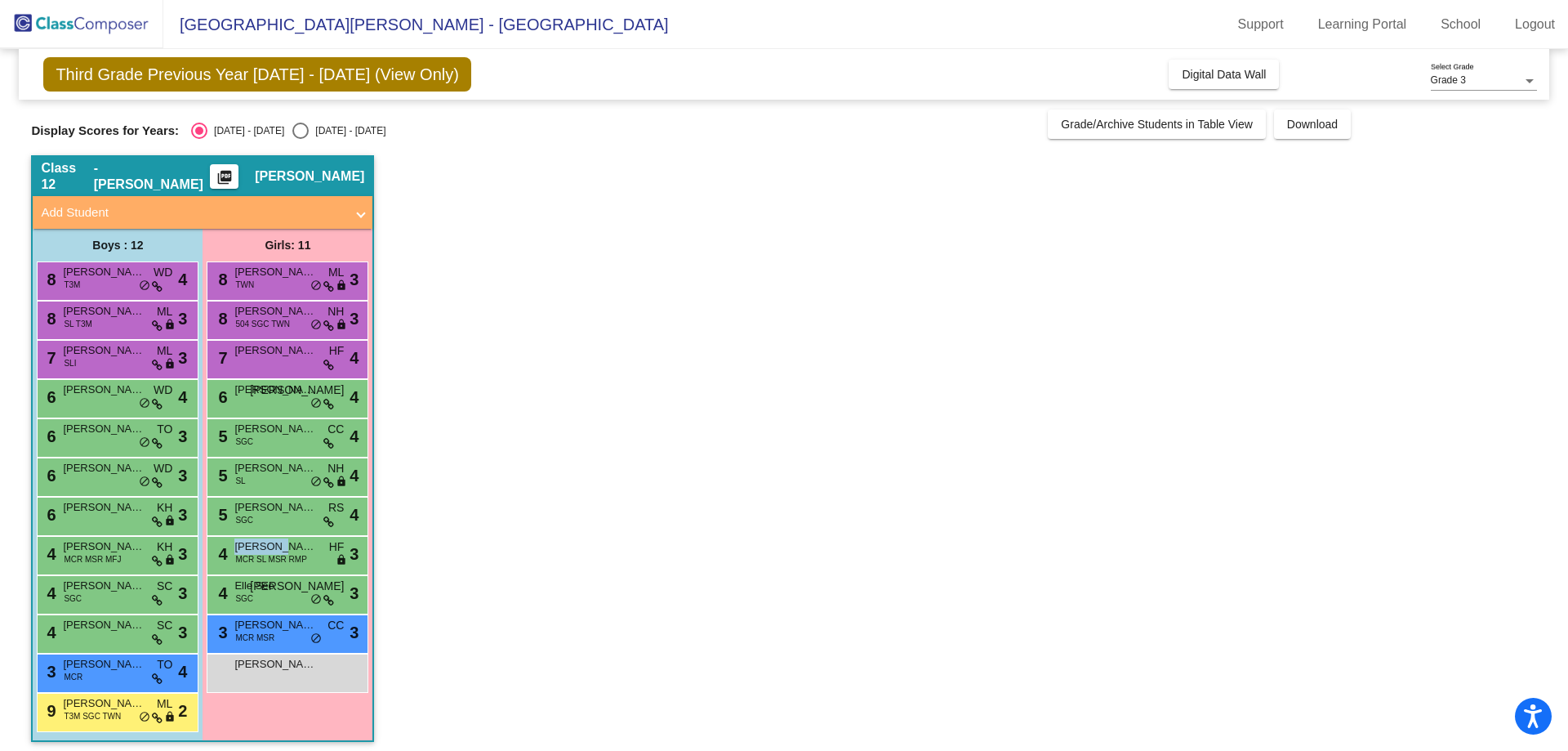
click at [262, 544] on span "[PERSON_NAME]" at bounding box center [275, 546] width 82 height 17
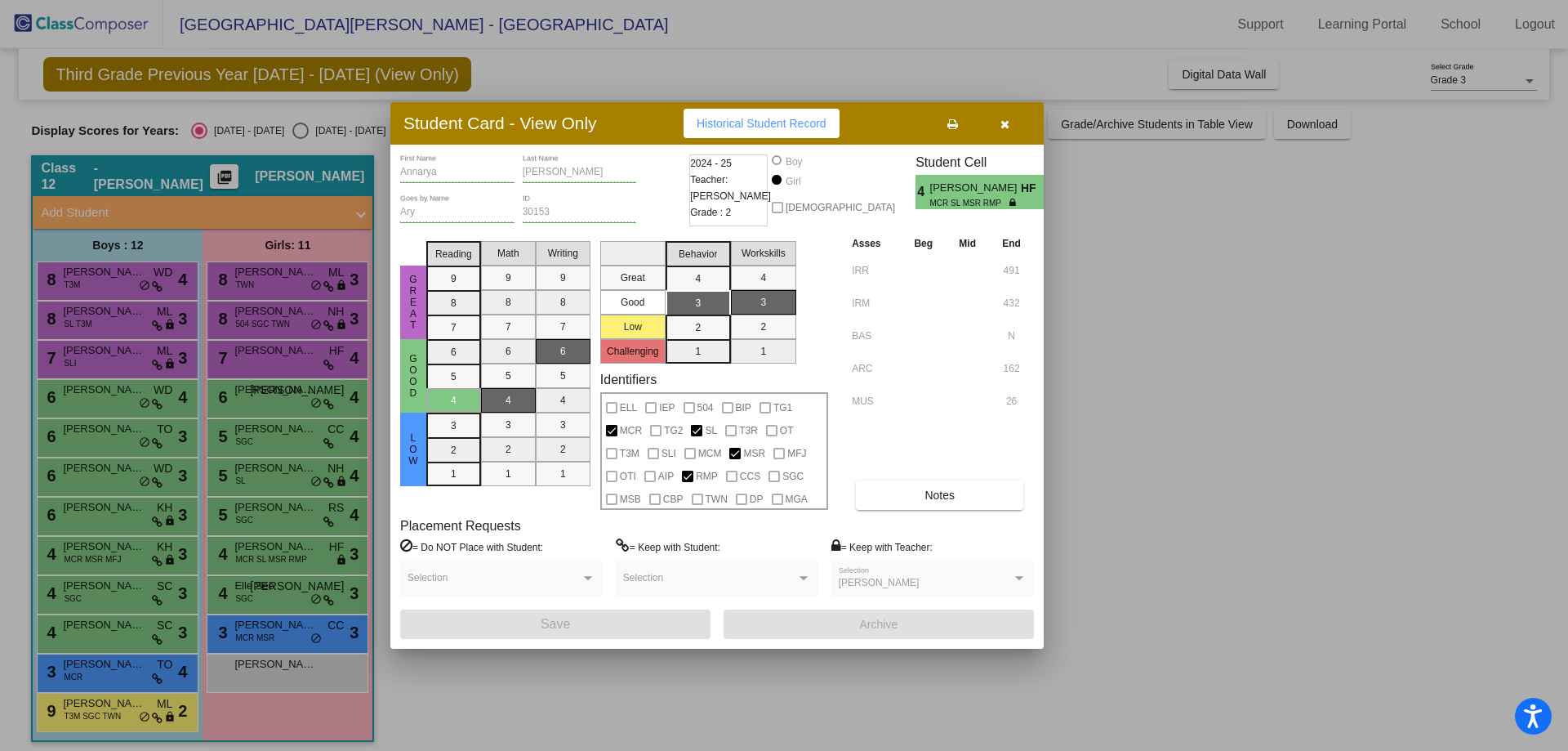
click at [267, 597] on div at bounding box center [784, 376] width 1568 height 751
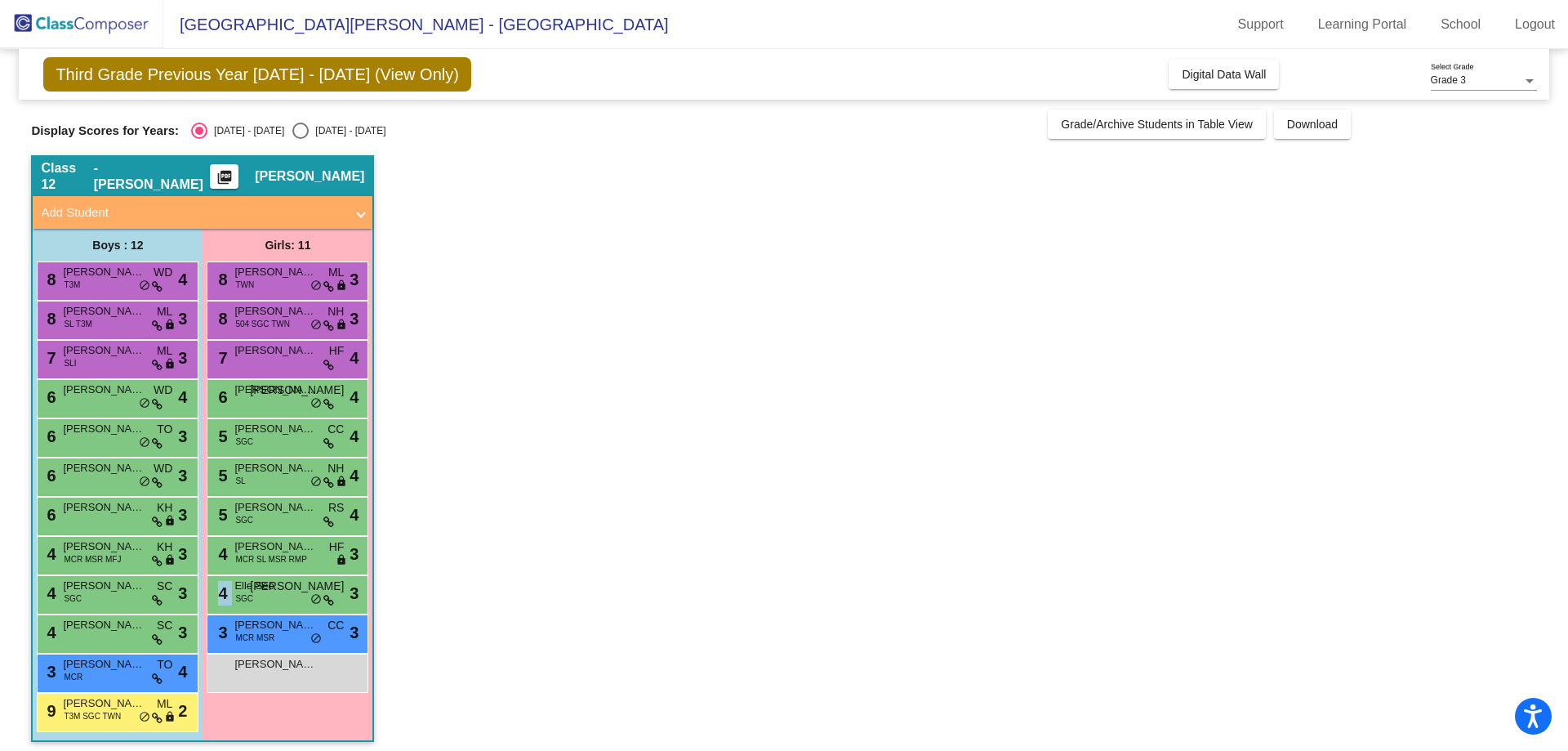
click at [267, 597] on div "4 Elle See SGC JO lock do_not_disturb_alt 3" at bounding box center [288, 593] width 156 height 34
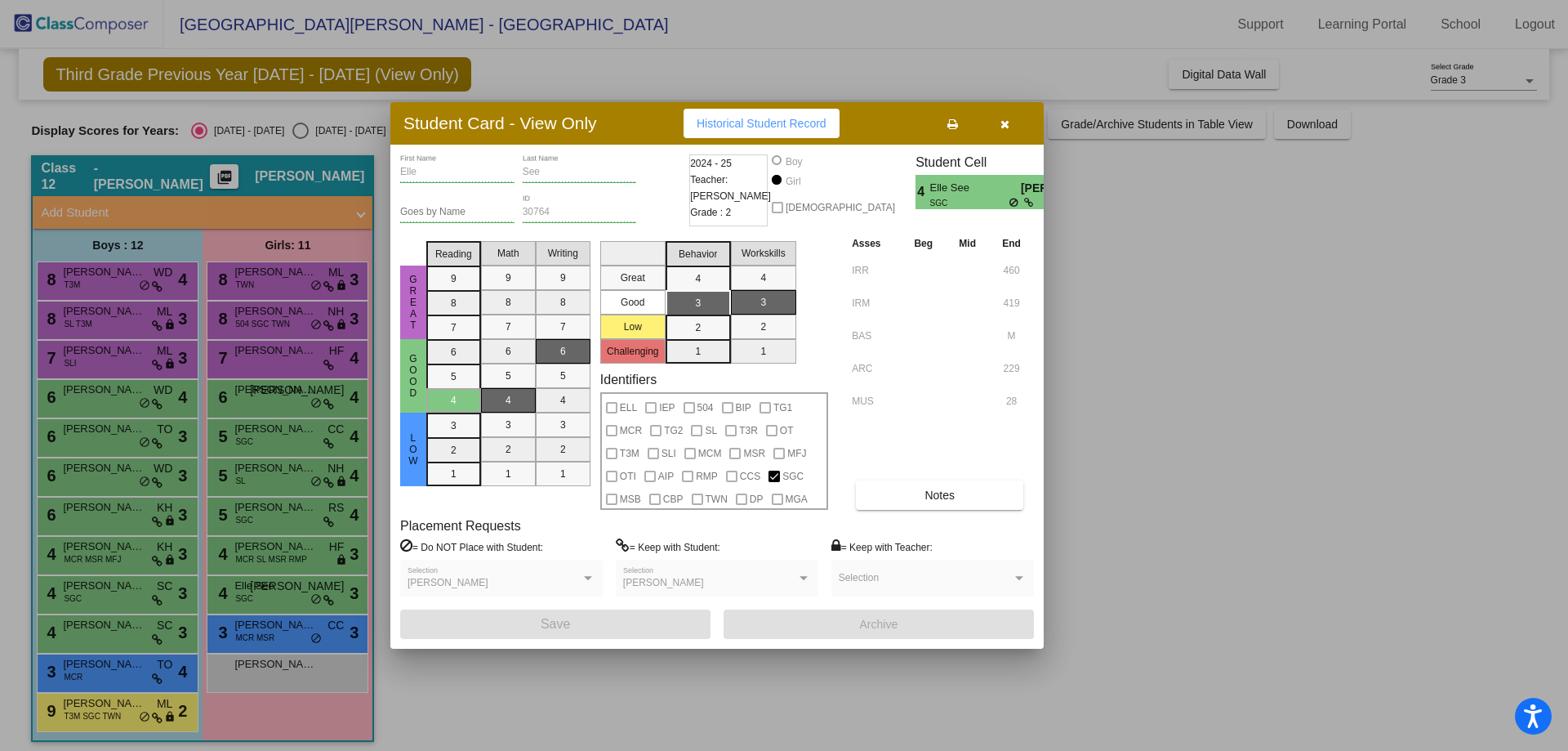
click at [260, 637] on div at bounding box center [784, 376] width 1568 height 751
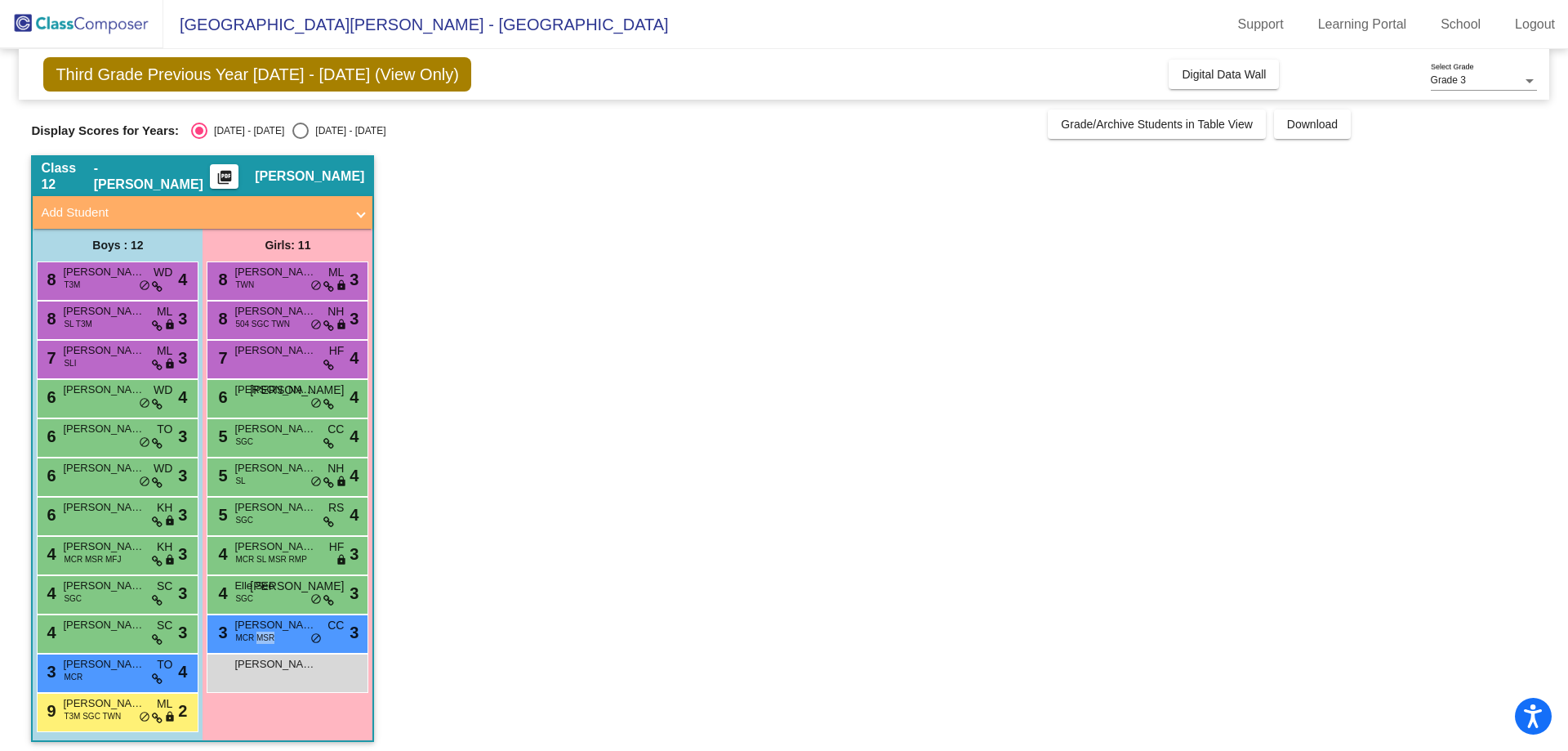
click at [260, 637] on span "MCR MSR" at bounding box center [255, 637] width 40 height 12
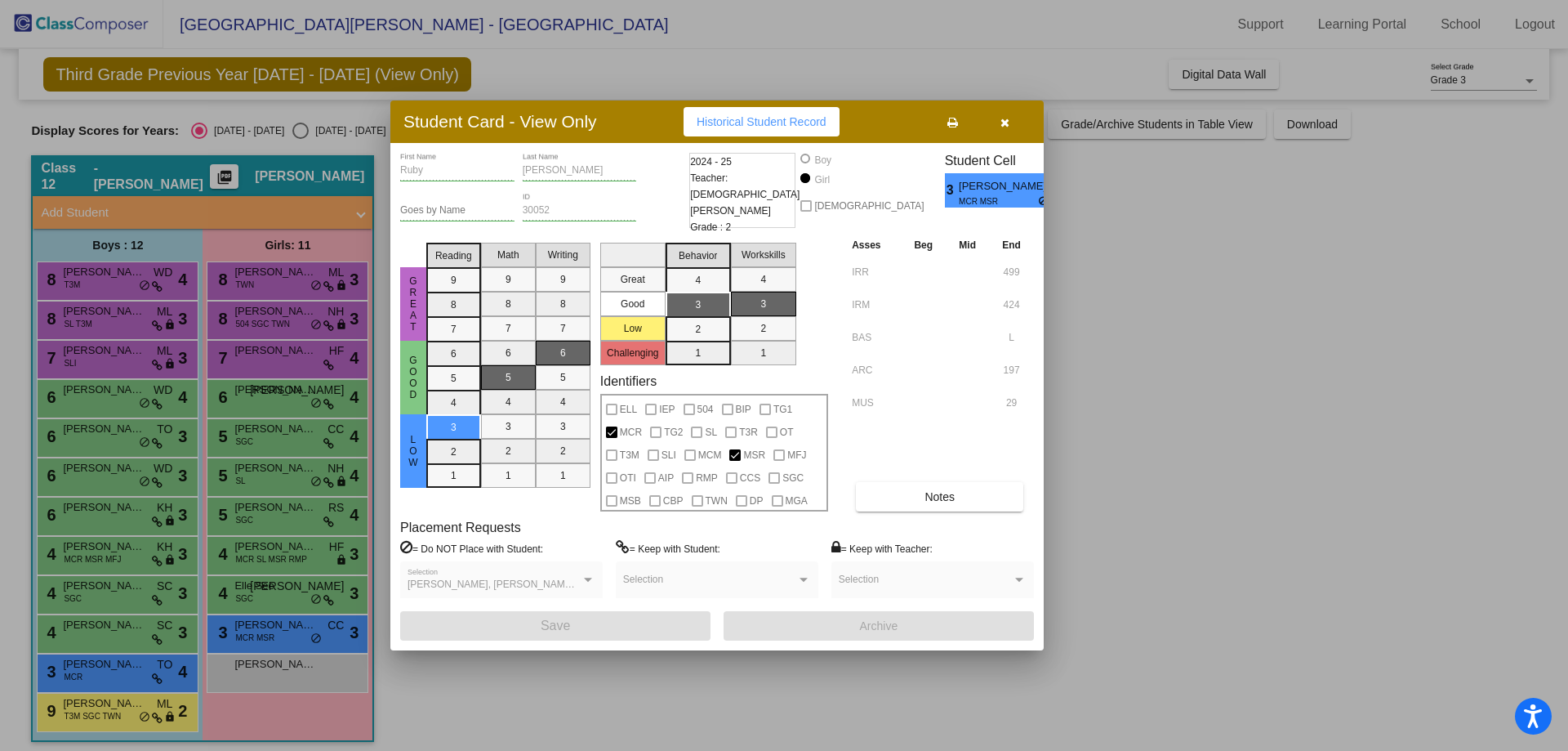
click at [252, 666] on div at bounding box center [784, 376] width 1568 height 751
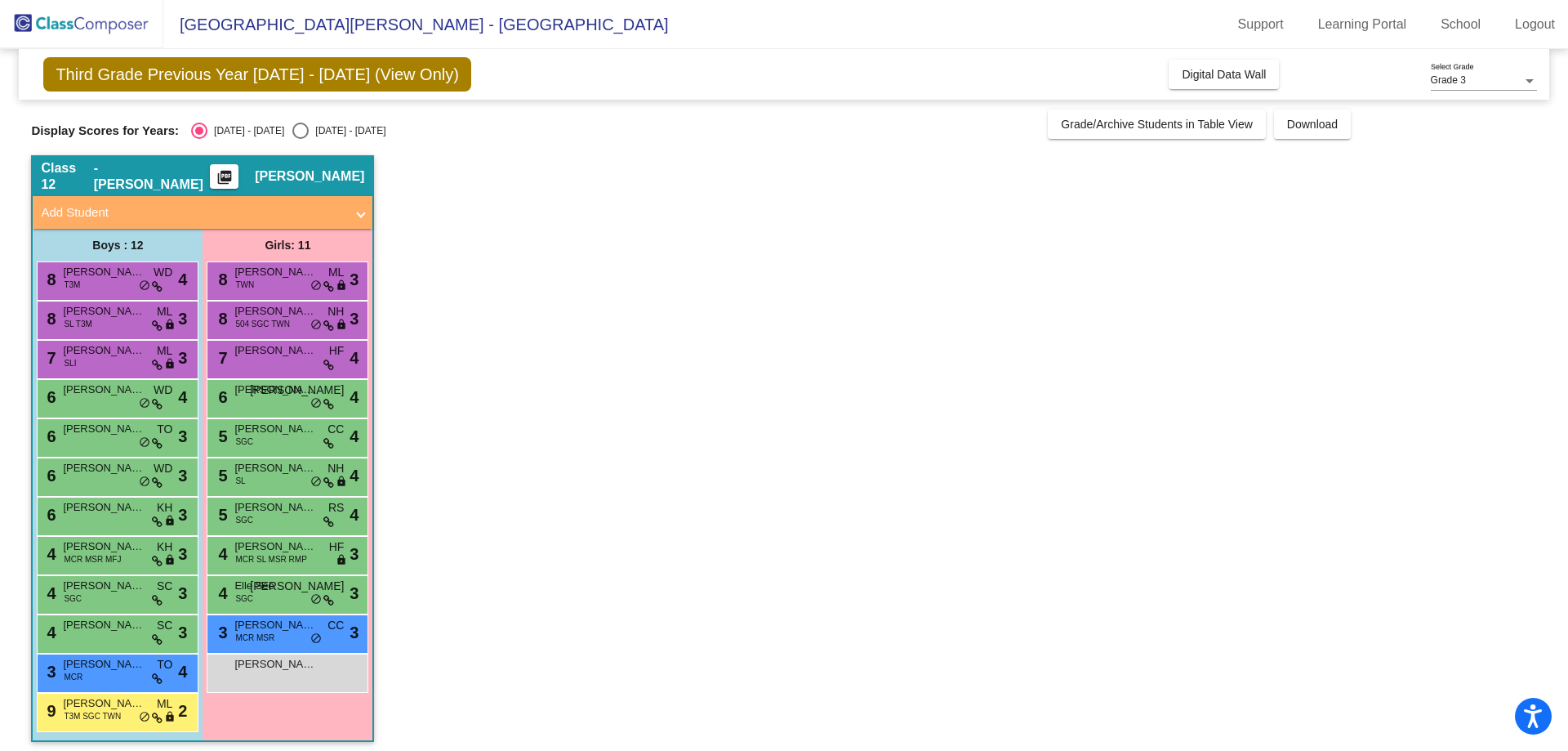
click at [252, 666] on span "[PERSON_NAME]" at bounding box center [275, 664] width 82 height 17
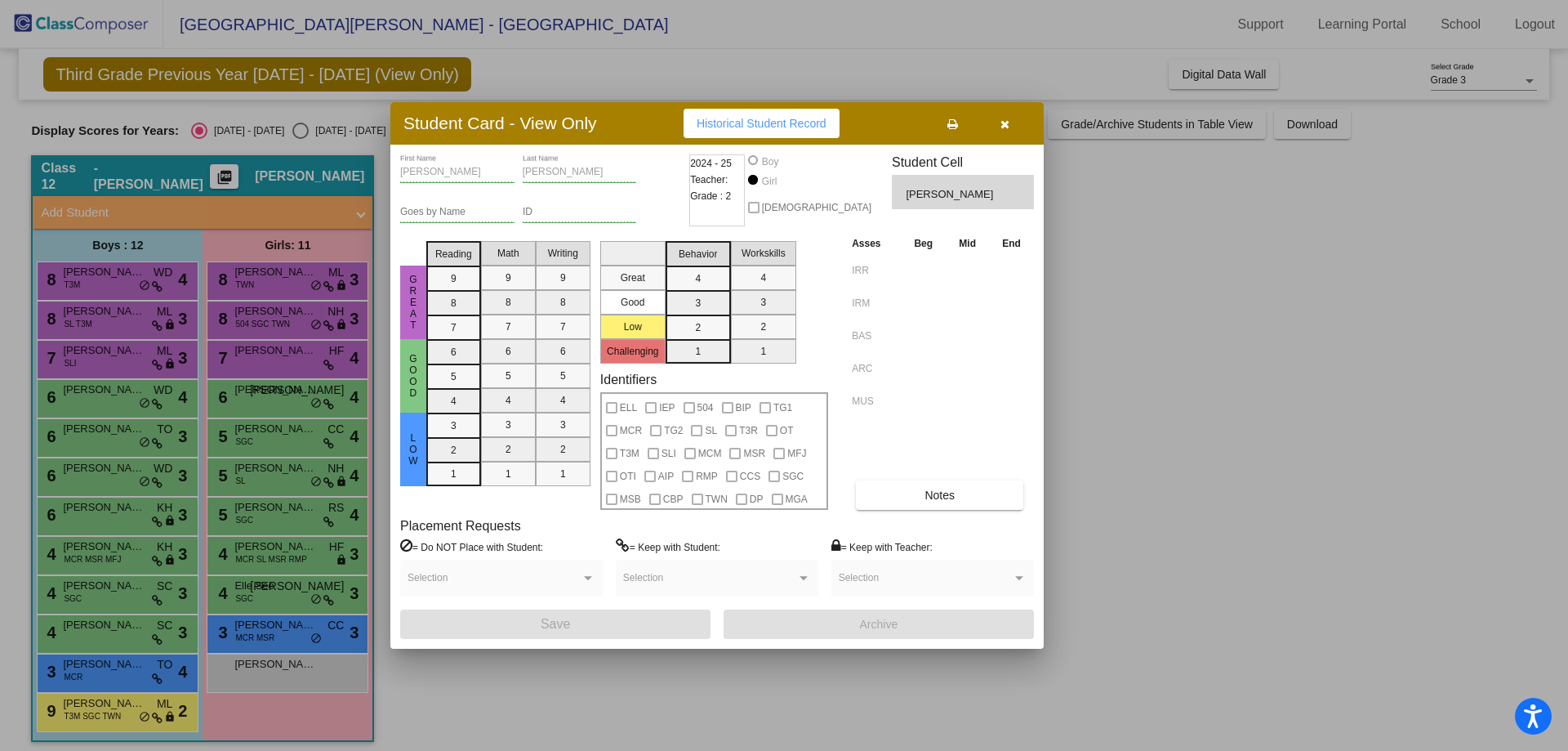
click at [1146, 260] on div at bounding box center [784, 376] width 1568 height 751
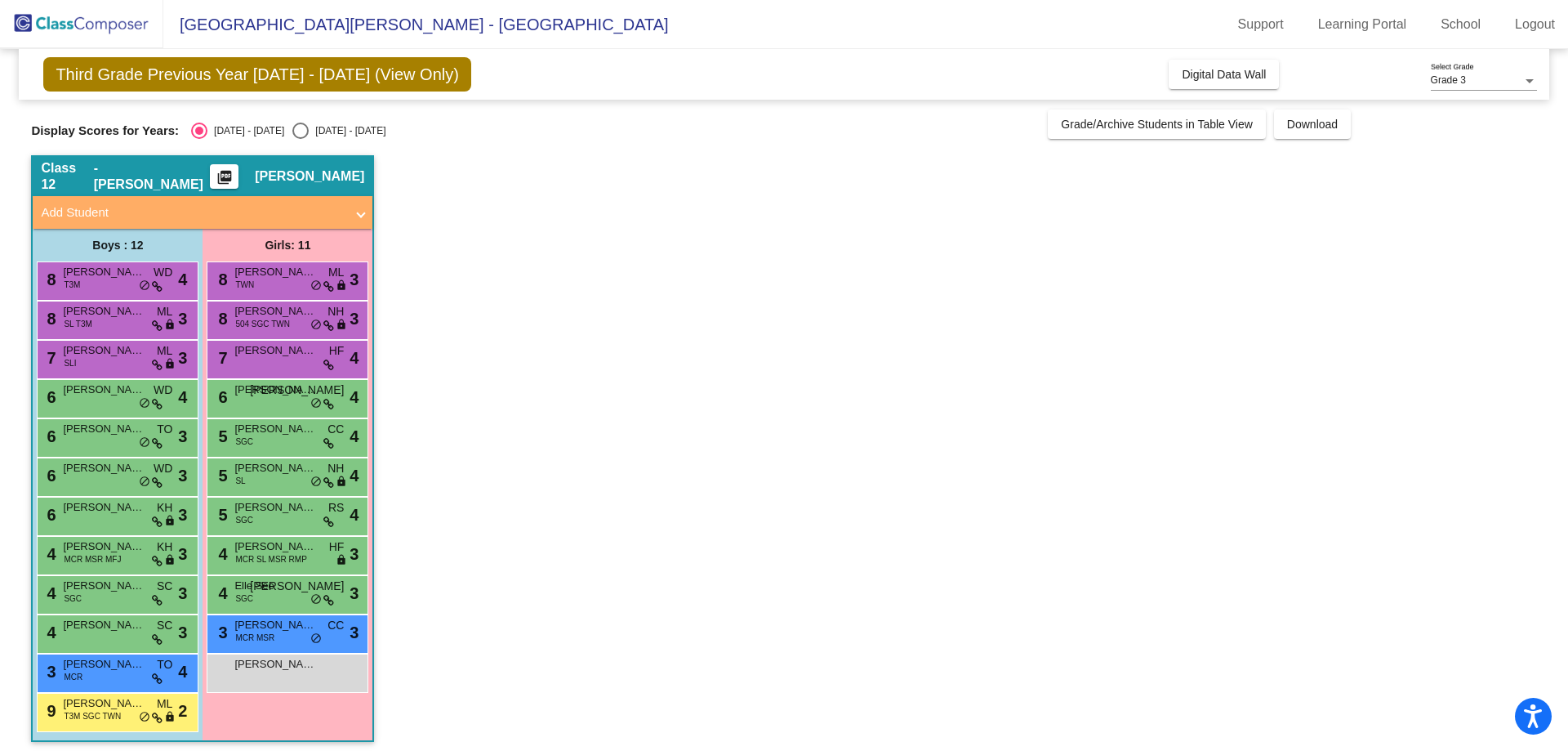
scroll to position [7, 0]
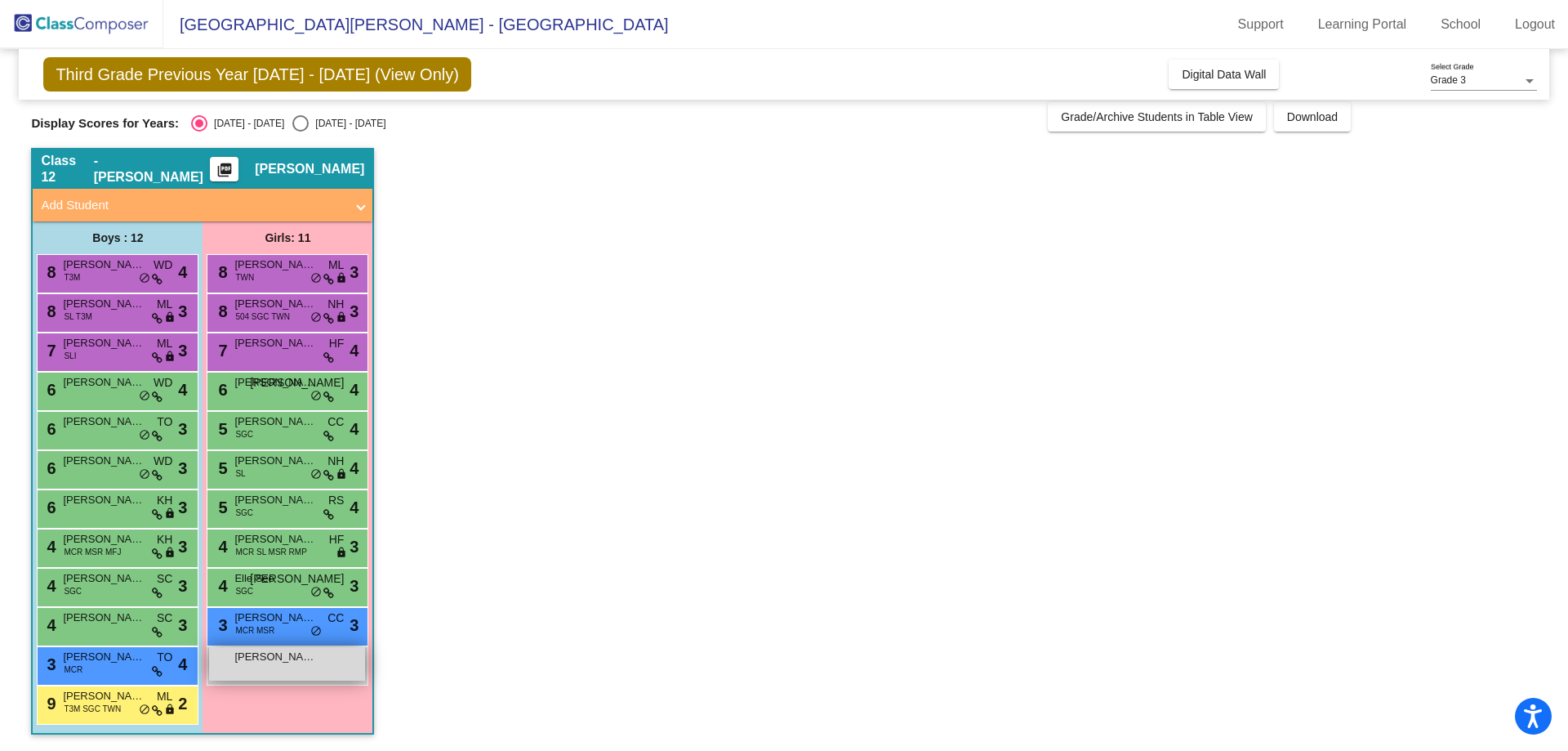
click at [307, 657] on span "[PERSON_NAME]" at bounding box center [275, 656] width 82 height 17
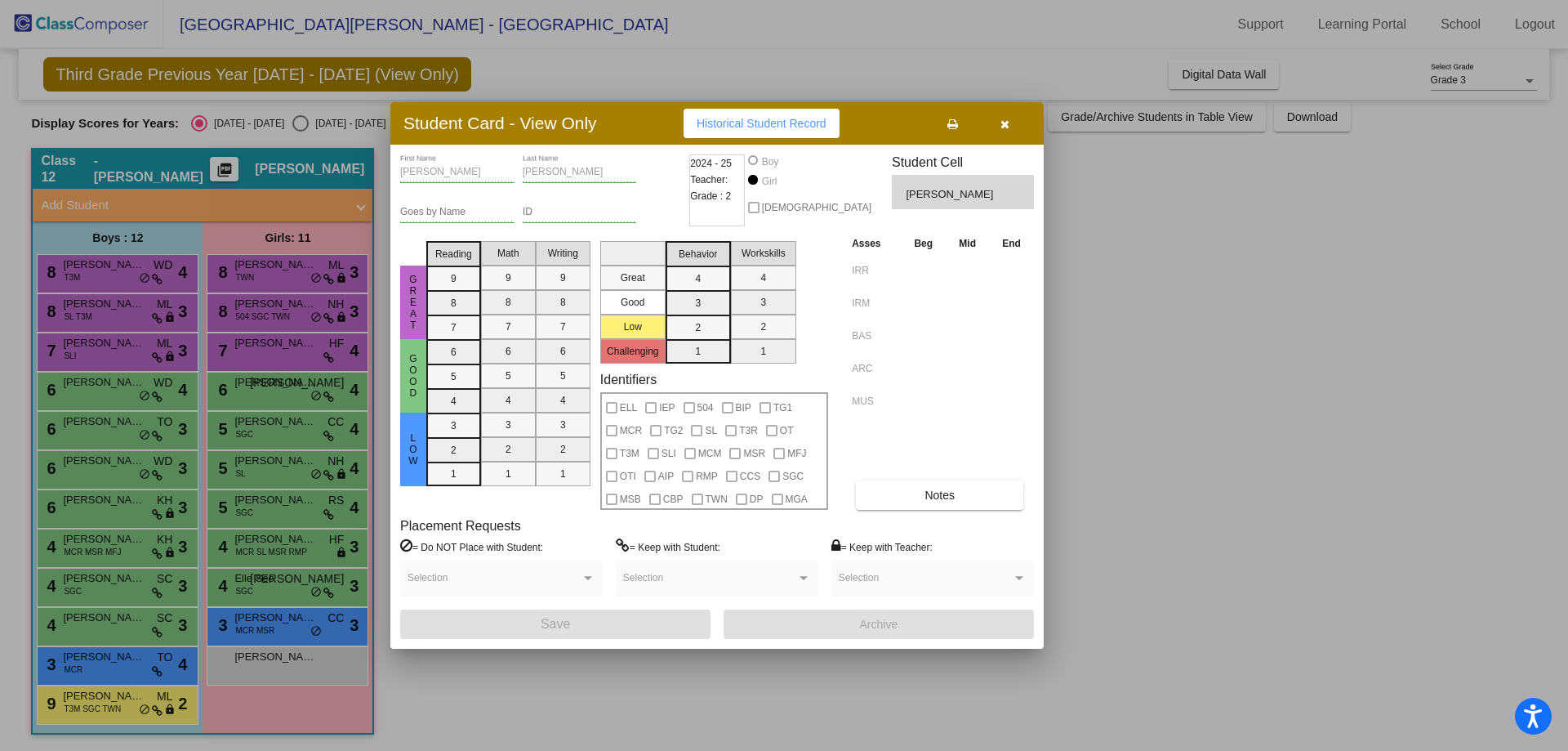
click at [289, 625] on div at bounding box center [784, 376] width 1568 height 751
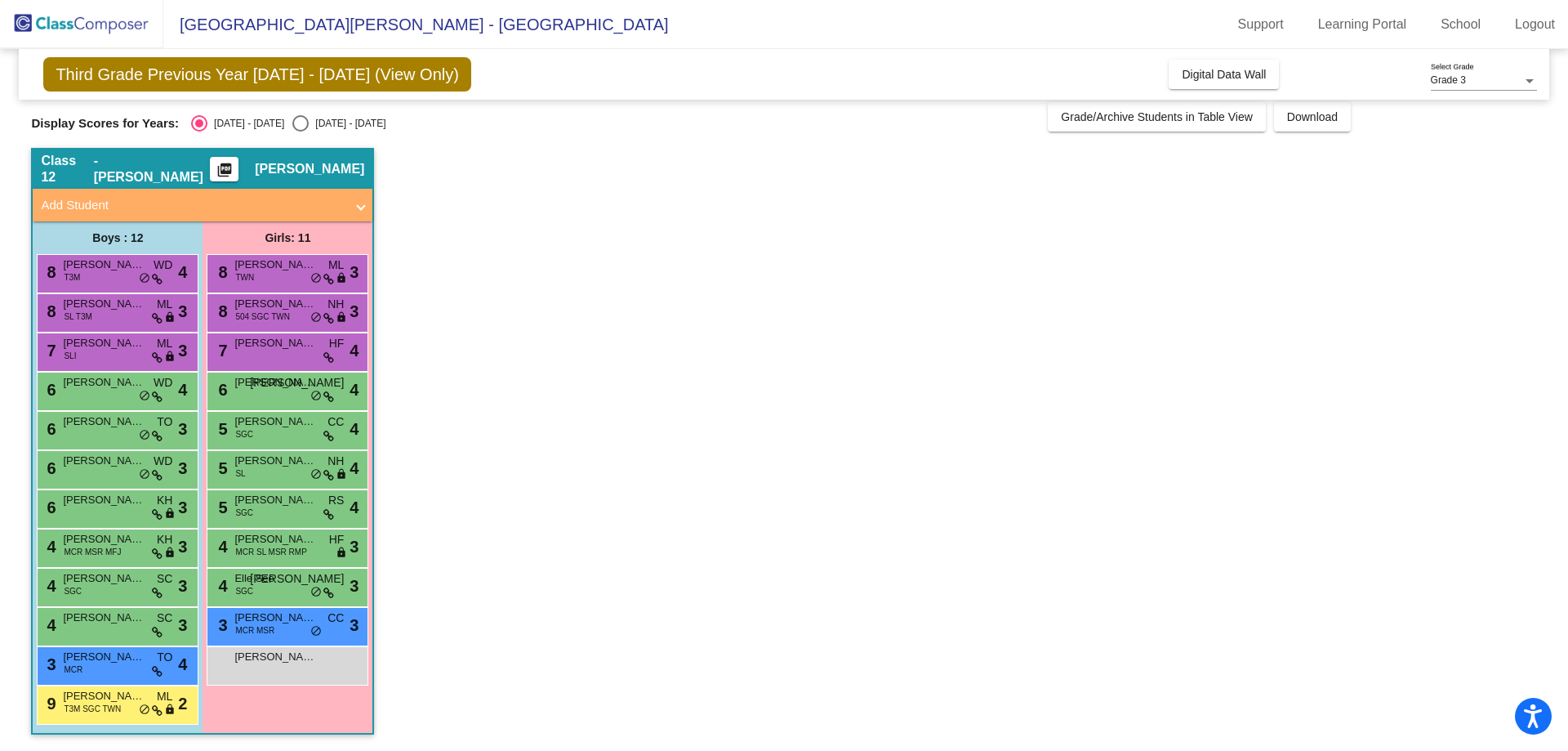
click at [289, 625] on span "[PERSON_NAME]" at bounding box center [275, 618] width 82 height 17
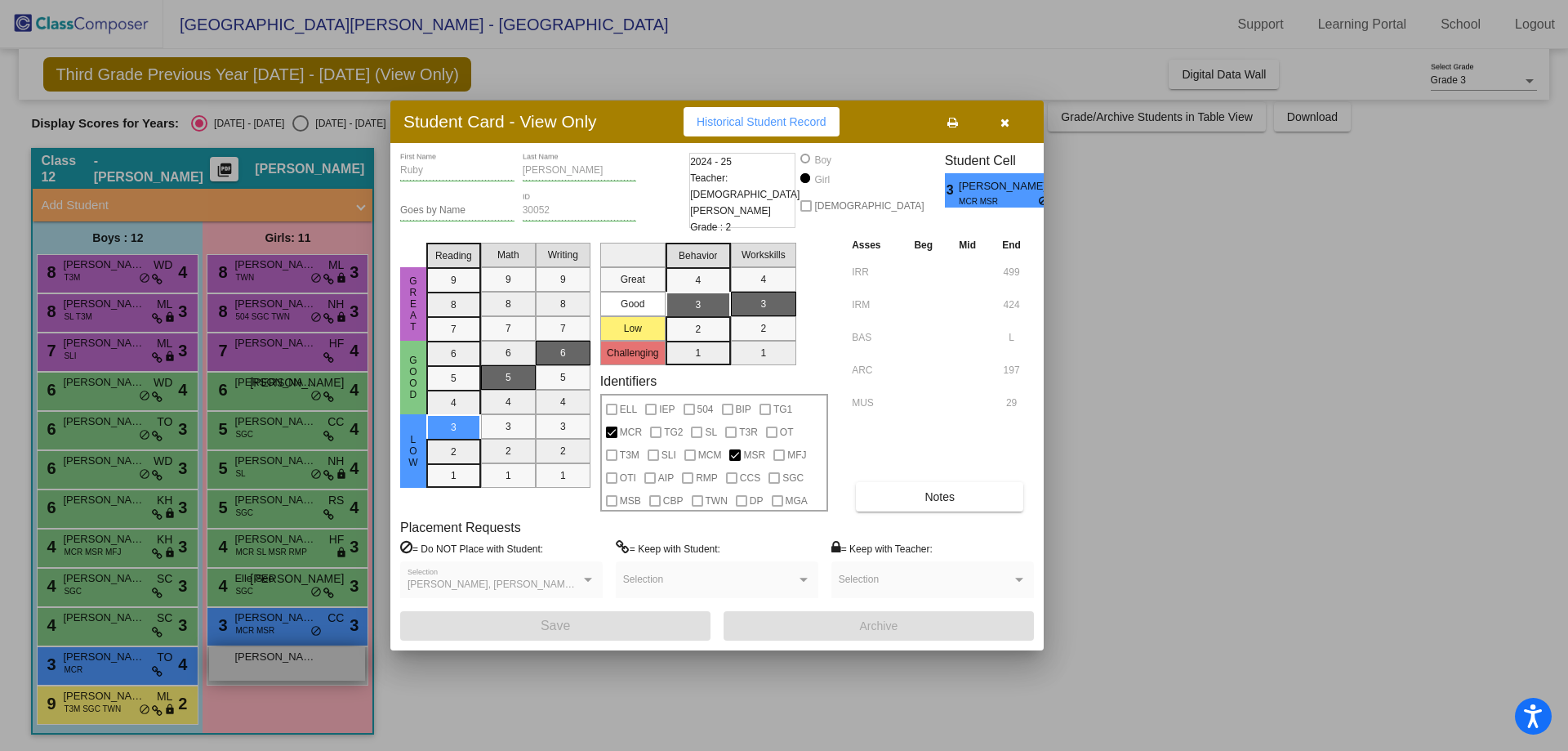
click at [274, 677] on div at bounding box center [784, 376] width 1568 height 751
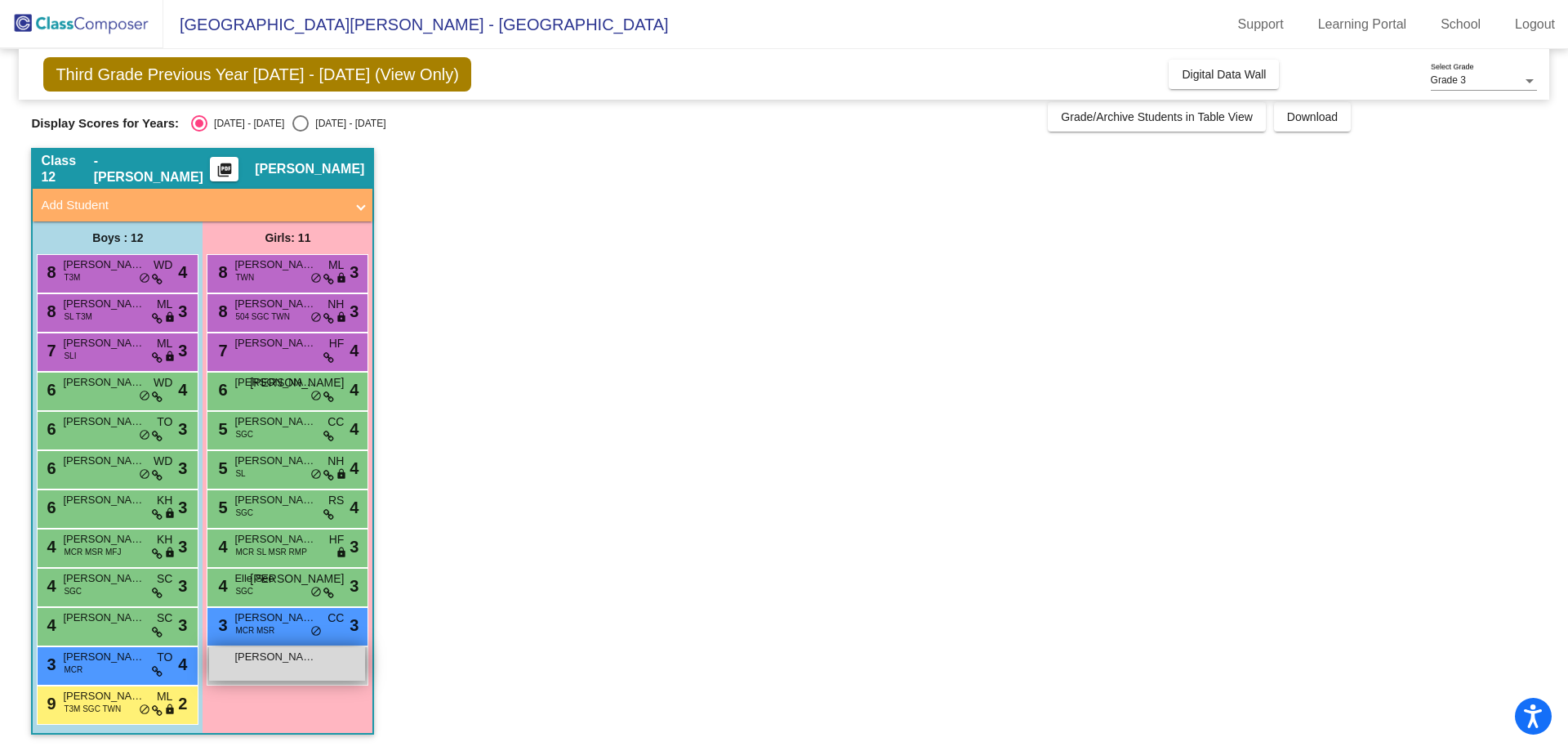
click at [275, 674] on div "Evelyn Cariello lock do_not_disturb_alt" at bounding box center [288, 664] width 156 height 34
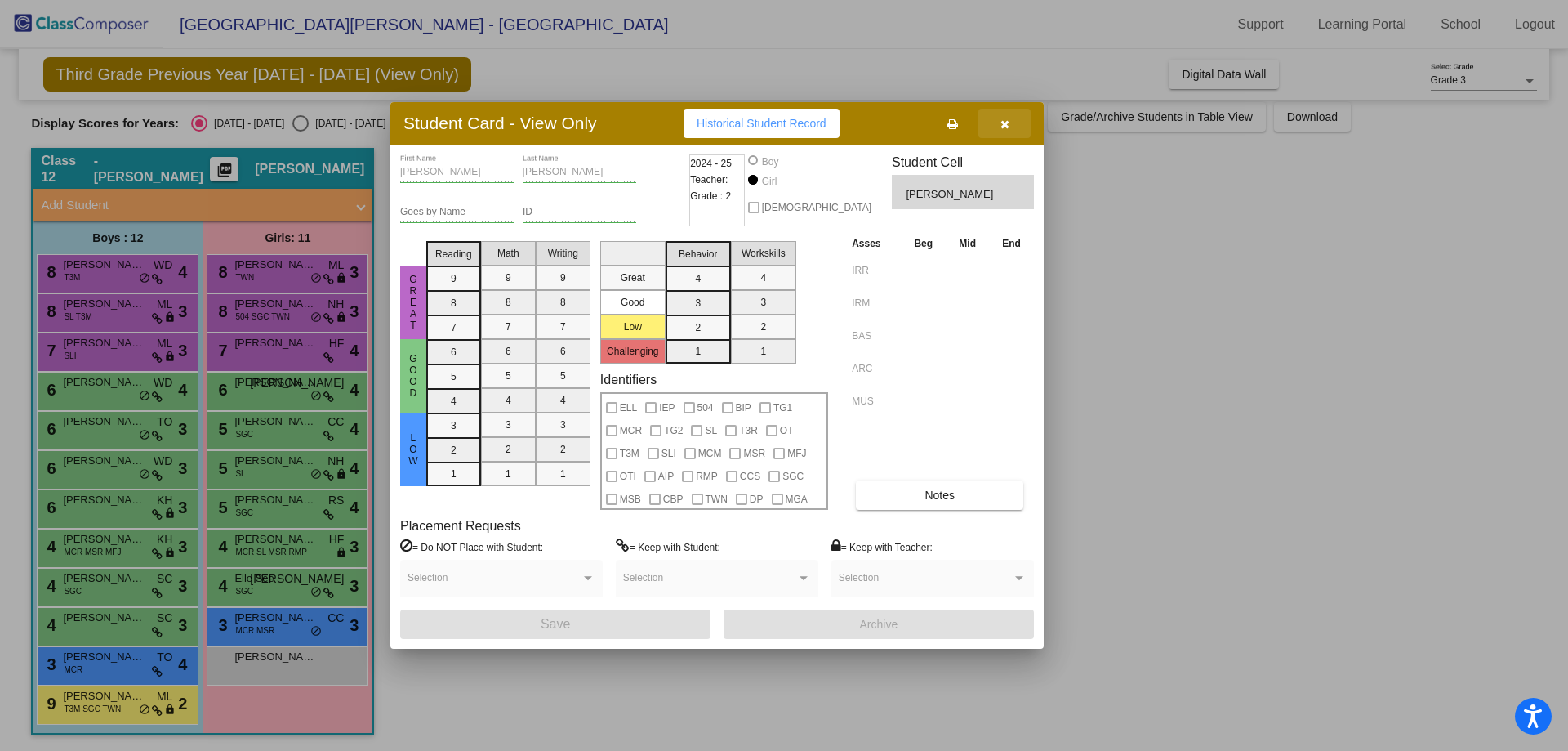
click at [1008, 124] on icon "button" at bounding box center [1005, 125] width 9 height 12
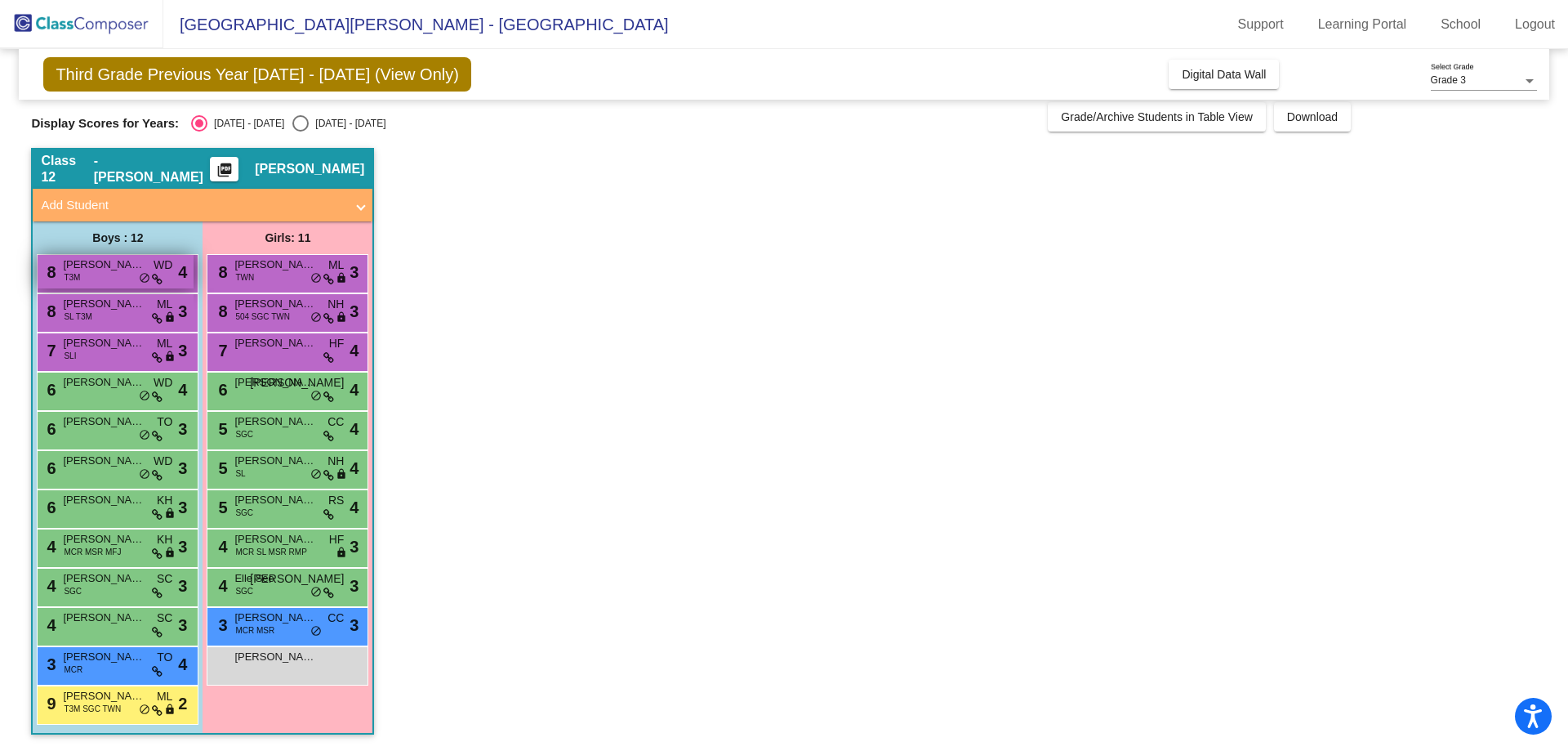
click at [123, 282] on div "8 Shlok Subedi T3M WD lock do_not_disturb_alt 4" at bounding box center [116, 272] width 156 height 34
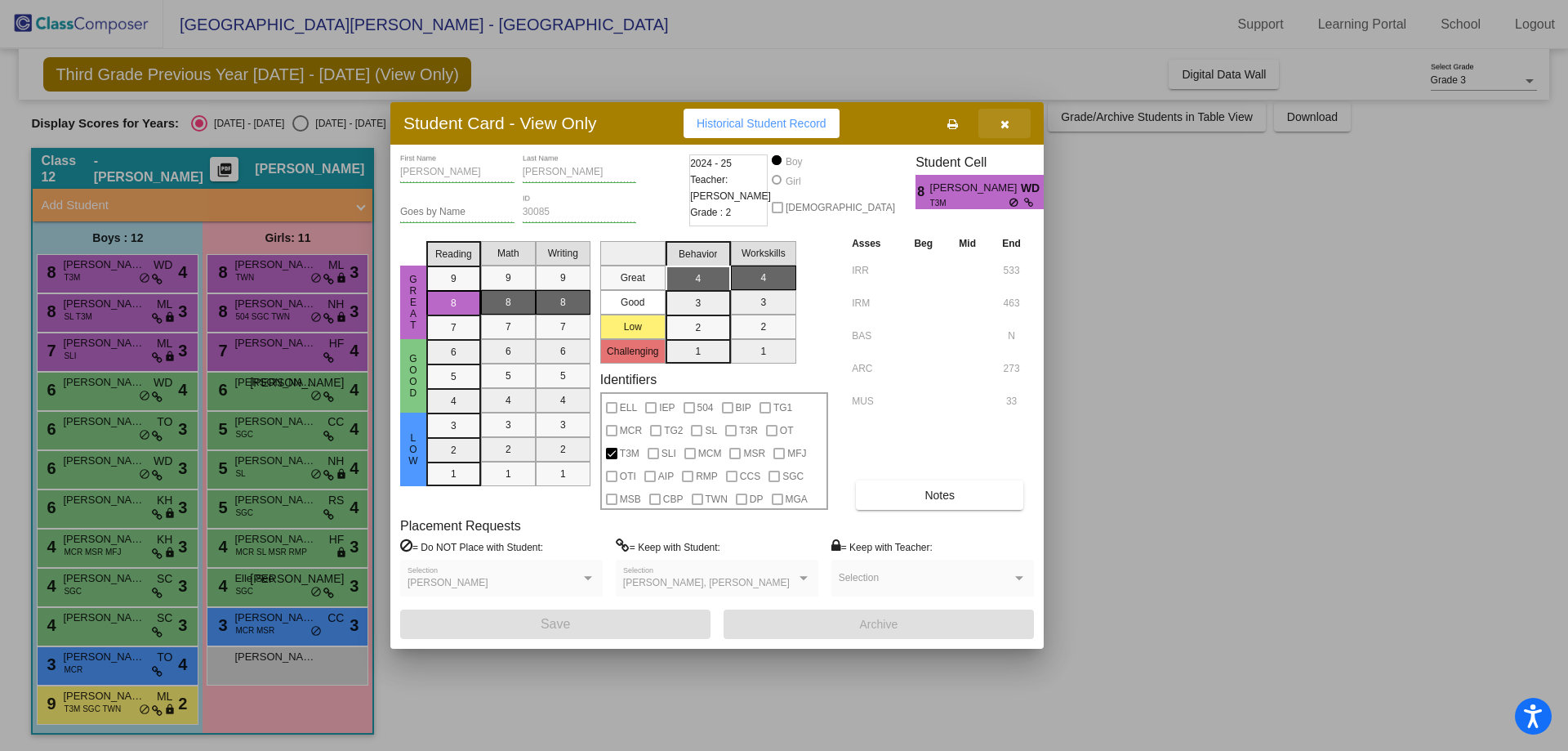
click at [1017, 125] on button "button" at bounding box center [1004, 124] width 52 height 30
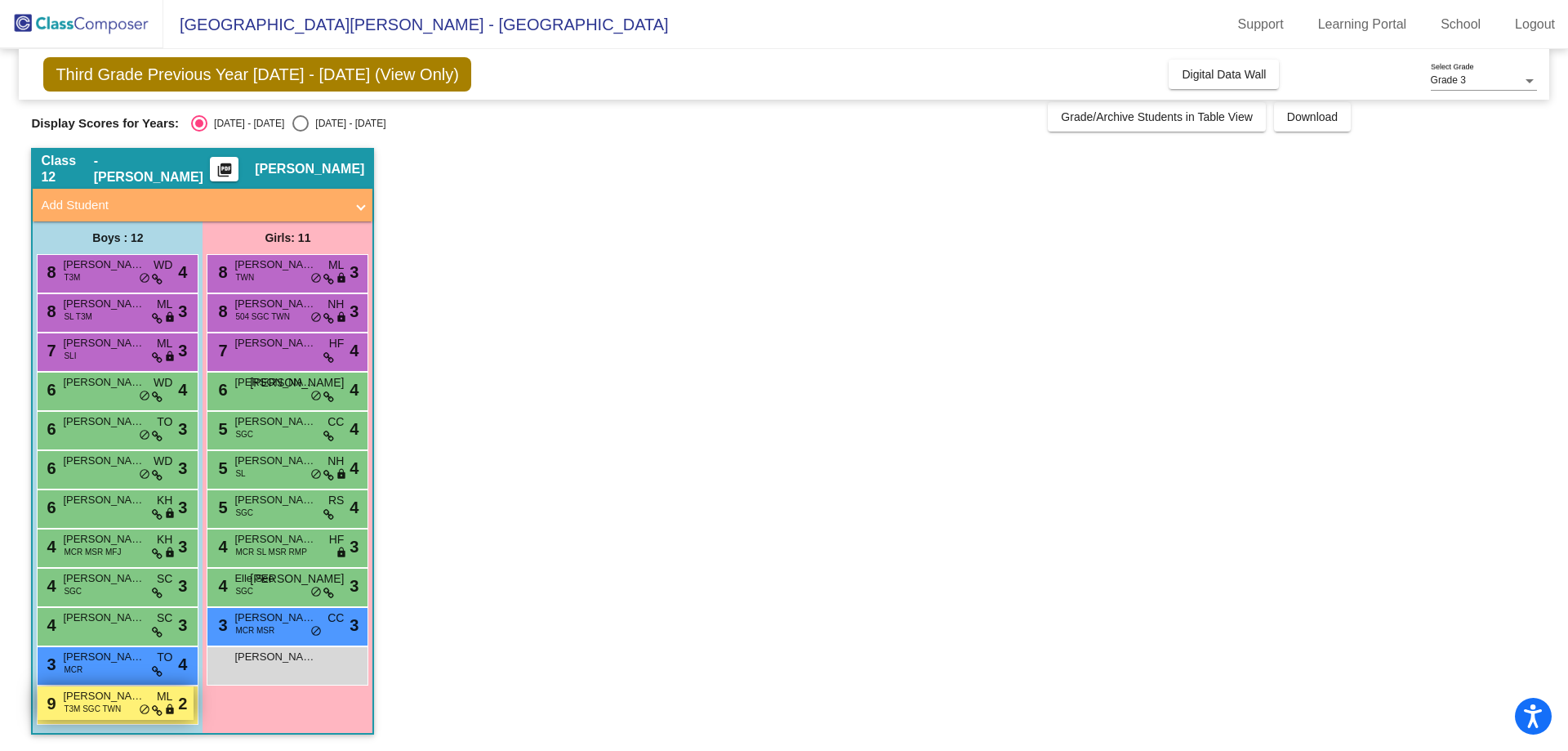
click at [106, 709] on span "T3M SGC TWN" at bounding box center [92, 709] width 57 height 12
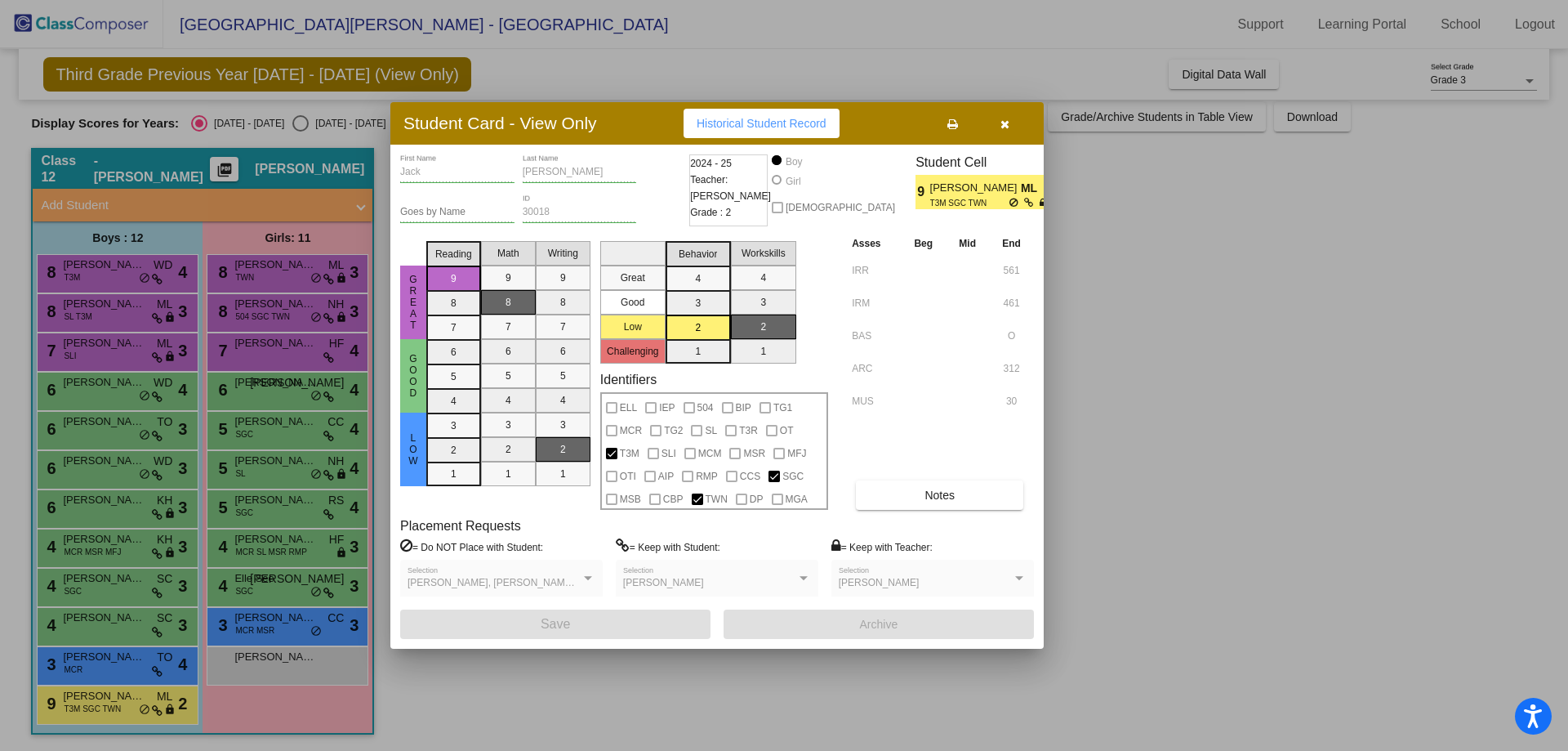
click at [264, 596] on div at bounding box center [784, 376] width 1568 height 751
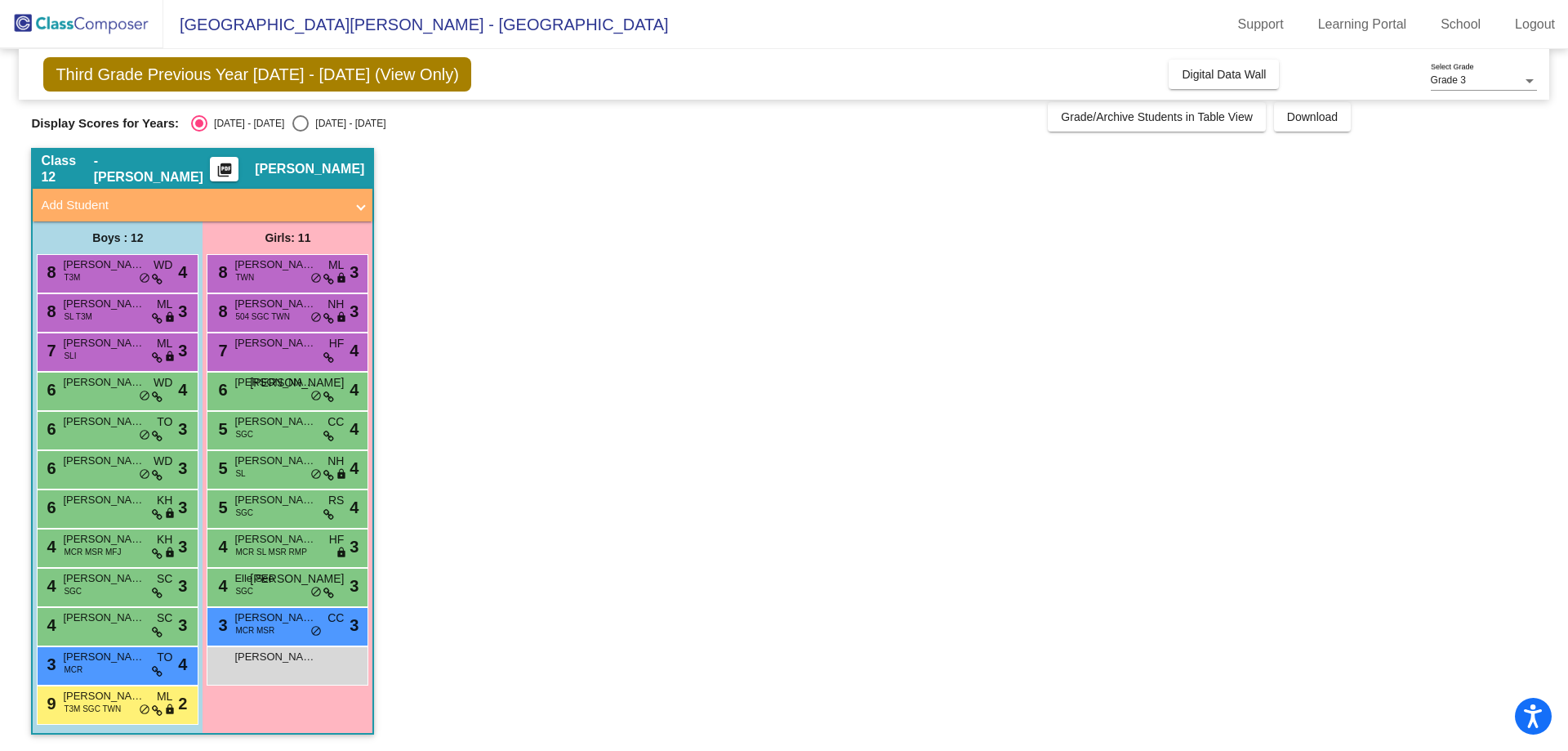
click at [264, 596] on div "4 Elle See SGC JO lock do_not_disturb_alt 3" at bounding box center [288, 585] width 156 height 34
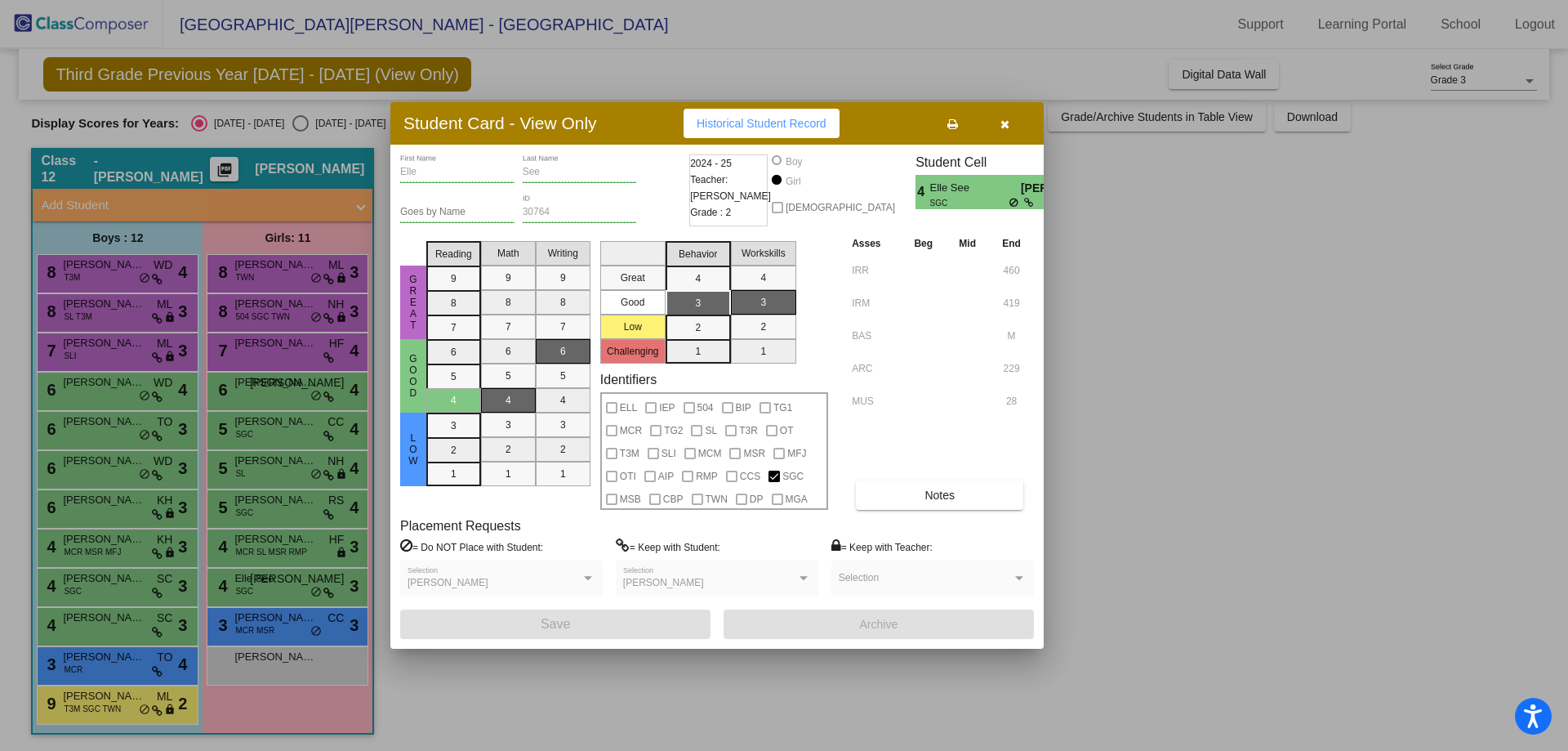
click at [270, 499] on div at bounding box center [784, 376] width 1568 height 751
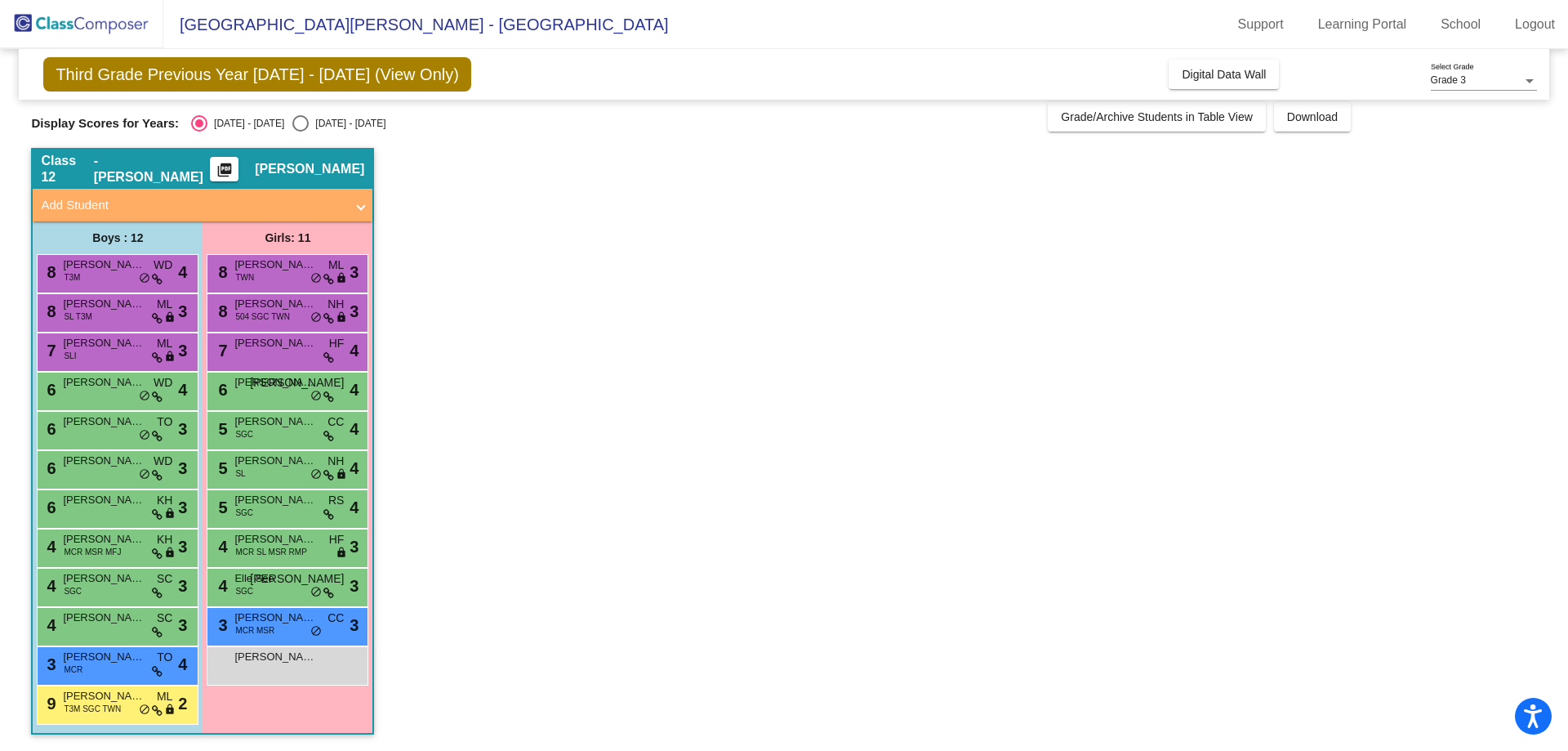
click at [270, 499] on span "[PERSON_NAME]" at bounding box center [275, 500] width 82 height 17
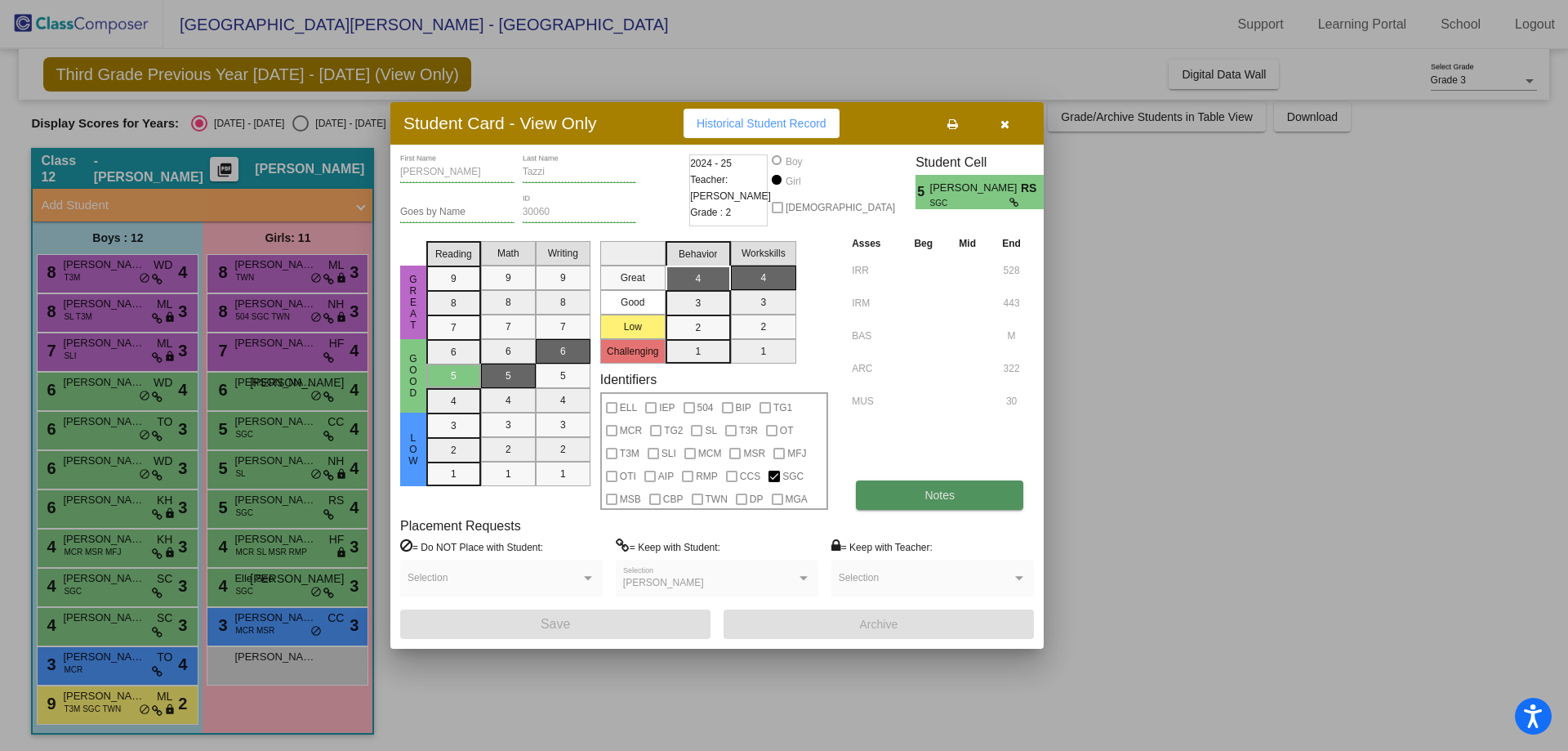
click at [941, 502] on span "Notes" at bounding box center [940, 494] width 31 height 13
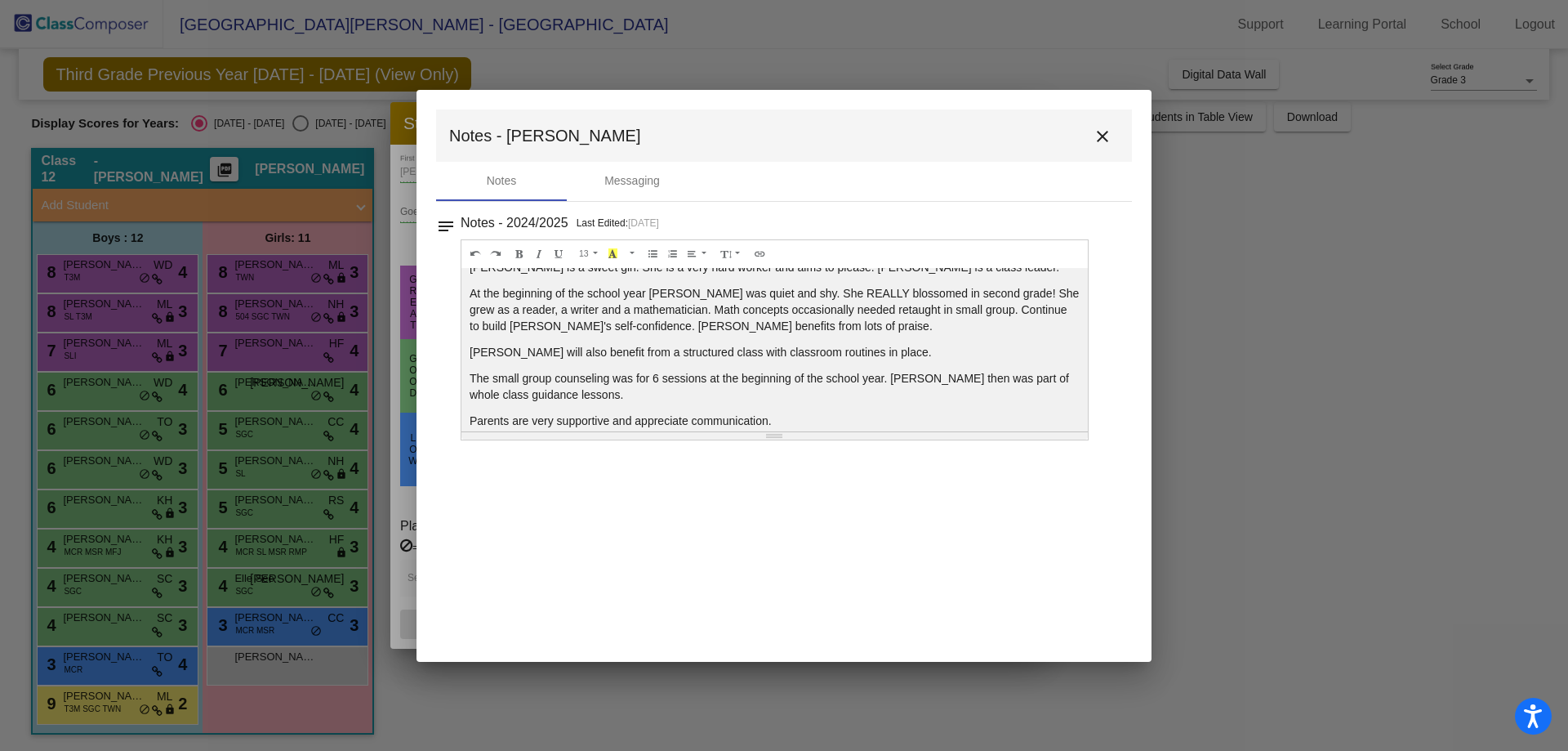
scroll to position [33, 0]
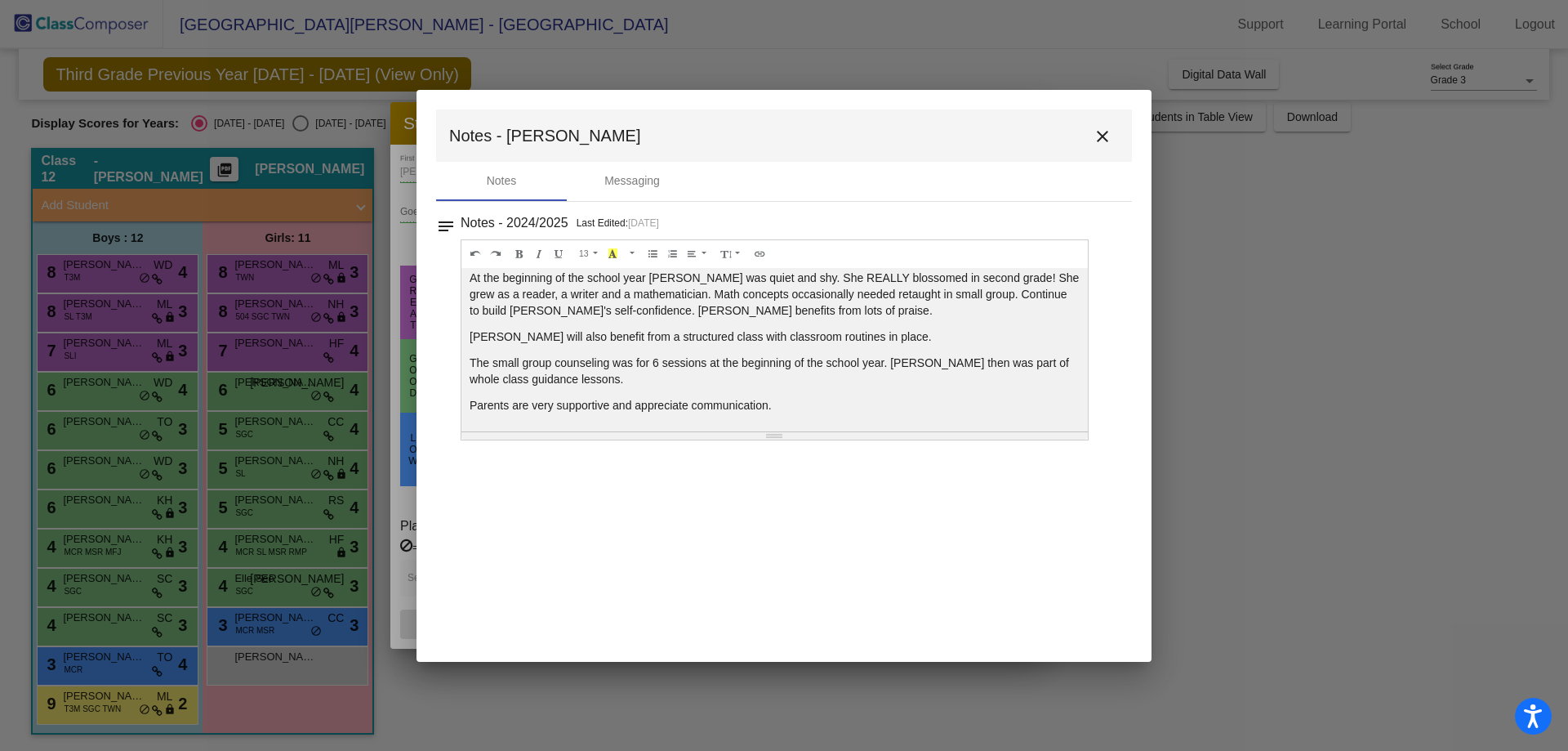
click at [1111, 139] on mat-icon "close" at bounding box center [1103, 136] width 20 height 20
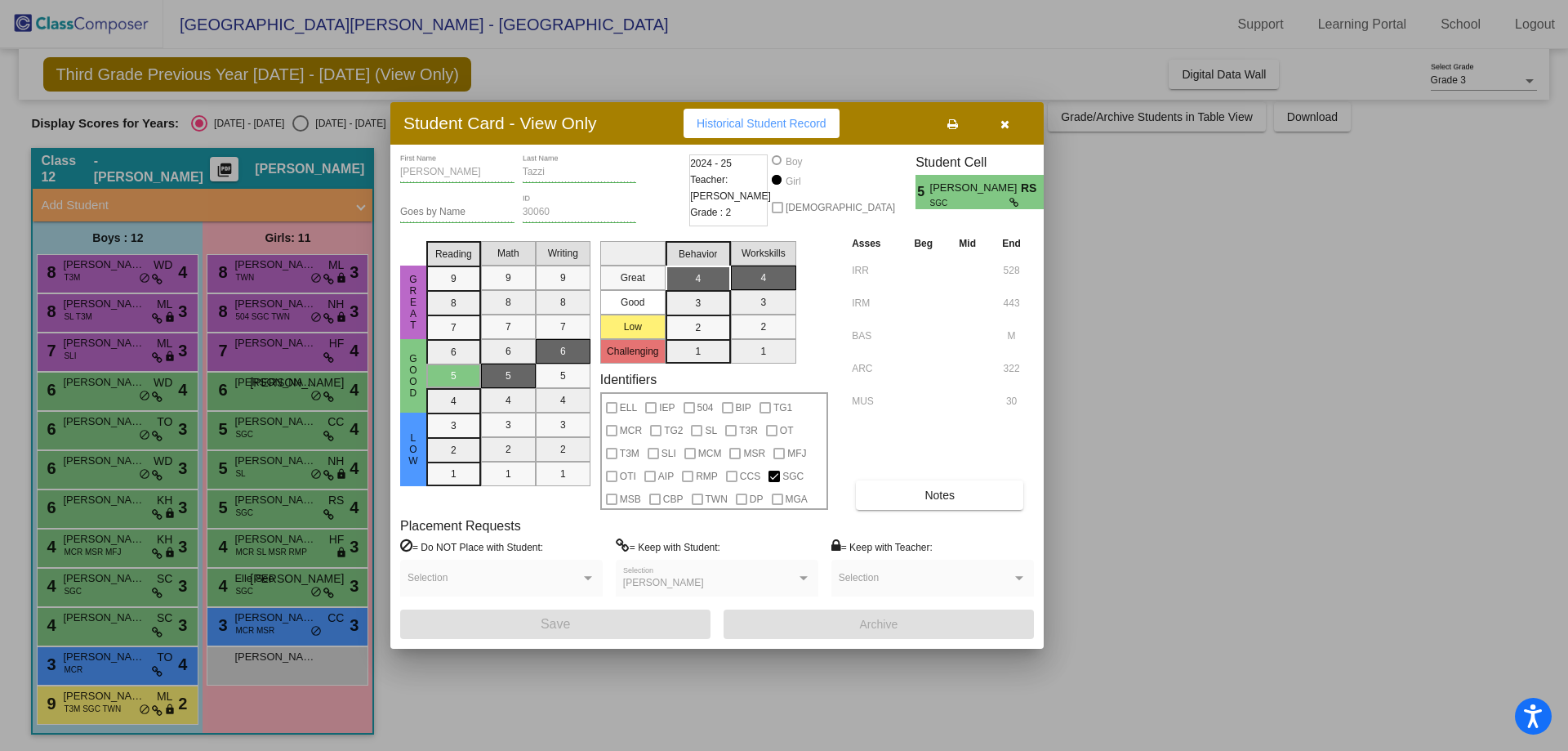
click at [109, 282] on div at bounding box center [784, 376] width 1568 height 751
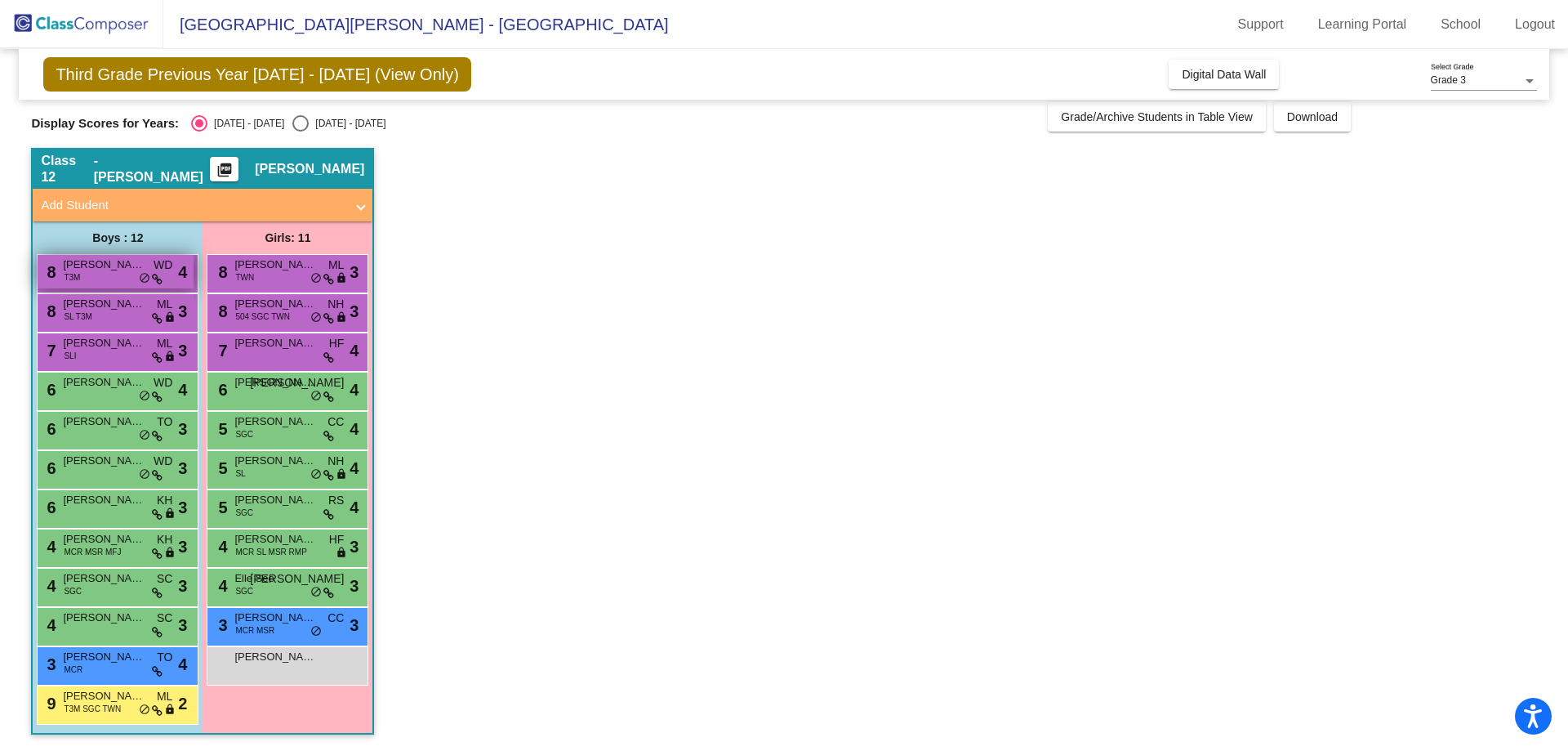
click at [110, 283] on div "8 Shlok Subedi T3M WD lock do_not_disturb_alt 4" at bounding box center [116, 272] width 156 height 34
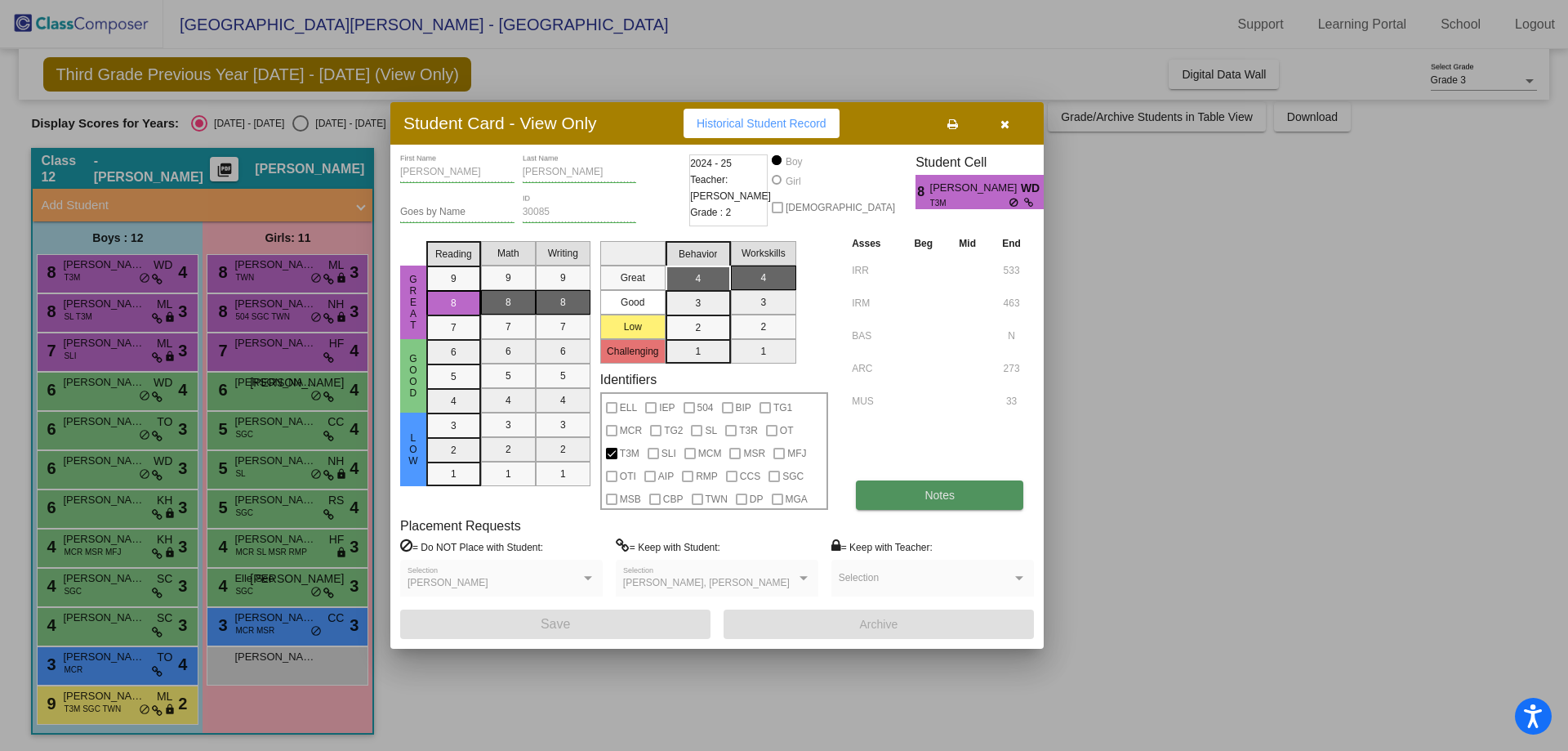
click at [944, 493] on span "Notes" at bounding box center [940, 494] width 31 height 13
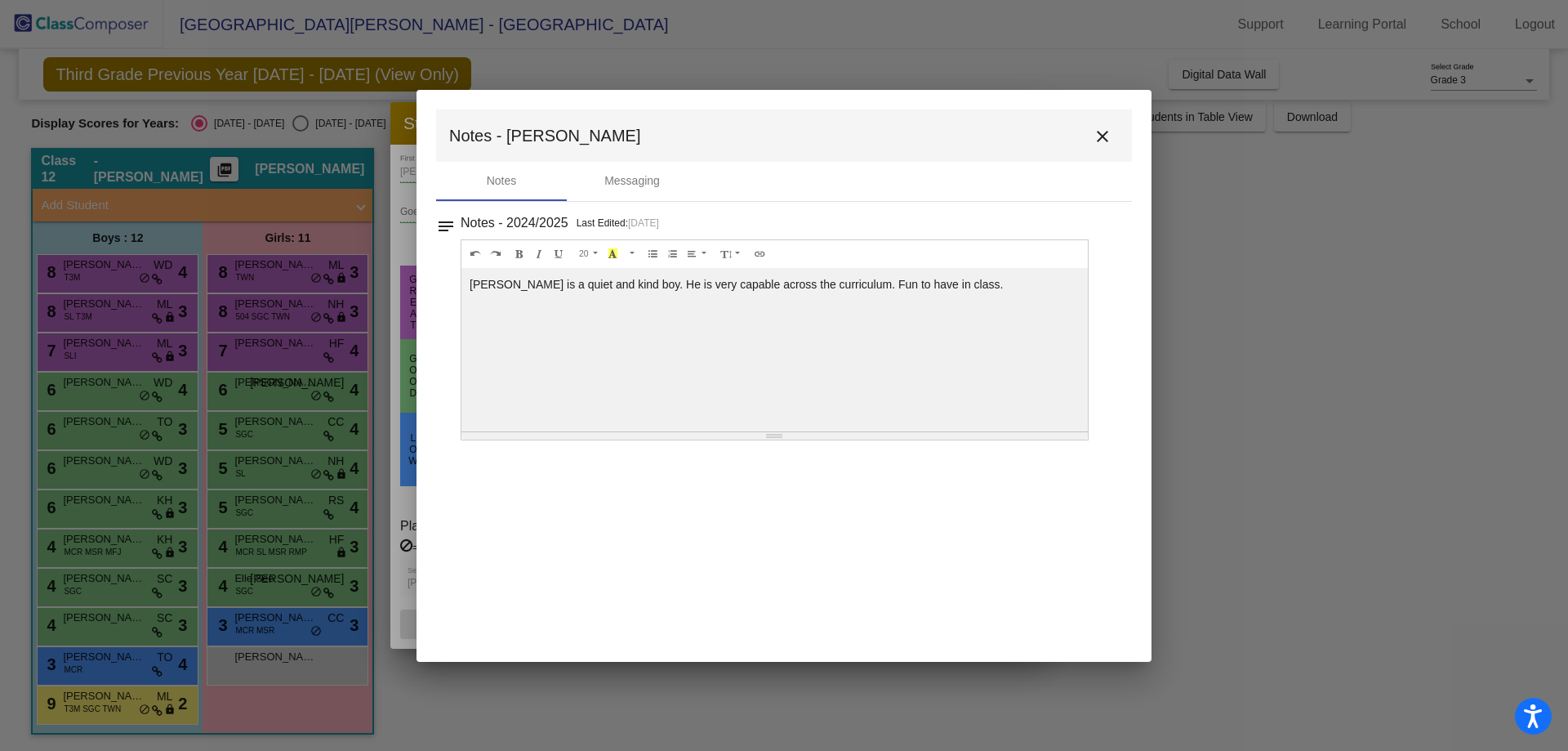
click at [1102, 142] on mat-icon "close" at bounding box center [1103, 136] width 20 height 20
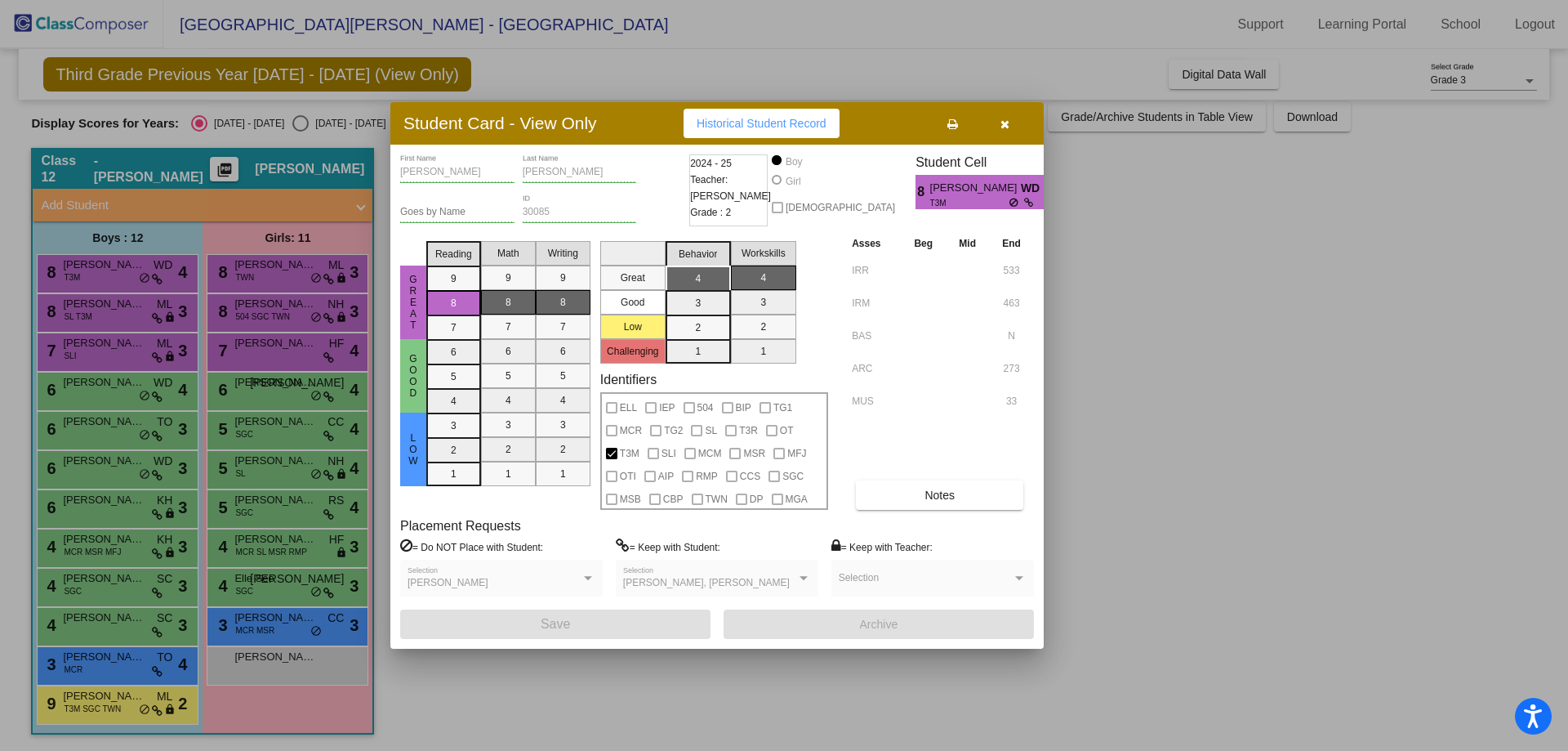
click at [1005, 126] on icon "button" at bounding box center [1005, 125] width 9 height 12
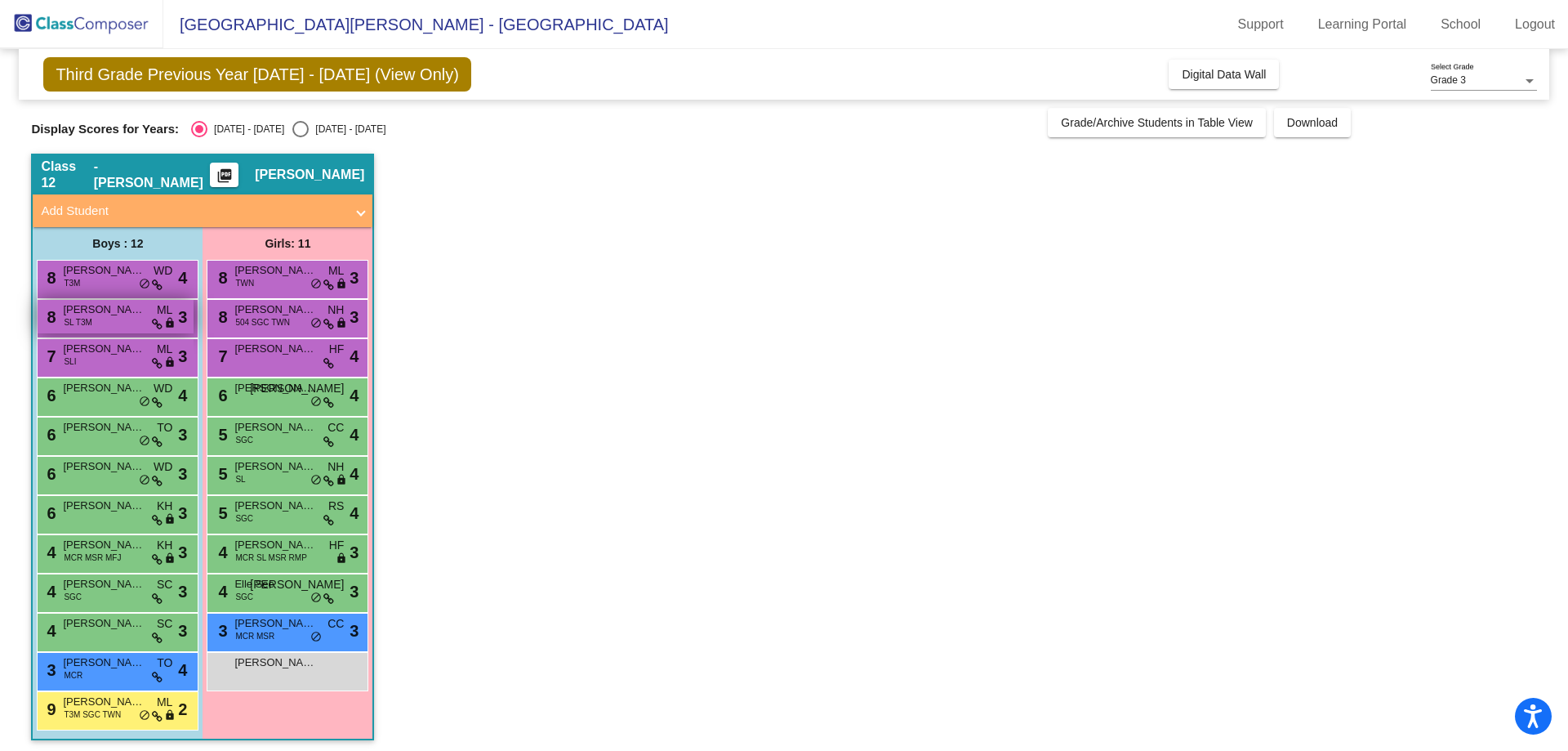
scroll to position [0, 0]
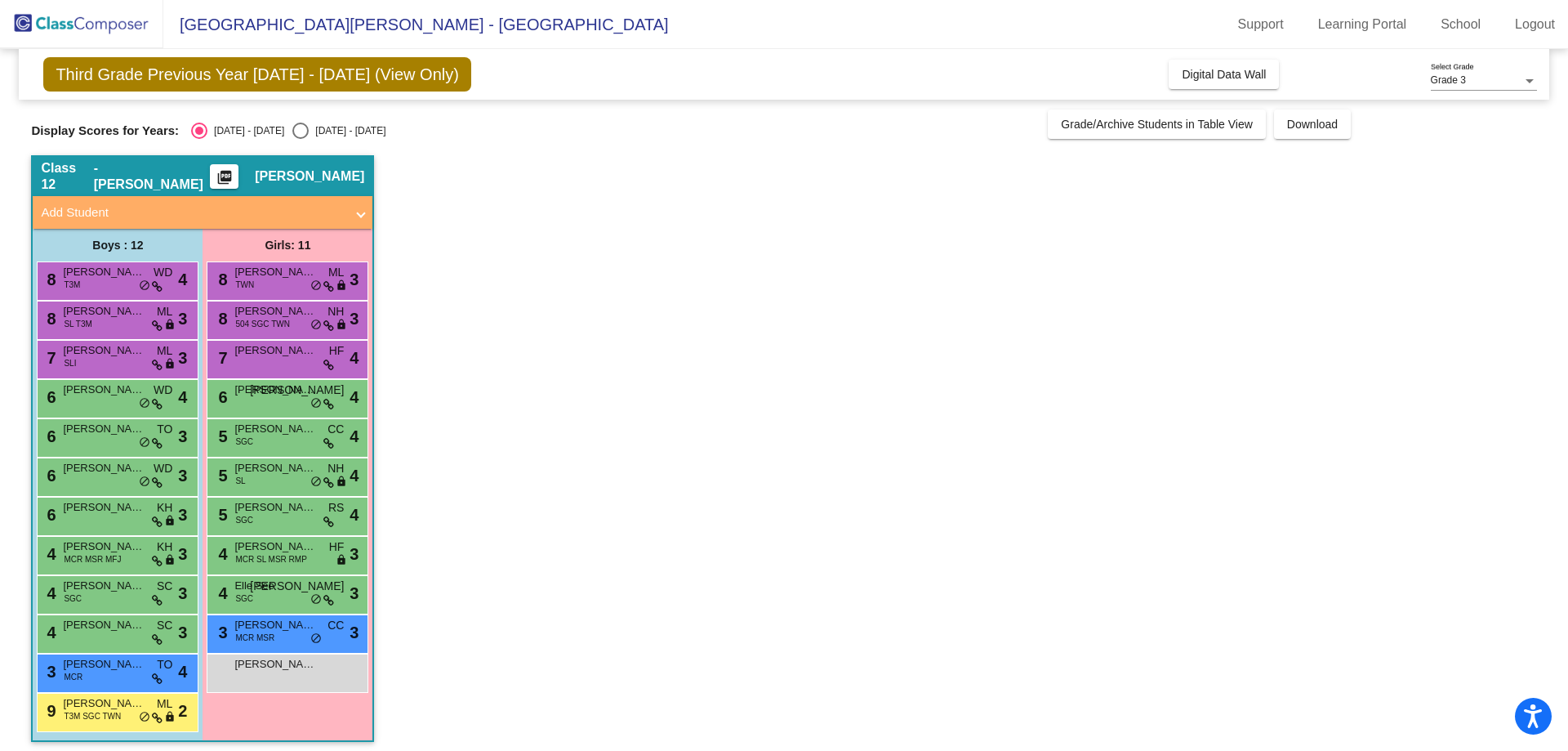
click at [234, 181] on mat-icon "picture_as_pdf" at bounding box center [224, 180] width 20 height 23
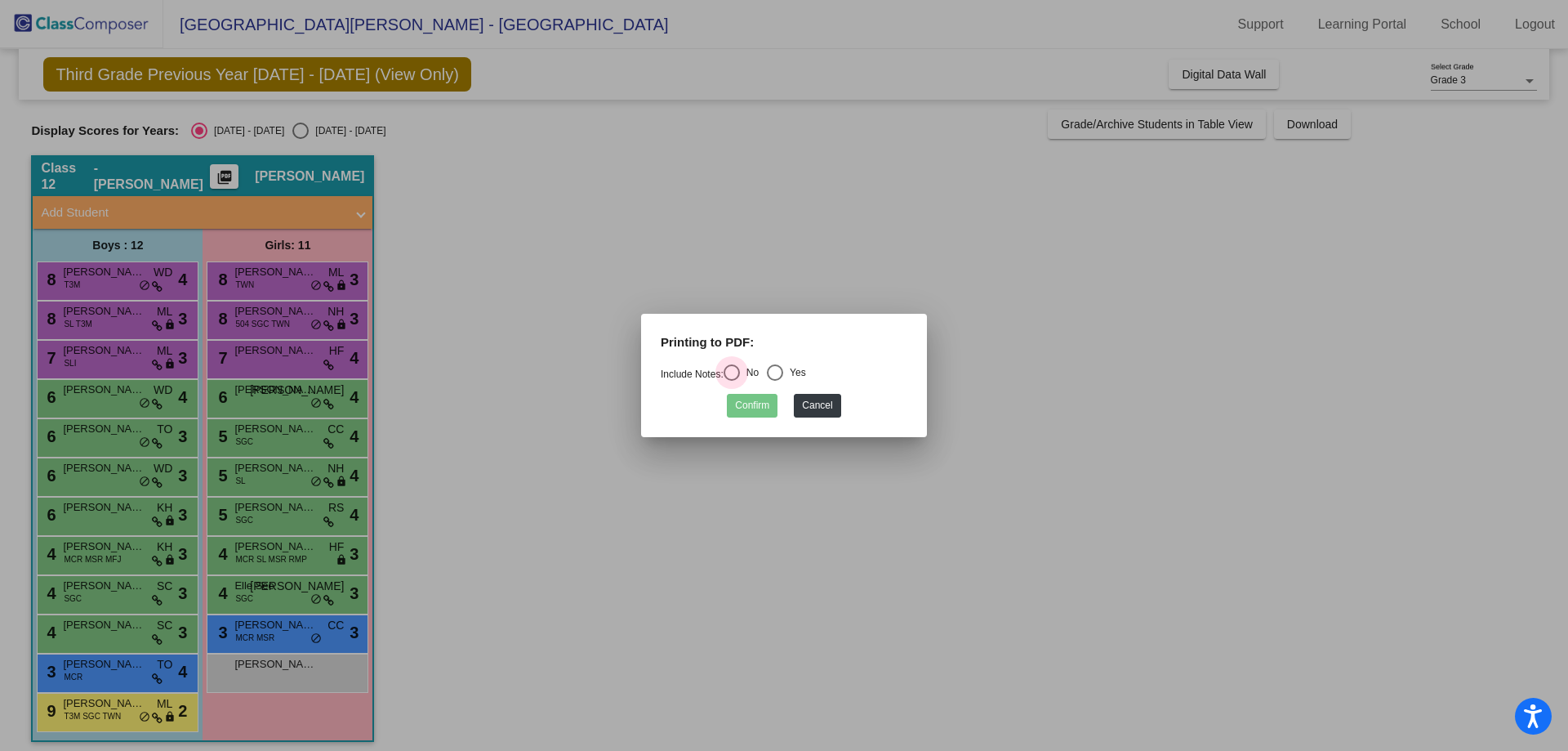
click at [740, 372] on div "Select an option" at bounding box center [732, 373] width 17 height 17
click at [732, 380] on input "No" at bounding box center [731, 380] width 1 height 1
radio input "true"
click at [777, 367] on div "Select an option" at bounding box center [775, 373] width 17 height 17
click at [776, 380] on input "Yes" at bounding box center [775, 380] width 1 height 1
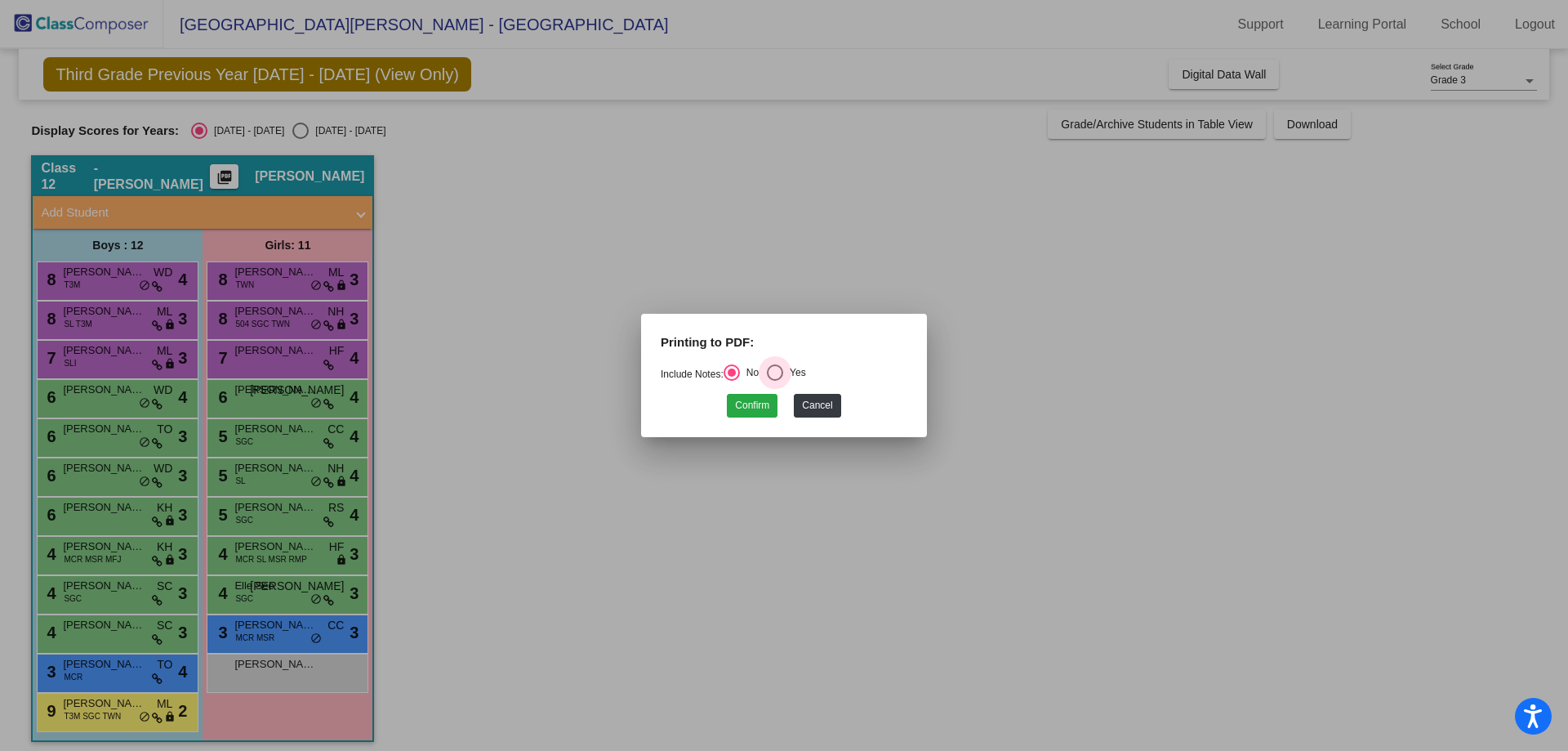
radio input "true"
click at [759, 408] on button "Confirm" at bounding box center [752, 406] width 50 height 24
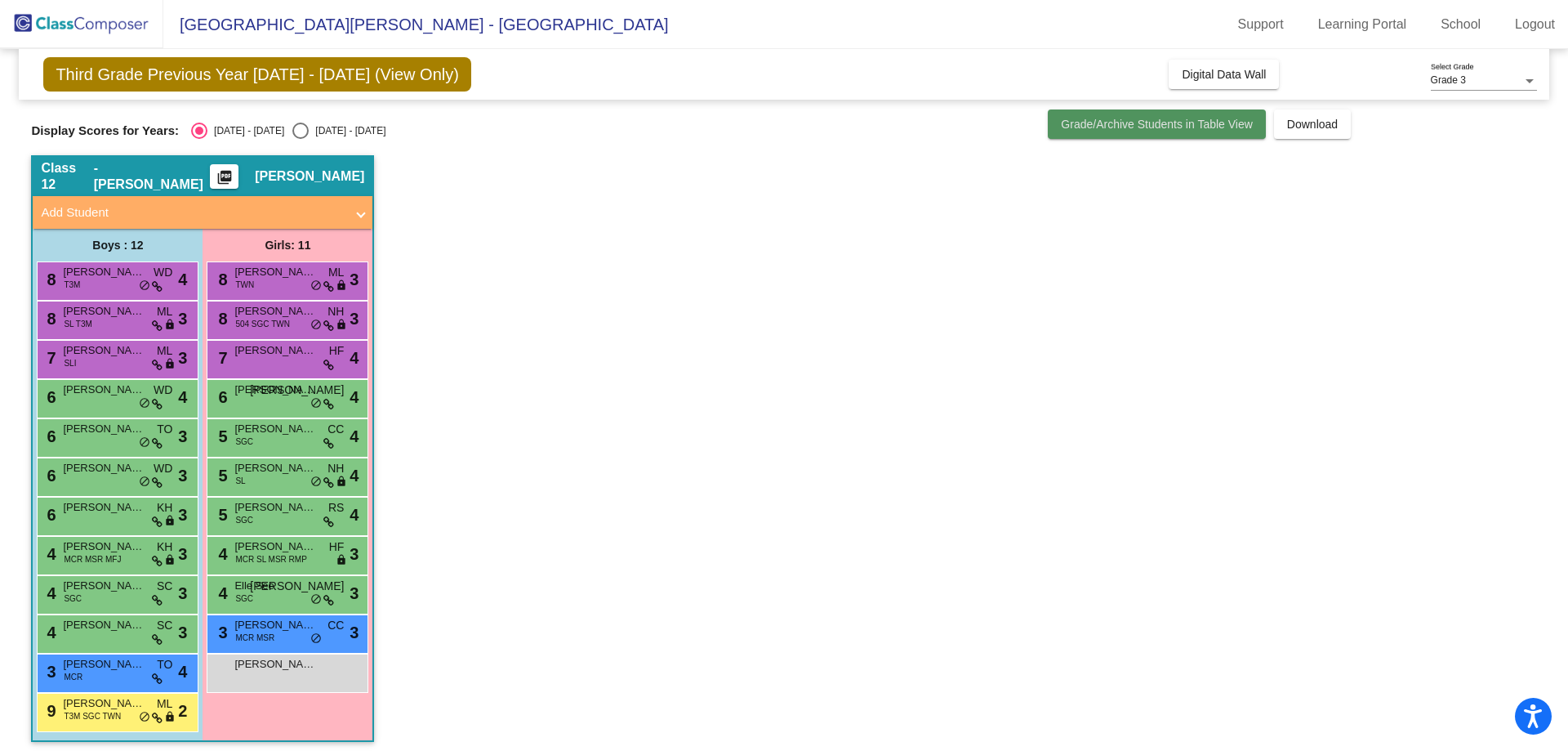
click at [1205, 136] on button "Grade/Archive Students in Table View" at bounding box center [1157, 125] width 218 height 30
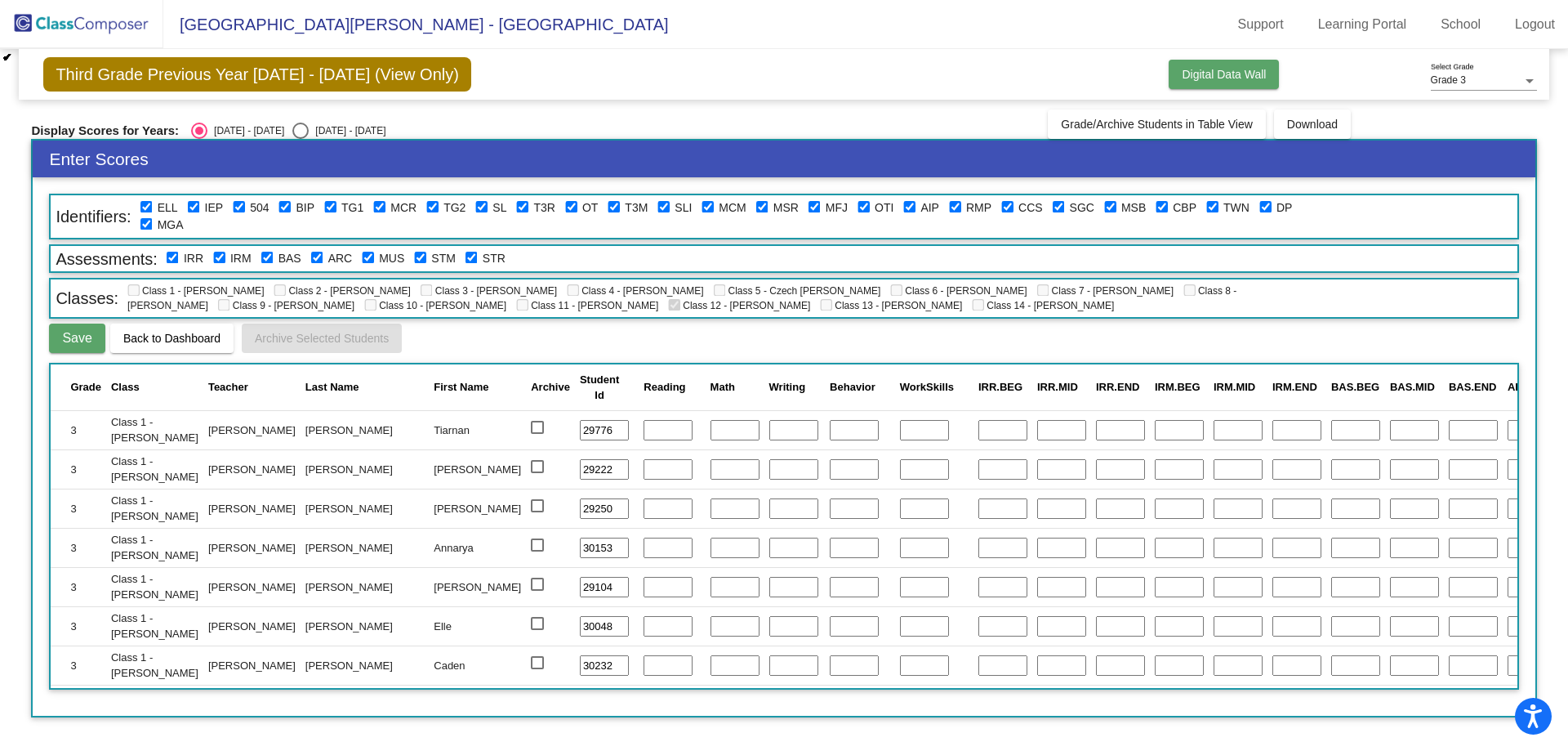
click at [1236, 89] on button "Digital Data Wall" at bounding box center [1224, 74] width 111 height 30
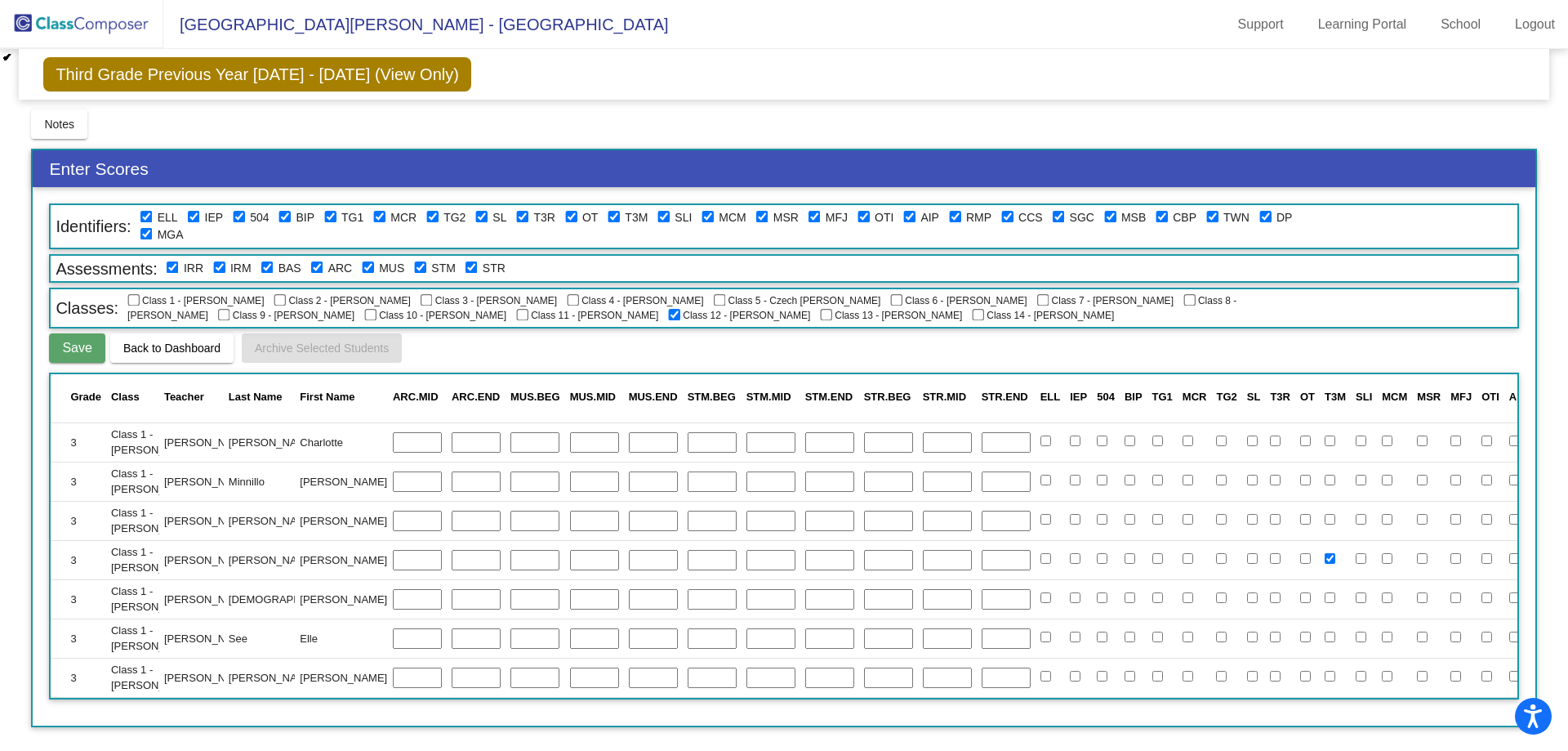
scroll to position [633, 1345]
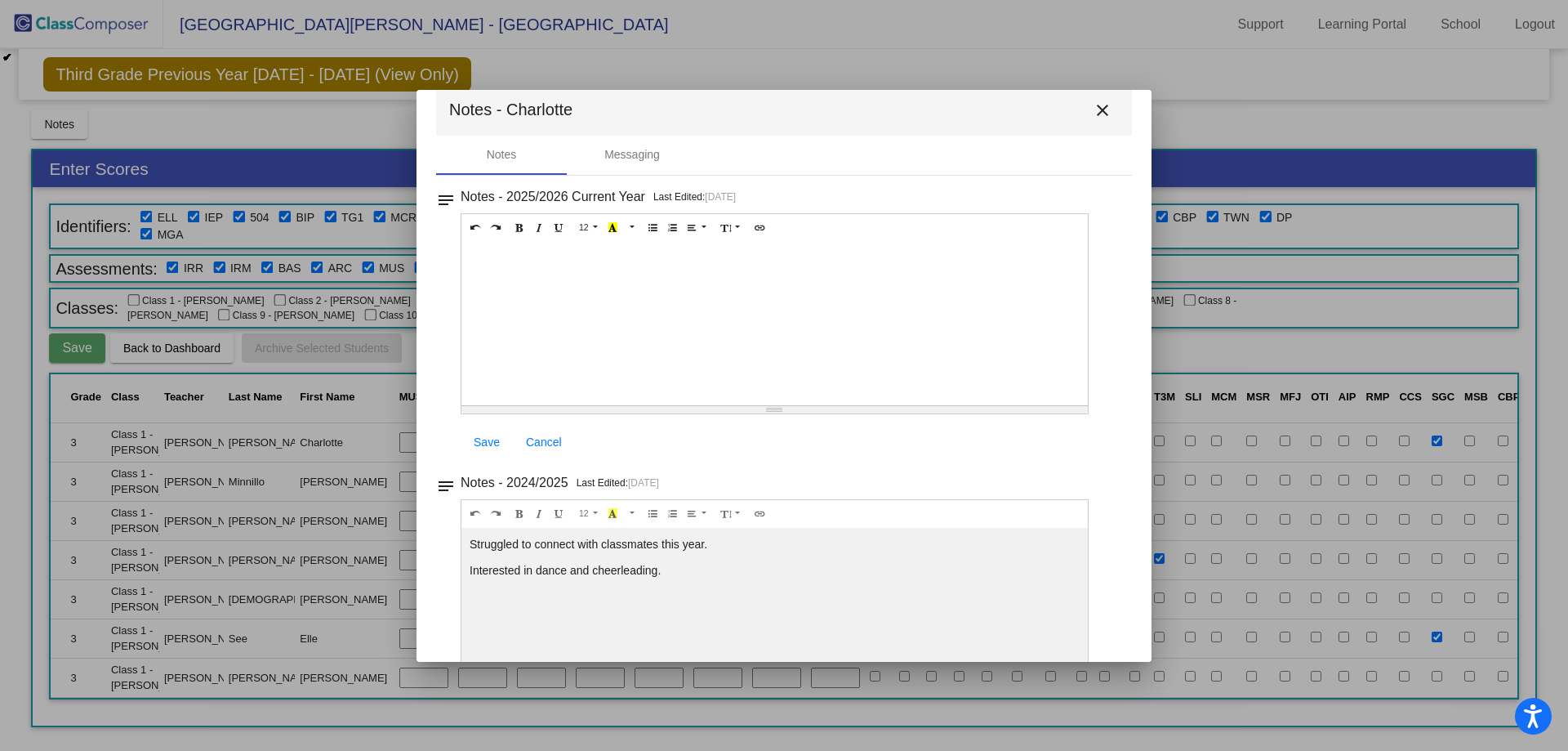
scroll to position [0, 0]
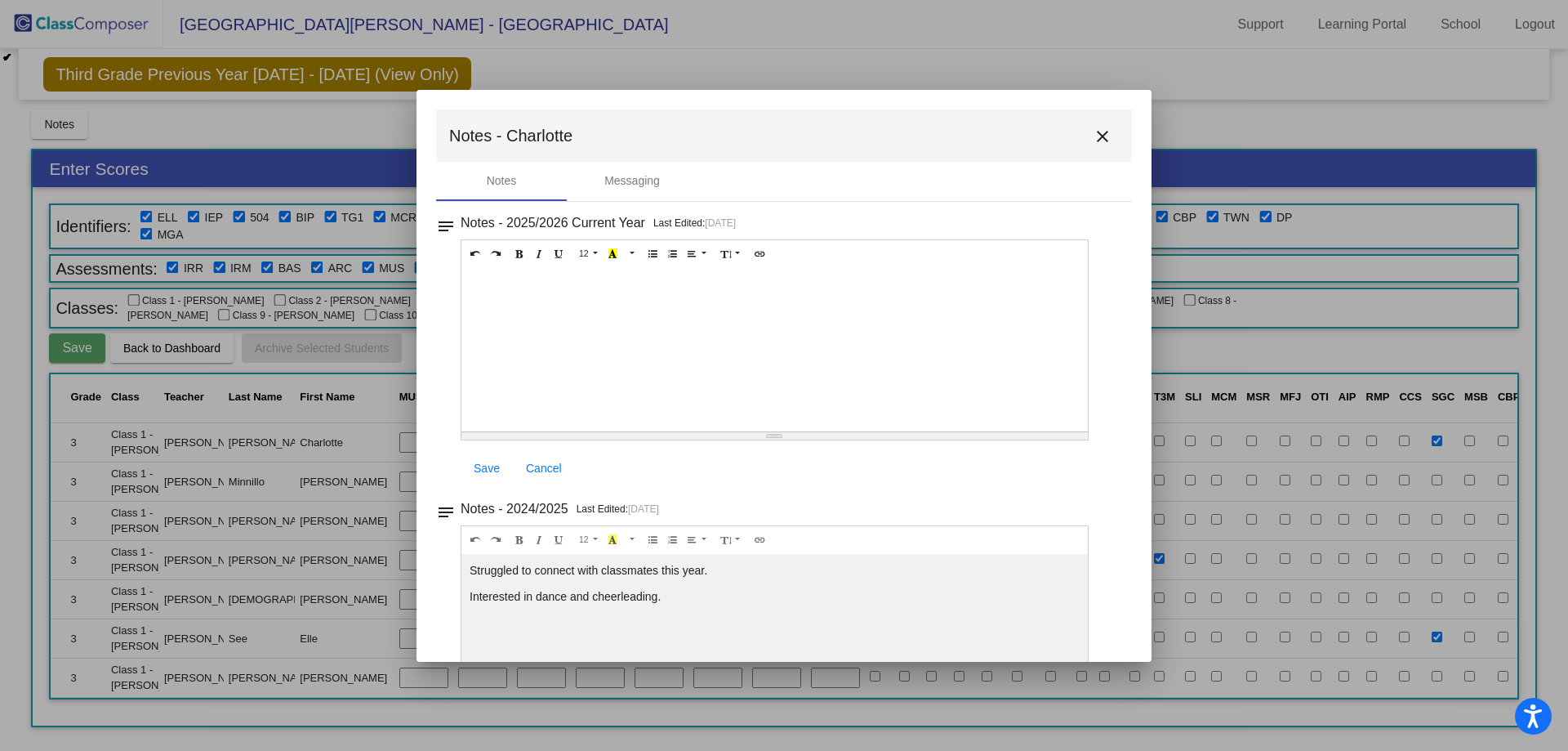
click at [1105, 141] on button "close" at bounding box center [1103, 135] width 33 height 33
